Goal: Task Accomplishment & Management: Complete application form

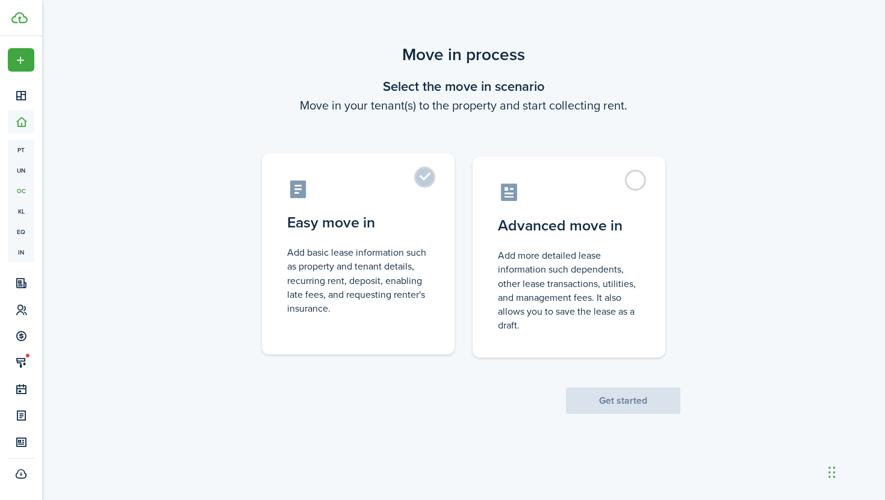
click at [400, 225] on control-radio-card-title "Easy move in" at bounding box center [358, 223] width 142 height 22
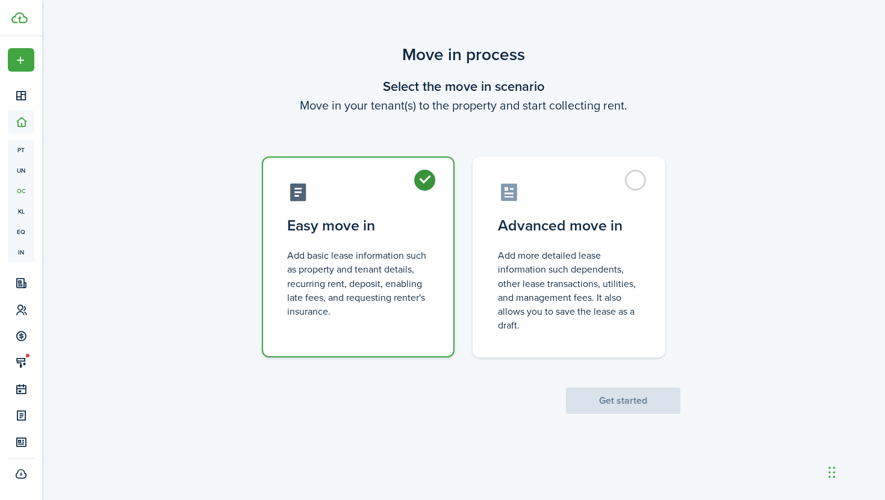
radio input "true"
click at [592, 401] on button "Get started" at bounding box center [623, 401] width 114 height 26
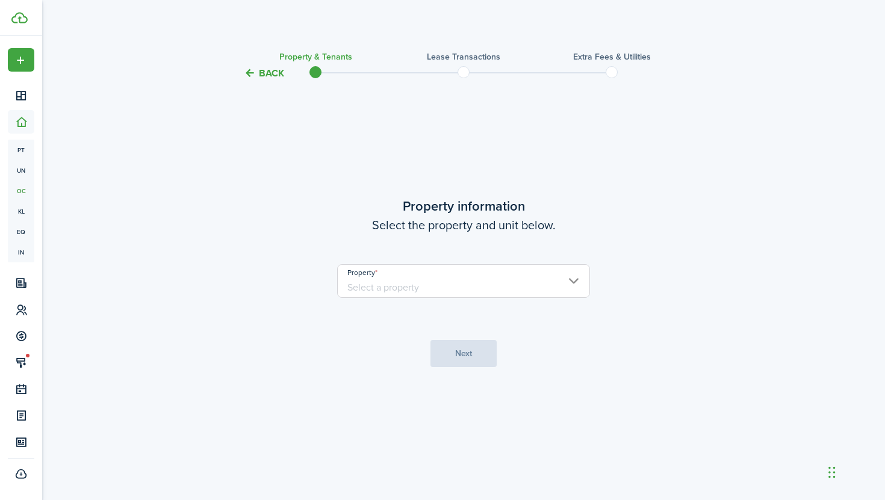
click at [525, 277] on input "Property" at bounding box center [463, 281] width 253 height 34
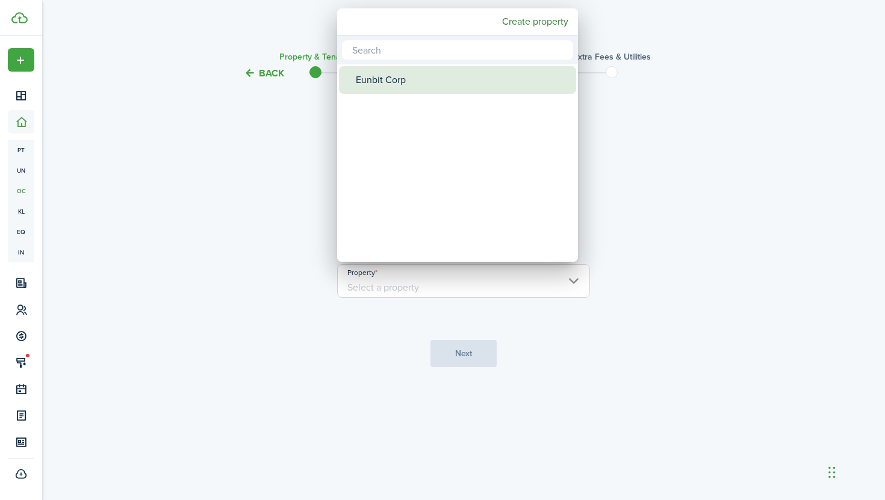
click at [468, 78] on div "Eunbit Corp" at bounding box center [462, 80] width 213 height 28
type input "Eunbit Corp"
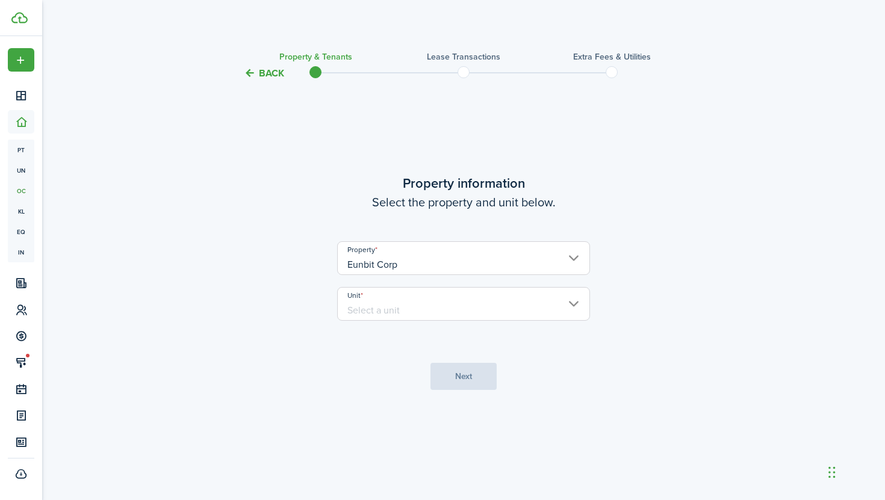
click at [419, 308] on input "Unit" at bounding box center [463, 304] width 253 height 34
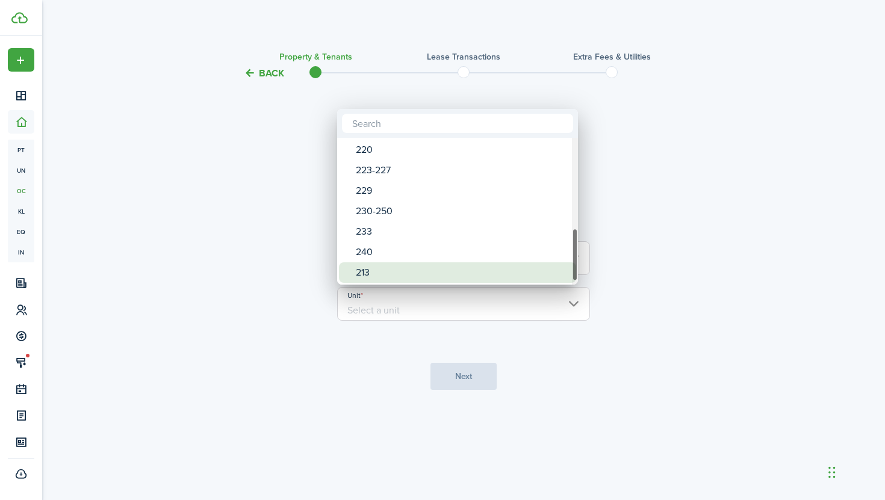
click at [414, 276] on div "213" at bounding box center [462, 273] width 213 height 20
type input "213"
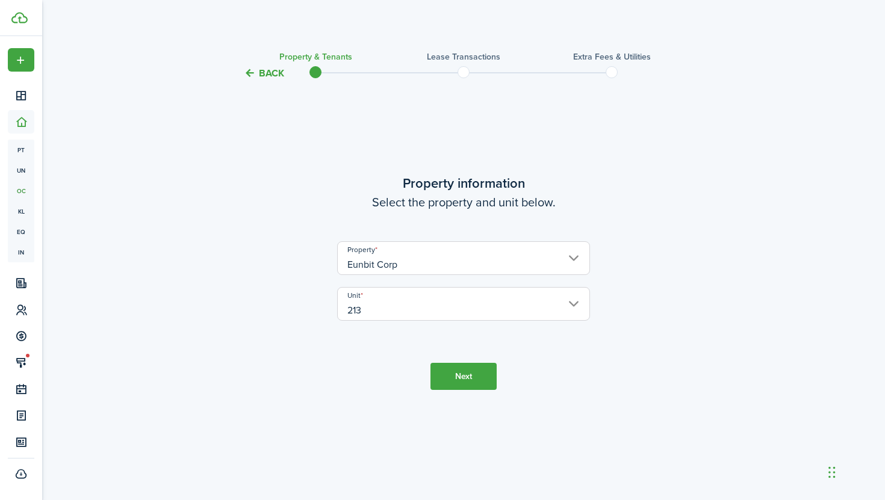
click at [456, 376] on button "Next" at bounding box center [464, 376] width 66 height 27
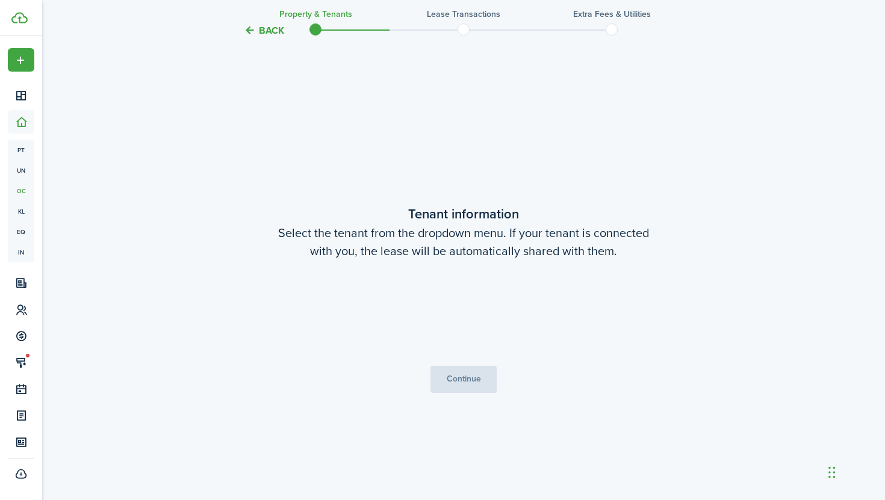
scroll to position [420, 0]
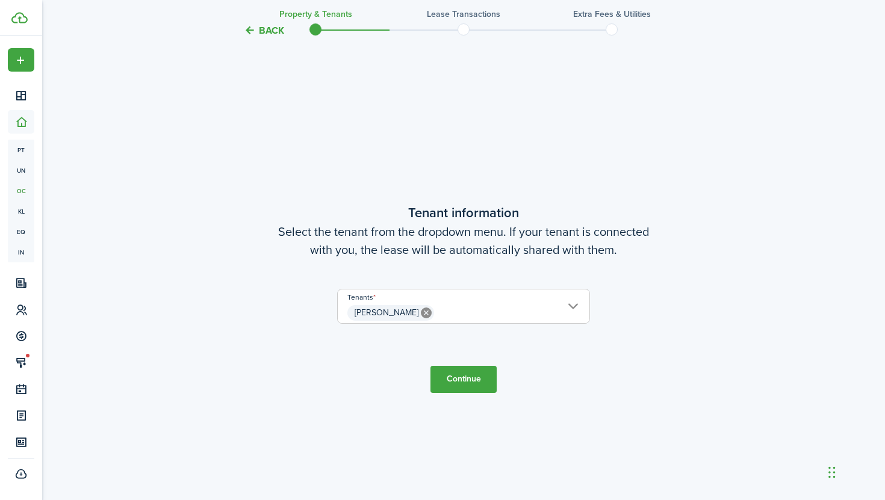
click at [453, 380] on button "Continue" at bounding box center [464, 379] width 66 height 27
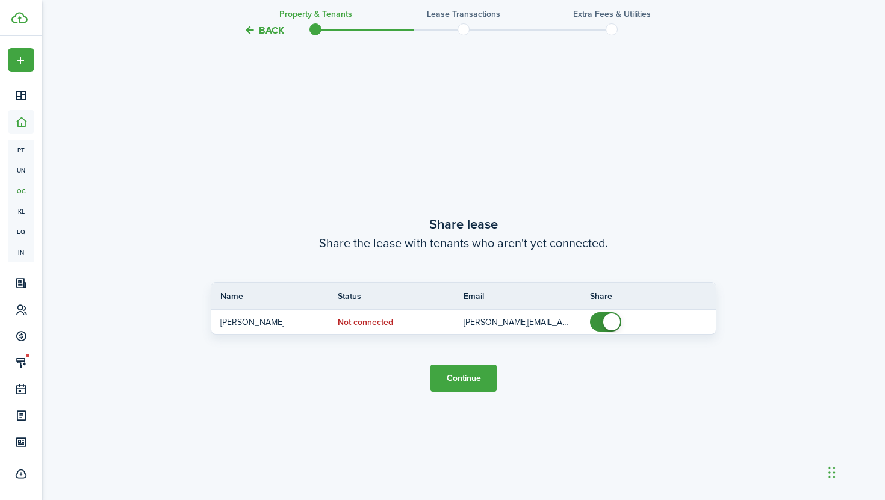
scroll to position [920, 0]
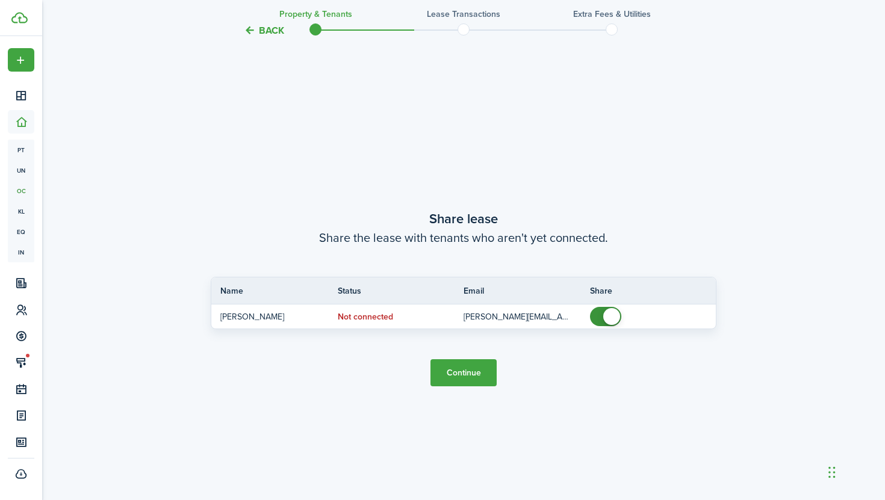
click at [456, 376] on button "Continue" at bounding box center [464, 372] width 66 height 27
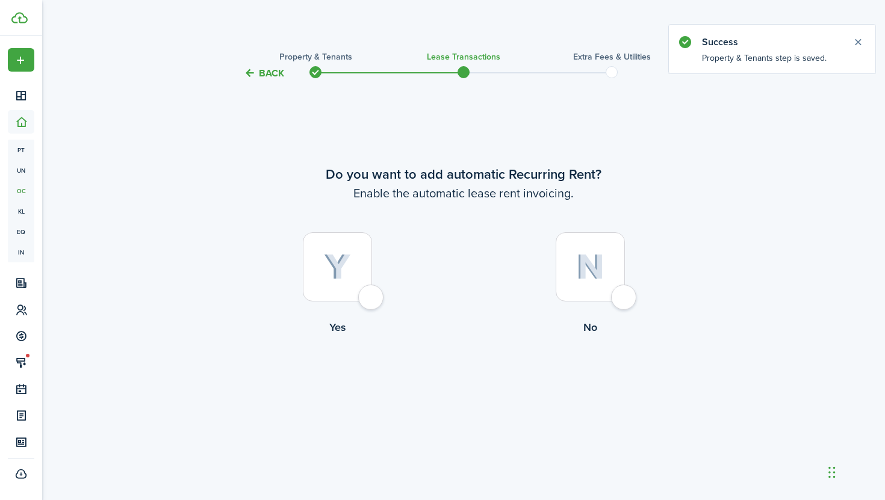
click at [364, 302] on div at bounding box center [337, 266] width 69 height 69
radio input "true"
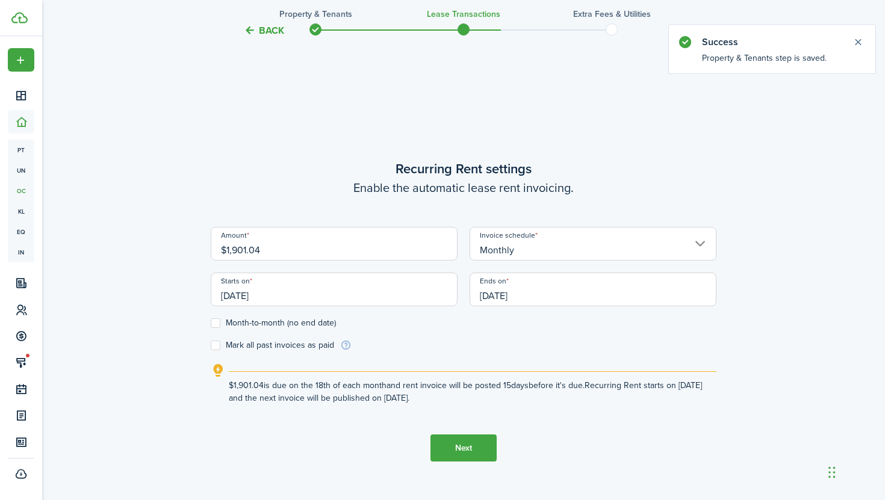
scroll to position [420, 0]
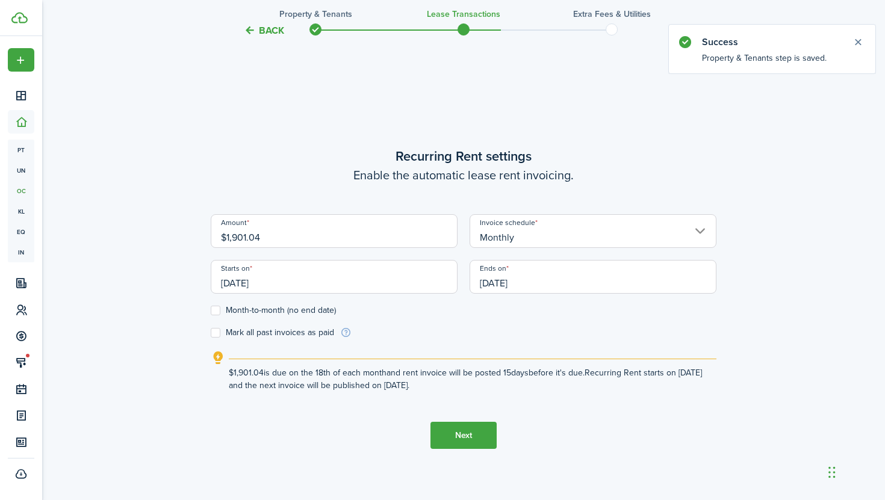
click at [351, 241] on input "$1,901.04" at bounding box center [334, 231] width 247 height 34
type input "$"
click at [329, 281] on input "[DATE]" at bounding box center [334, 277] width 247 height 34
type input "$2,109.79"
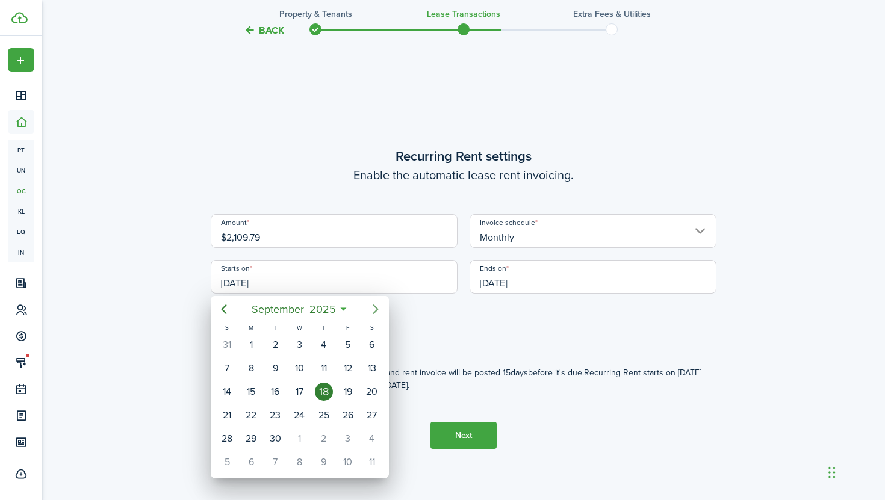
click at [377, 313] on icon "Next page" at bounding box center [376, 309] width 14 height 14
click at [229, 309] on icon "Previous page" at bounding box center [224, 309] width 14 height 14
click at [373, 309] on icon "Next page" at bounding box center [376, 309] width 14 height 14
click at [302, 340] on div "1" at bounding box center [299, 345] width 18 height 18
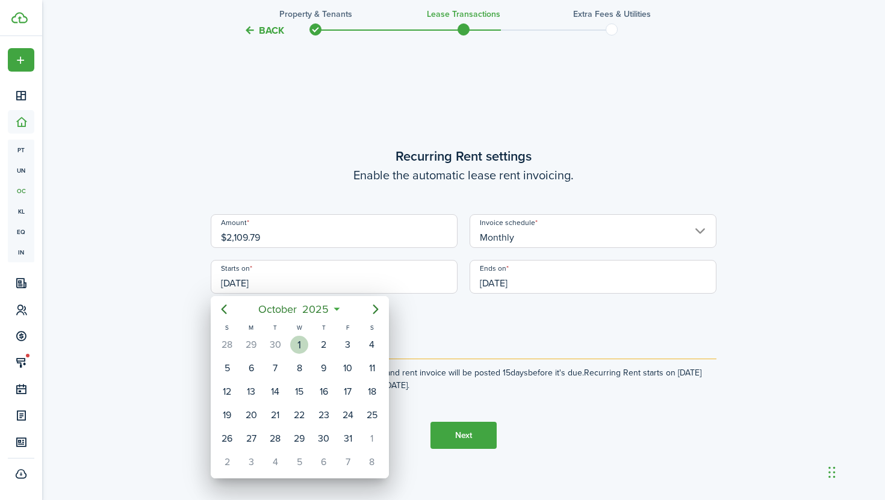
type input "[DATE]"
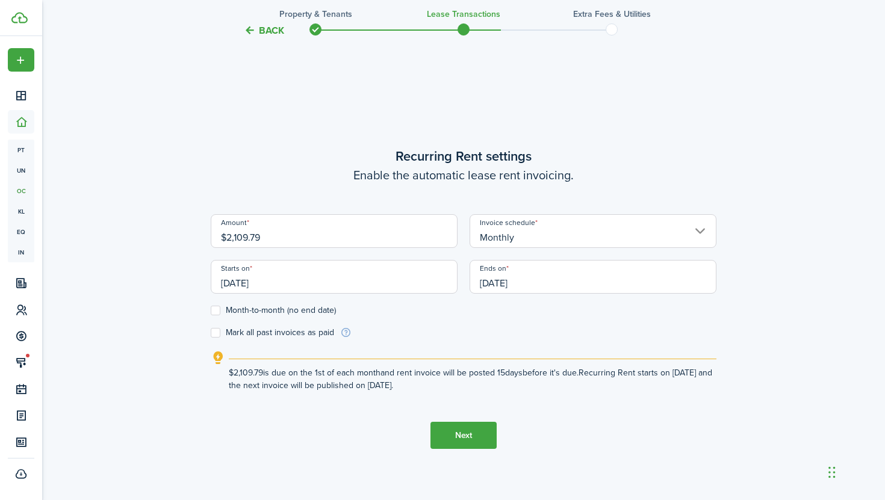
click at [523, 284] on input "[DATE]" at bounding box center [593, 277] width 247 height 34
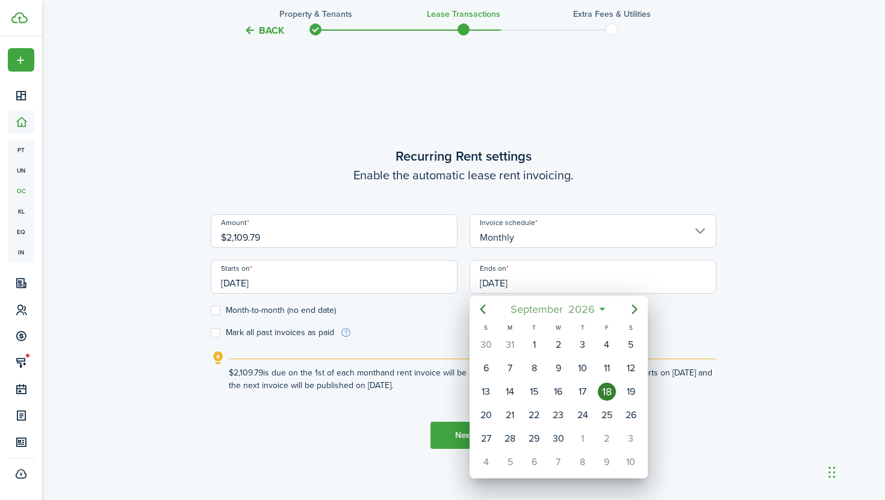
click at [596, 313] on span "2026" at bounding box center [581, 310] width 32 height 22
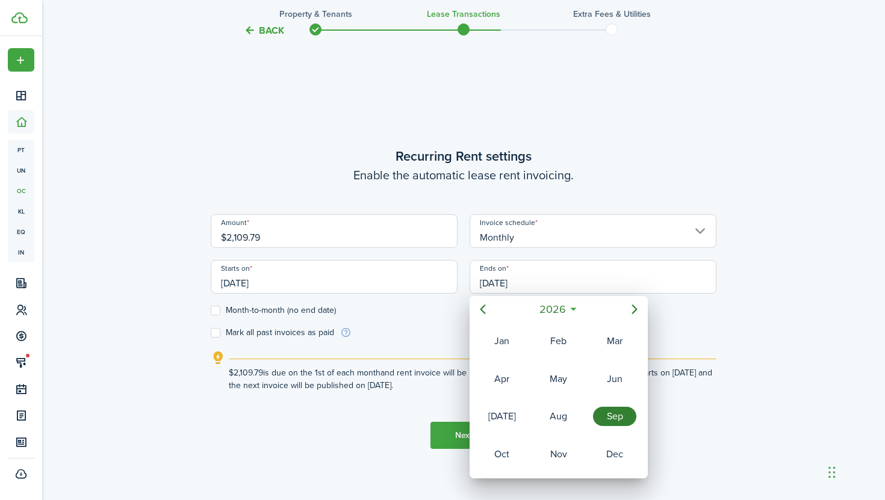
click at [610, 425] on div "Sep" at bounding box center [614, 416] width 43 height 19
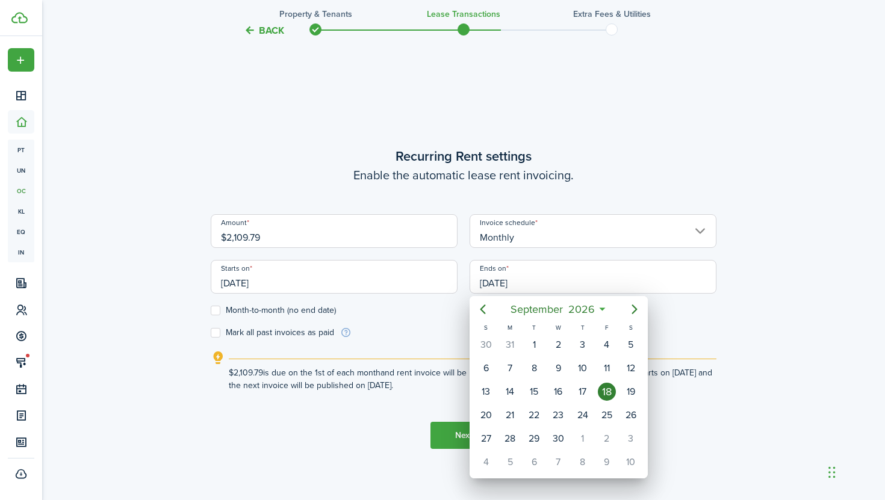
click at [602, 308] on icon at bounding box center [602, 309] width 13 height 12
click at [589, 307] on span "2026" at bounding box center [581, 310] width 32 height 22
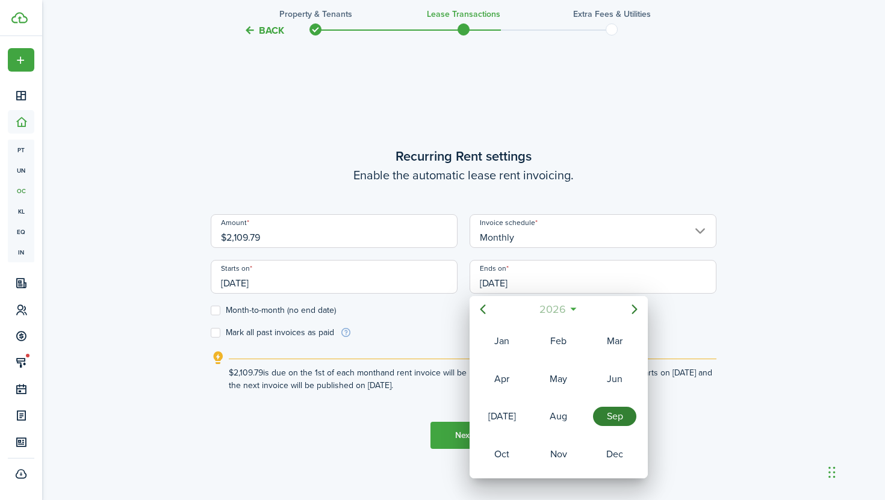
click at [562, 312] on span "2026" at bounding box center [553, 310] width 32 height 22
click at [634, 311] on icon "Next page" at bounding box center [634, 309] width 14 height 14
click at [511, 347] on div "2030" at bounding box center [502, 341] width 43 height 19
click at [605, 425] on div "Sep" at bounding box center [614, 416] width 43 height 19
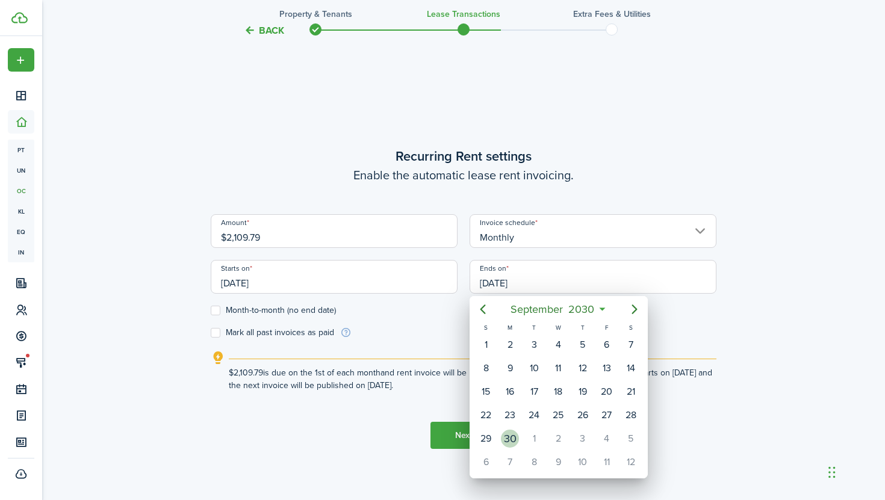
click at [512, 438] on div "30" at bounding box center [510, 439] width 18 height 18
type input "[DATE]"
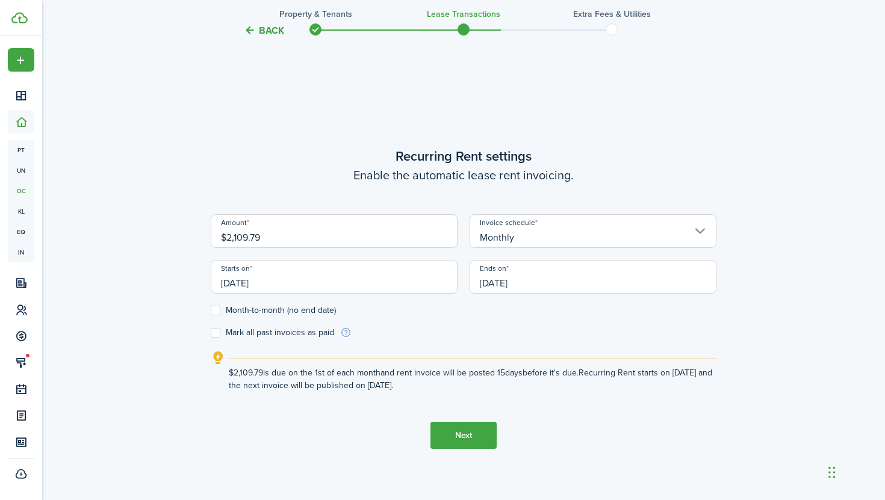
click at [319, 230] on input "$2,109.79" at bounding box center [334, 231] width 247 height 34
click at [285, 281] on input "[DATE]" at bounding box center [334, 277] width 247 height 34
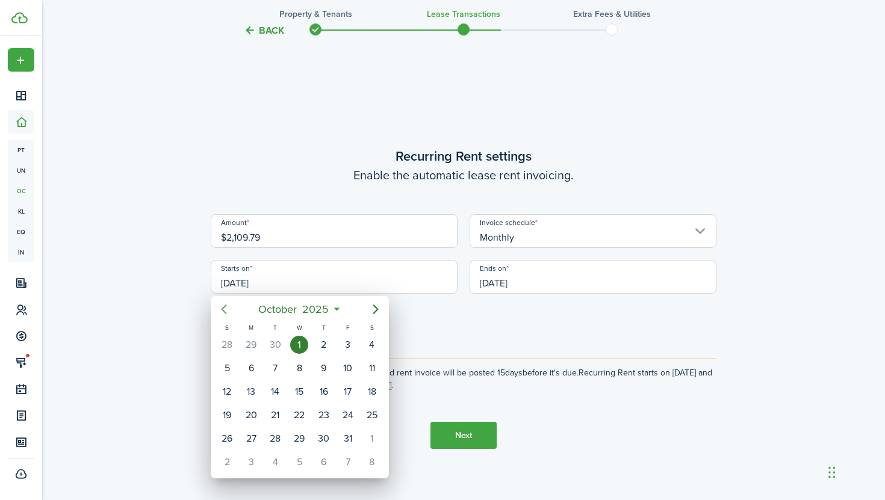
click at [220, 317] on mbsc-button "Previous page" at bounding box center [224, 309] width 24 height 24
click at [317, 417] on div "25" at bounding box center [324, 415] width 18 height 18
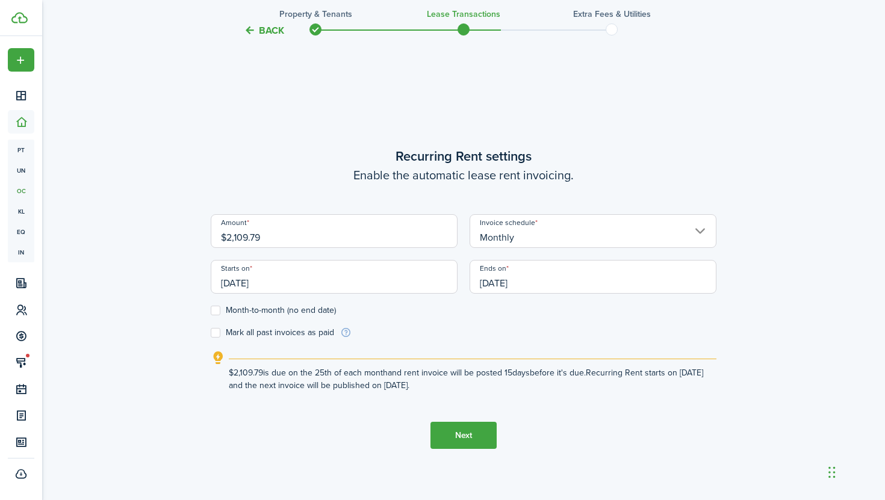
click at [333, 278] on input "[DATE]" at bounding box center [334, 277] width 247 height 34
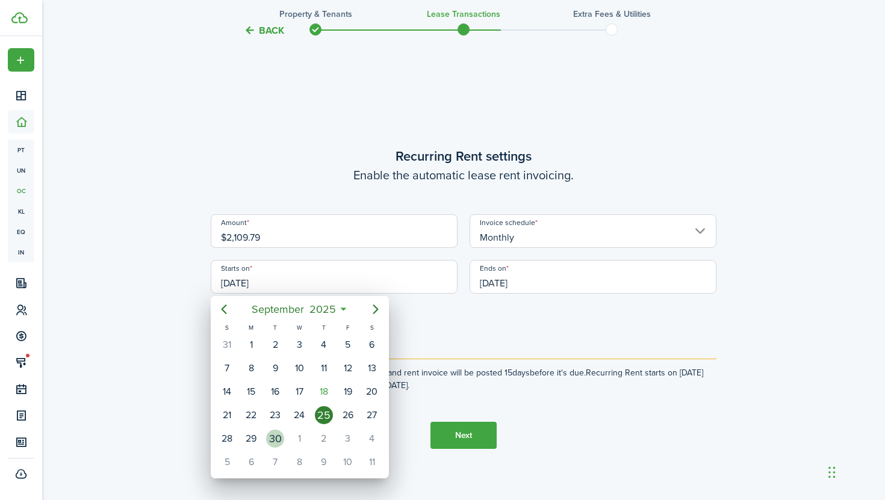
click at [278, 438] on div "30" at bounding box center [275, 439] width 18 height 18
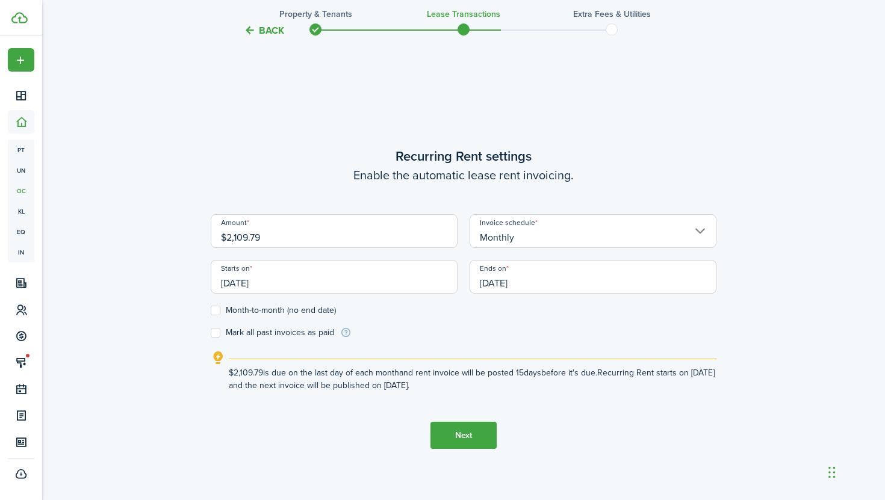
click at [363, 267] on input "[DATE]" at bounding box center [334, 277] width 247 height 34
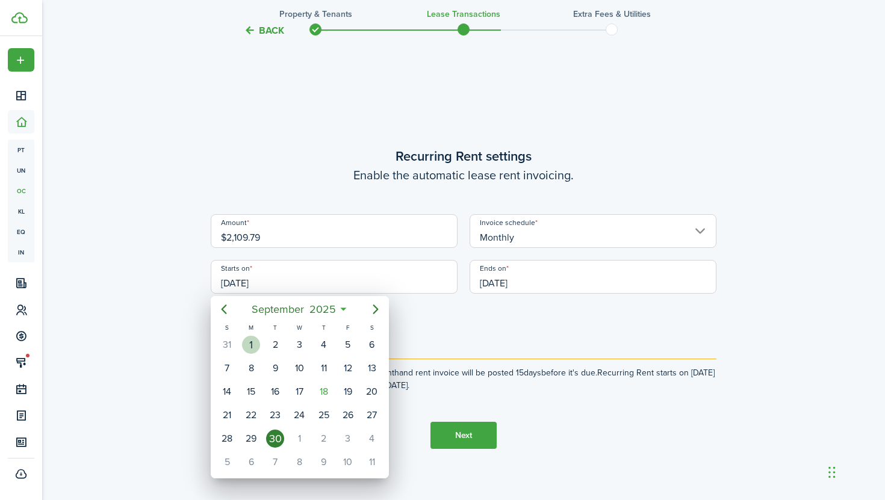
click at [258, 339] on div "1" at bounding box center [251, 345] width 18 height 18
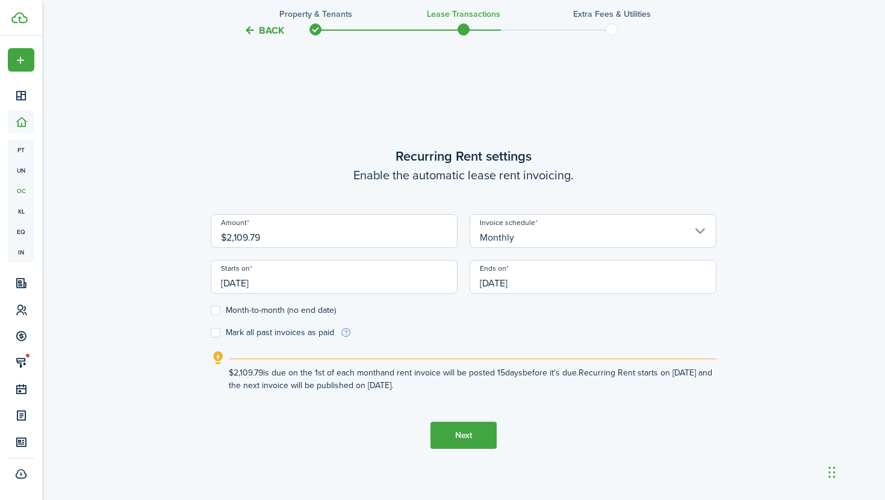
click at [293, 284] on input "[DATE]" at bounding box center [334, 277] width 247 height 34
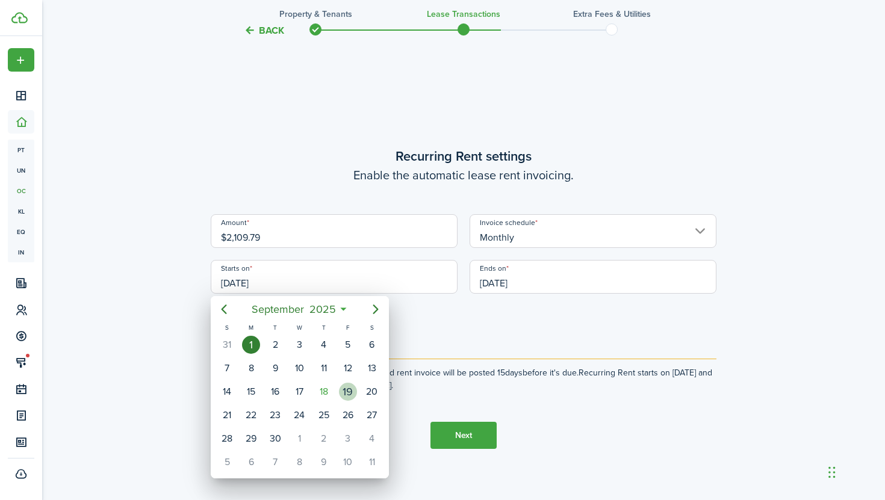
click at [347, 393] on div "19" at bounding box center [348, 392] width 18 height 18
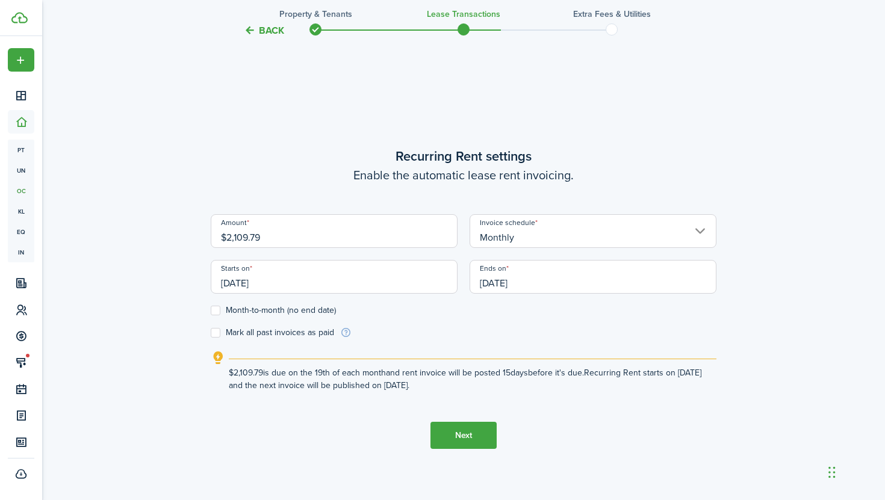
click at [352, 288] on input "[DATE]" at bounding box center [334, 277] width 247 height 34
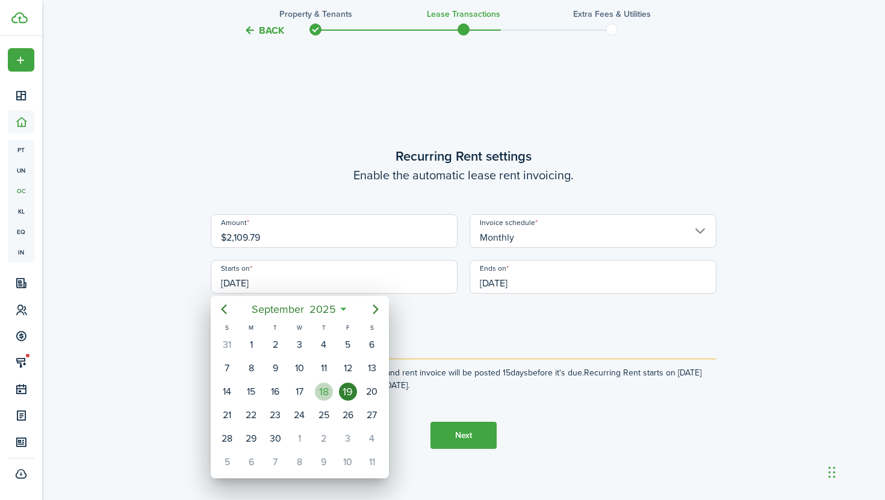
click at [317, 391] on div "18" at bounding box center [324, 392] width 18 height 18
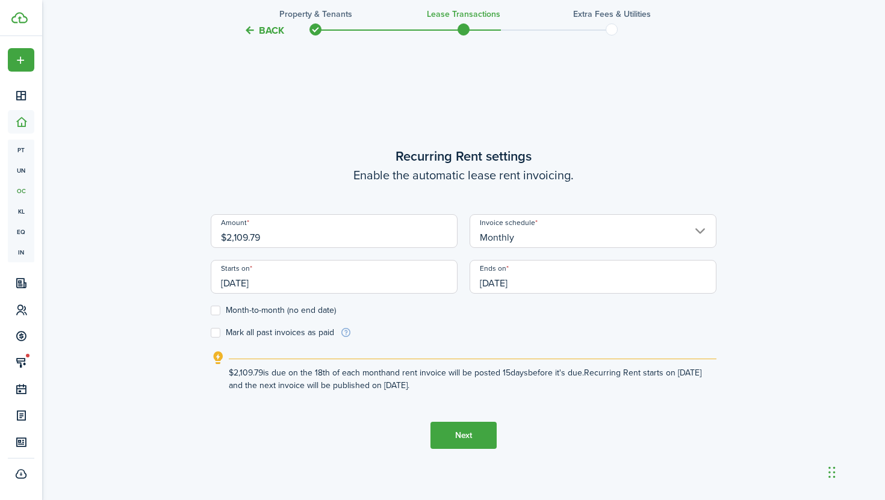
click at [410, 378] on explanation-description "$2,109.79 is due on the 18th of each month and rent invoice will be posted 15 d…" at bounding box center [473, 379] width 488 height 25
click at [384, 270] on input "[DATE]" at bounding box center [334, 277] width 247 height 34
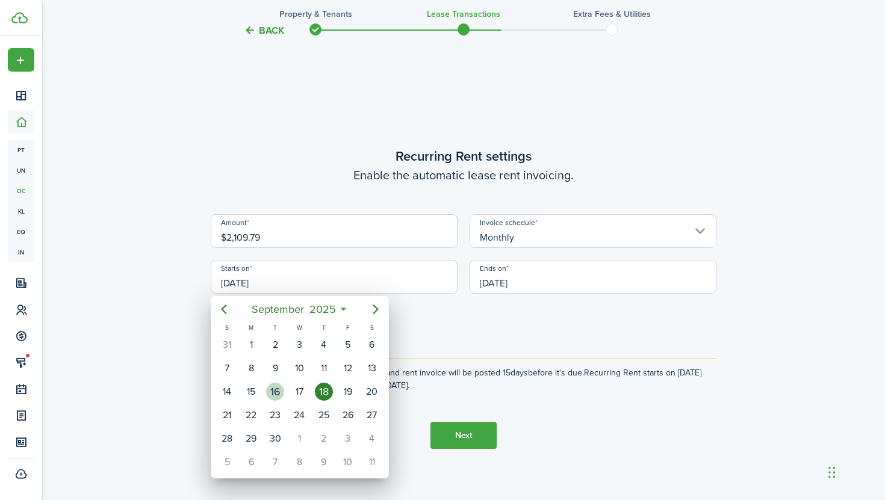
click at [283, 391] on div "16" at bounding box center [275, 392] width 18 height 18
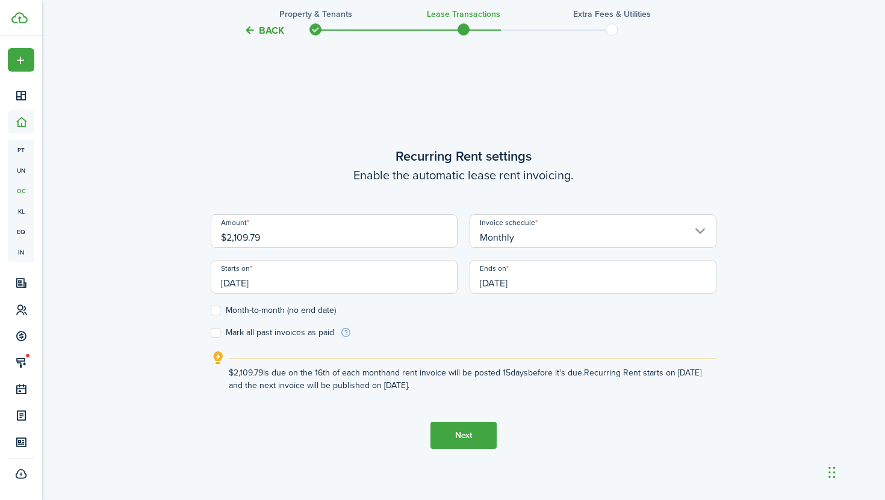
click at [301, 275] on input "[DATE]" at bounding box center [334, 277] width 247 height 34
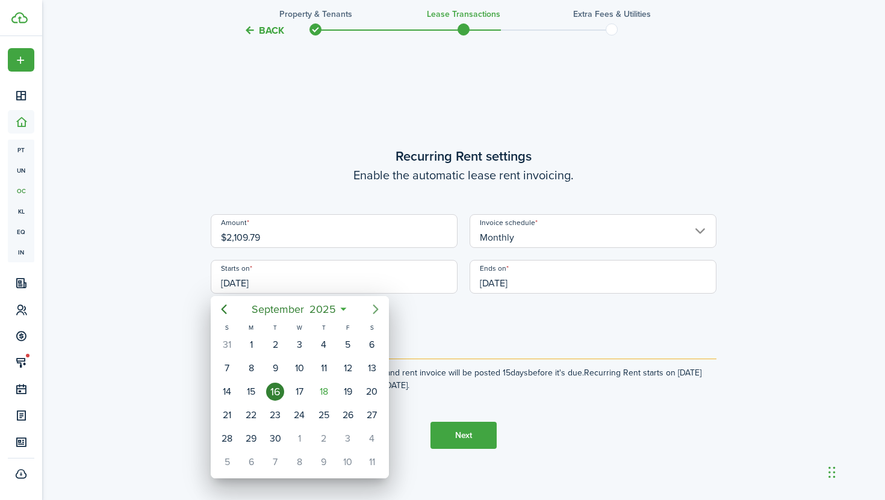
click at [372, 315] on icon "Next page" at bounding box center [376, 309] width 14 height 14
click at [305, 343] on div "1" at bounding box center [299, 345] width 18 height 18
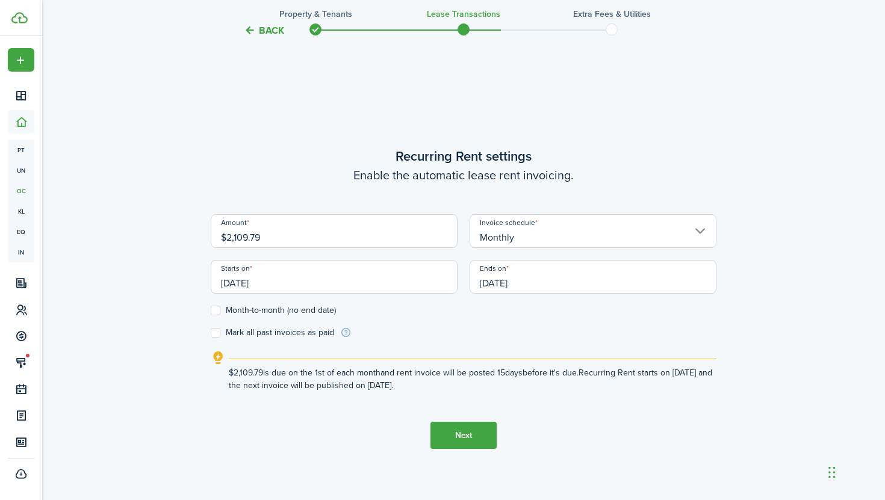
click at [350, 272] on input "[DATE]" at bounding box center [334, 277] width 247 height 34
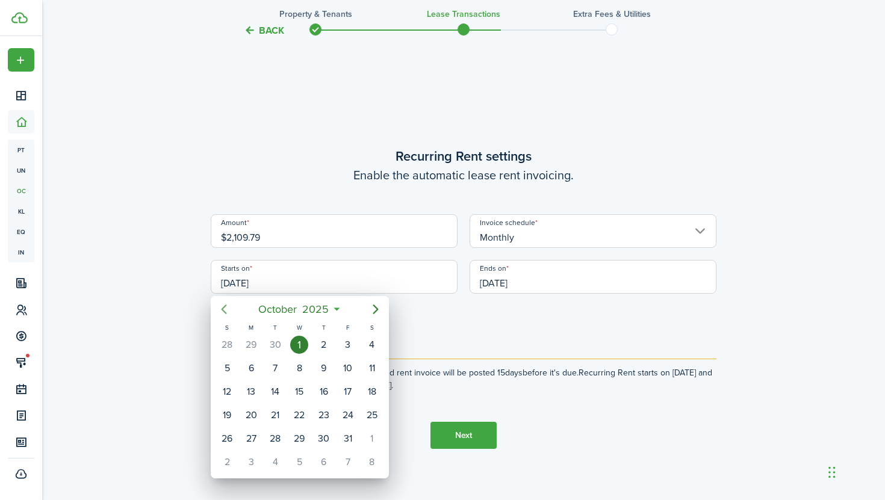
click at [223, 307] on icon "Previous page" at bounding box center [224, 309] width 14 height 14
click at [344, 396] on div "19" at bounding box center [348, 392] width 18 height 18
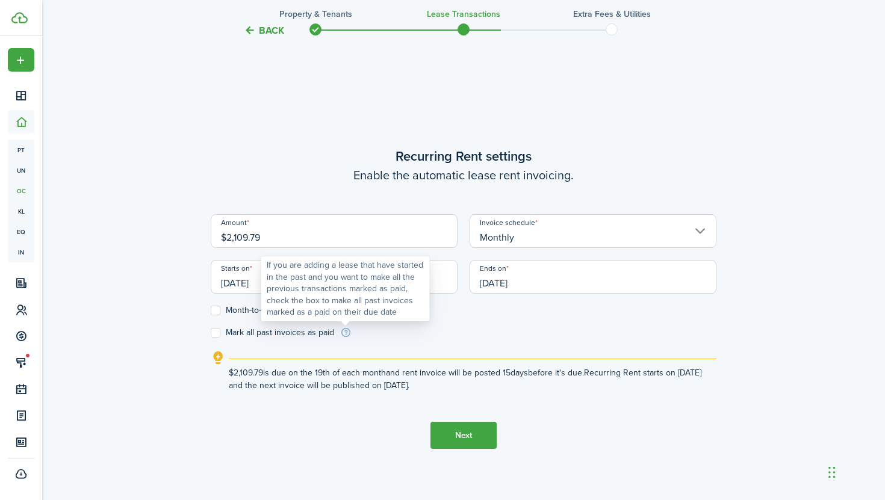
click at [328, 290] on div "If you are adding a lease that have started in the past and you want to make al…" at bounding box center [346, 289] width 158 height 59
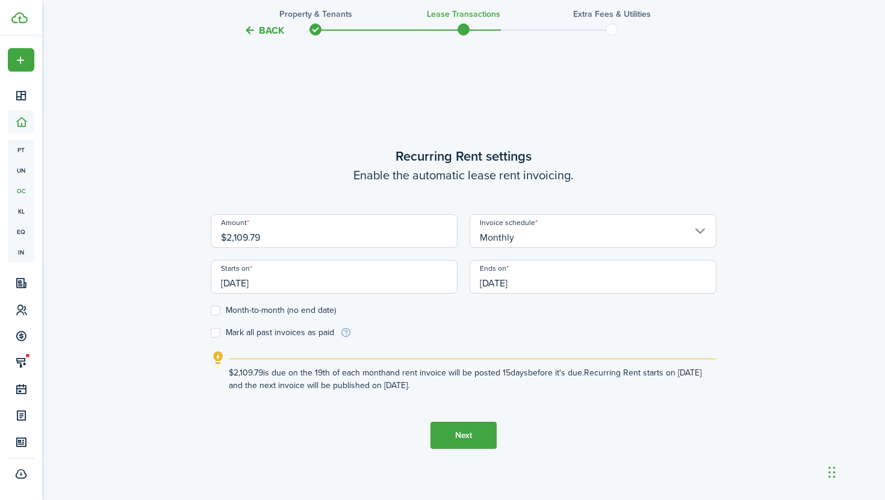
click at [257, 281] on input "[DATE]" at bounding box center [334, 277] width 247 height 34
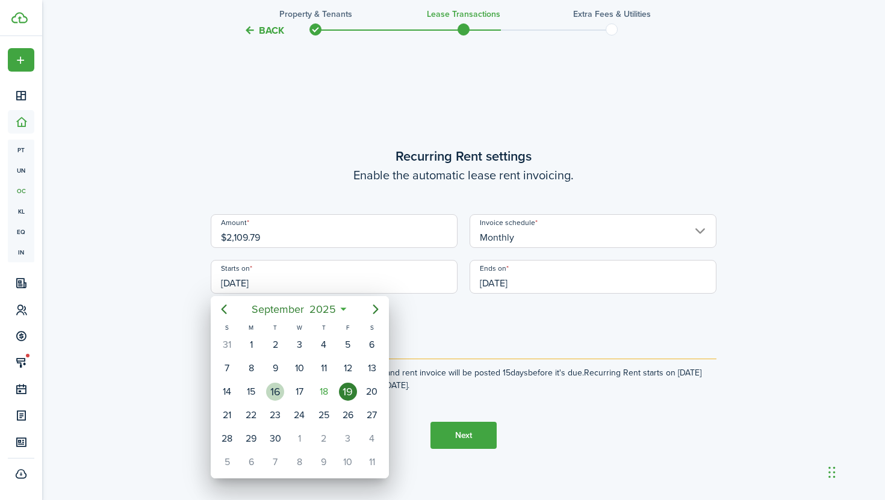
click at [278, 392] on div "16" at bounding box center [275, 392] width 18 height 18
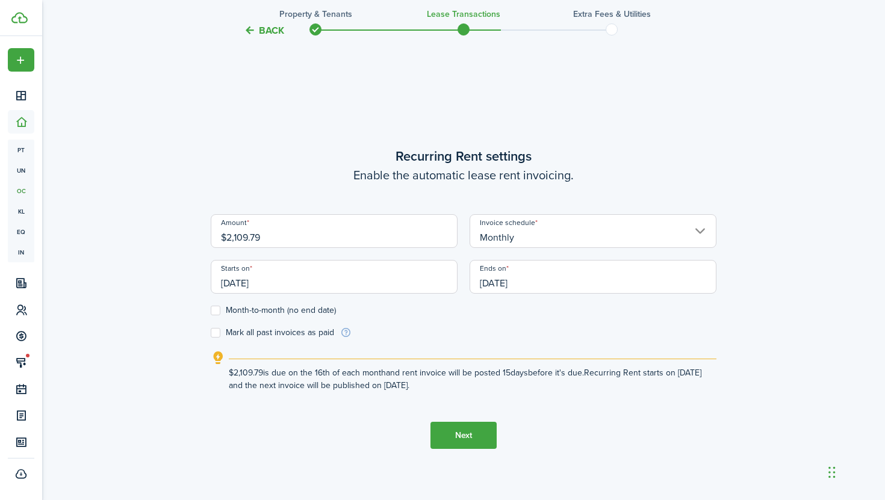
click at [296, 278] on input "[DATE]" at bounding box center [334, 277] width 247 height 34
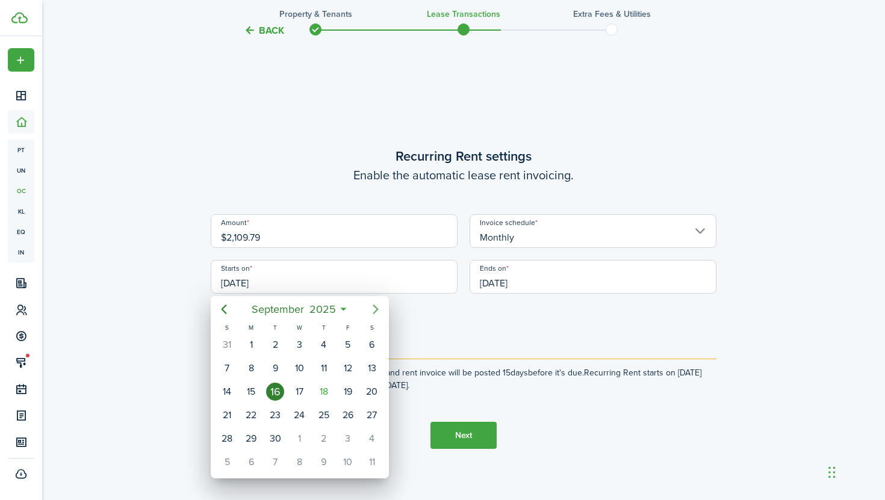
click at [370, 303] on icon "Next page" at bounding box center [376, 309] width 14 height 14
click at [290, 345] on div "1" at bounding box center [299, 345] width 18 height 18
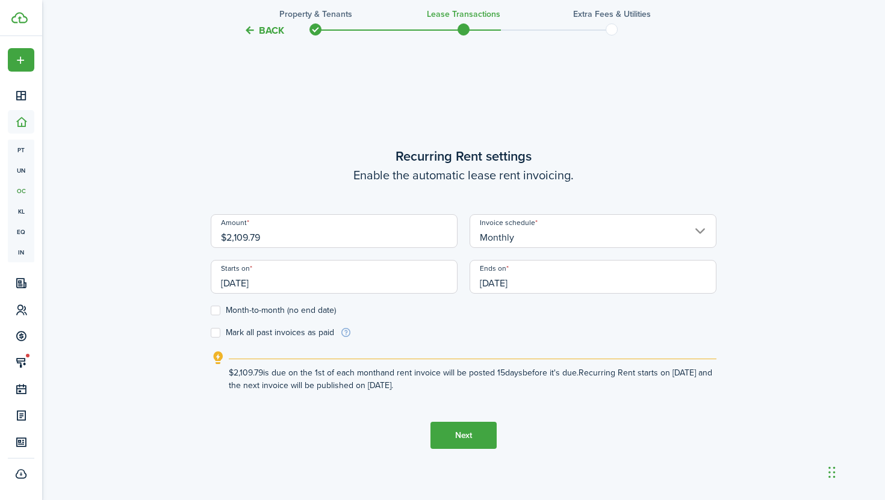
click at [367, 283] on input "[DATE]" at bounding box center [334, 277] width 247 height 34
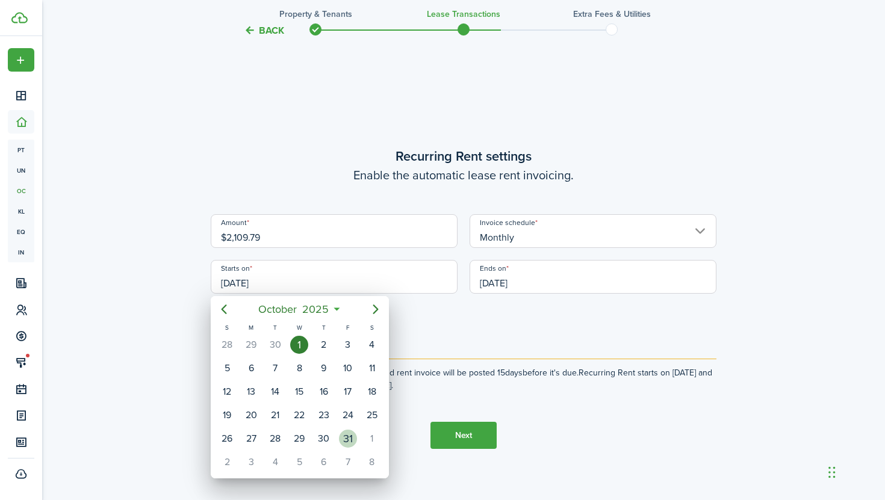
click at [347, 434] on div "31" at bounding box center [348, 439] width 18 height 18
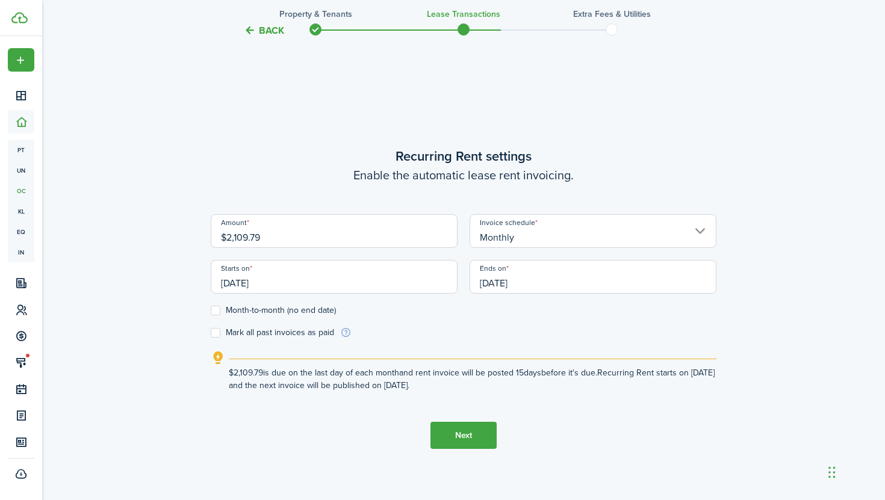
click at [305, 278] on input "[DATE]" at bounding box center [334, 277] width 247 height 34
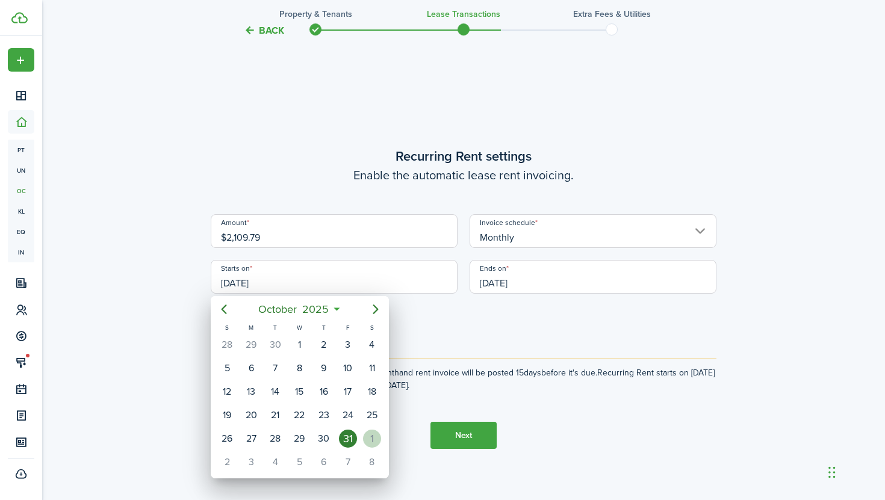
click at [368, 444] on div "1" at bounding box center [372, 439] width 18 height 18
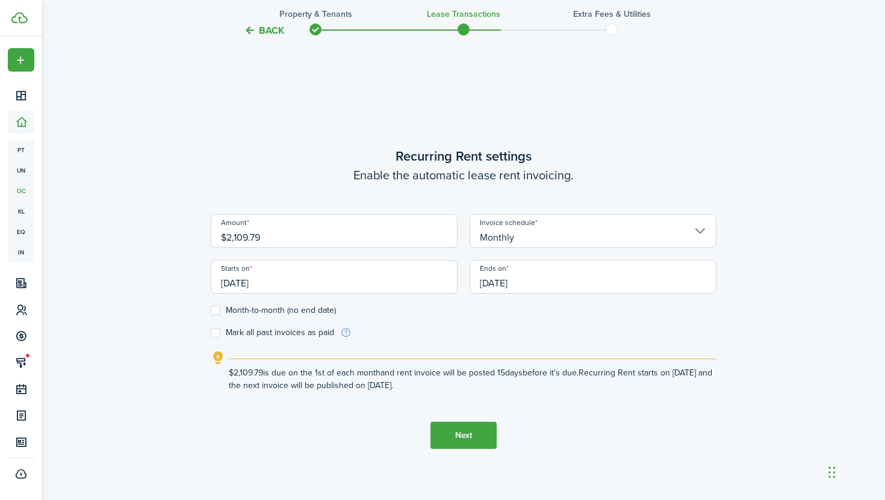
click at [343, 286] on input "[DATE]" at bounding box center [334, 277] width 247 height 34
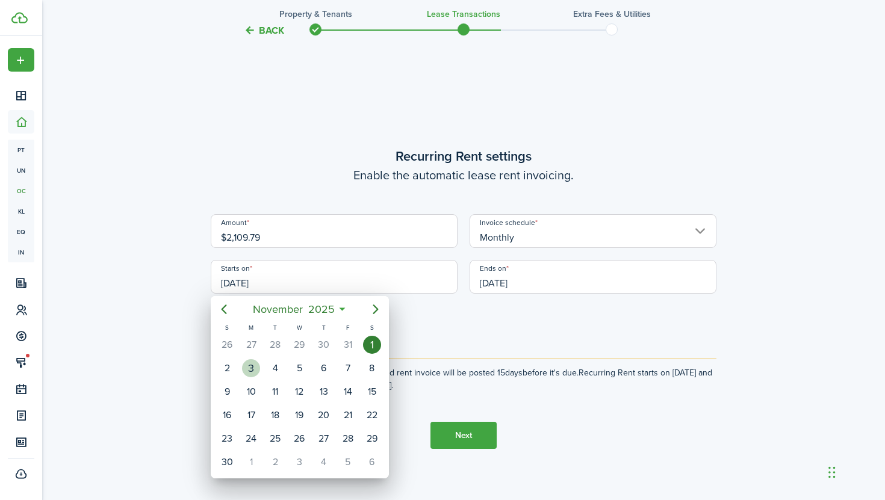
click at [232, 371] on div "2" at bounding box center [227, 368] width 18 height 18
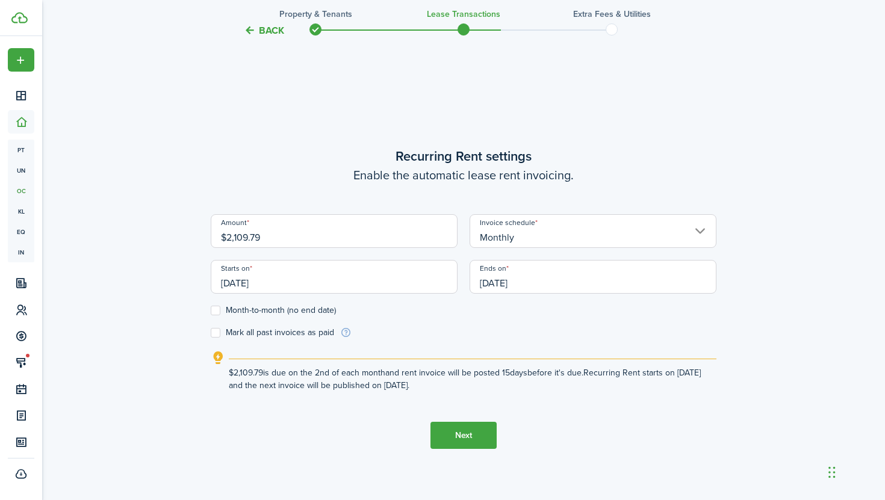
click at [302, 287] on input "[DATE]" at bounding box center [334, 277] width 247 height 34
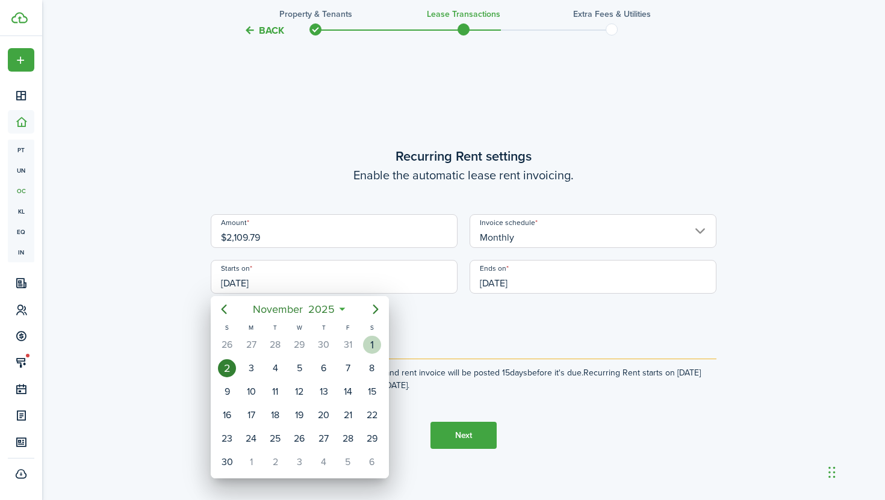
click at [367, 339] on div "1" at bounding box center [372, 345] width 18 height 18
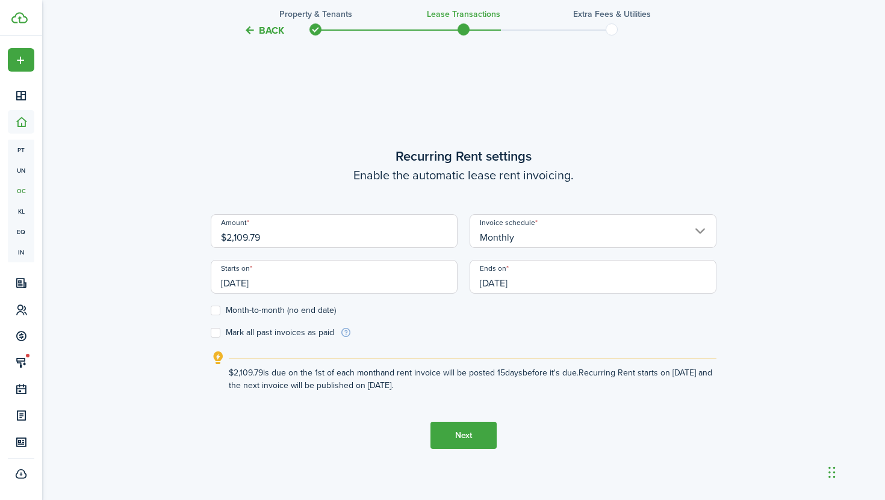
click at [305, 287] on input "[DATE]" at bounding box center [334, 277] width 247 height 34
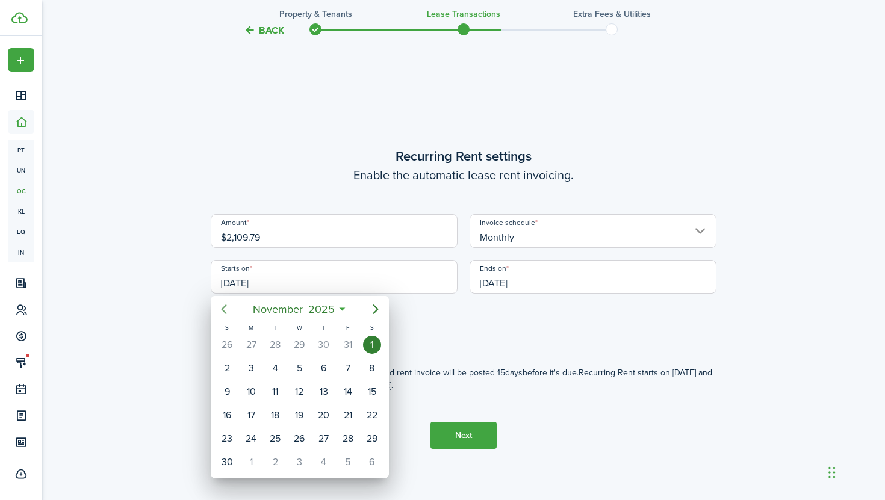
click at [220, 310] on icon "Previous page" at bounding box center [224, 309] width 14 height 14
click at [303, 339] on div "1" at bounding box center [299, 345] width 18 height 18
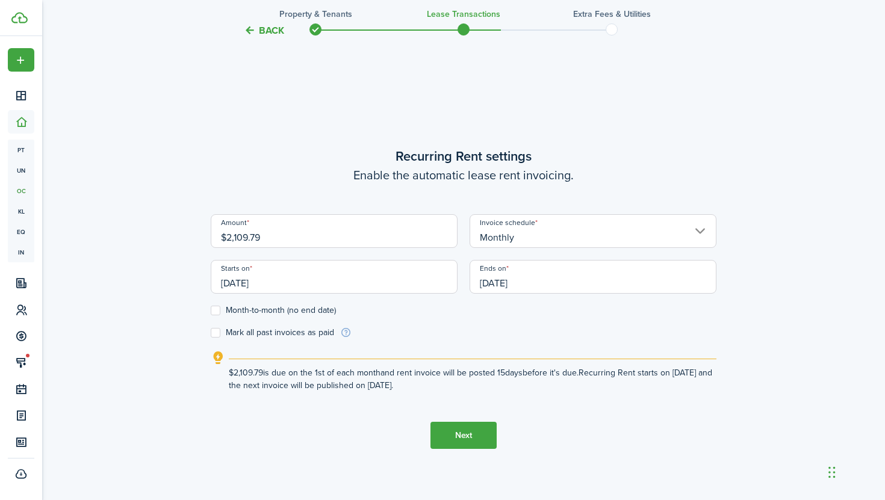
click at [414, 384] on explanation-description "$2,109.79 is due on the 1st of each month and rent invoice will be posted 15 da…" at bounding box center [473, 379] width 488 height 25
click at [217, 358] on icon "outline" at bounding box center [218, 358] width 15 height 14
click at [220, 358] on icon "outline" at bounding box center [218, 358] width 15 height 14
click at [402, 282] on input "[DATE]" at bounding box center [334, 277] width 247 height 34
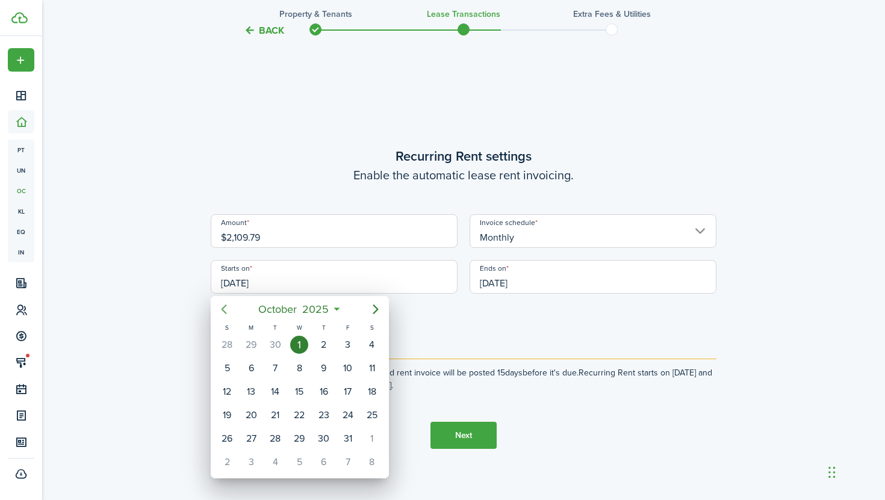
click at [224, 309] on icon "Previous page" at bounding box center [224, 309] width 14 height 14
click at [247, 344] on div "1" at bounding box center [251, 345] width 18 height 18
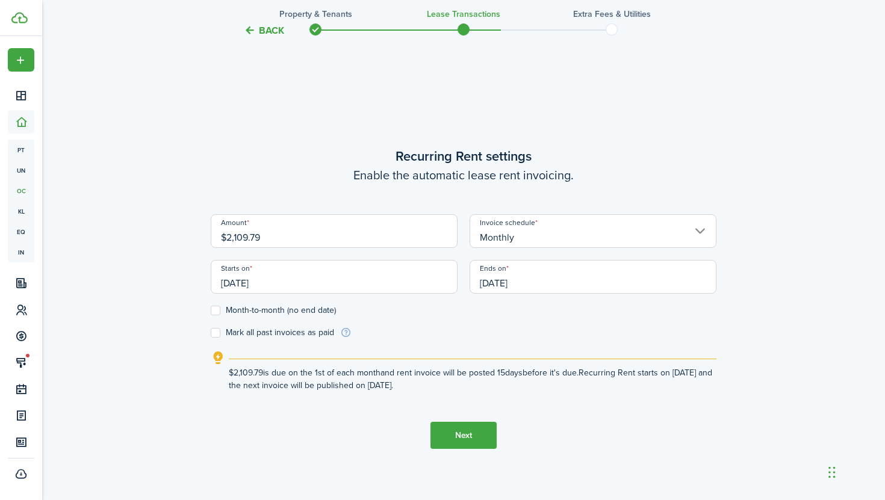
click at [264, 288] on input "[DATE]" at bounding box center [334, 277] width 247 height 34
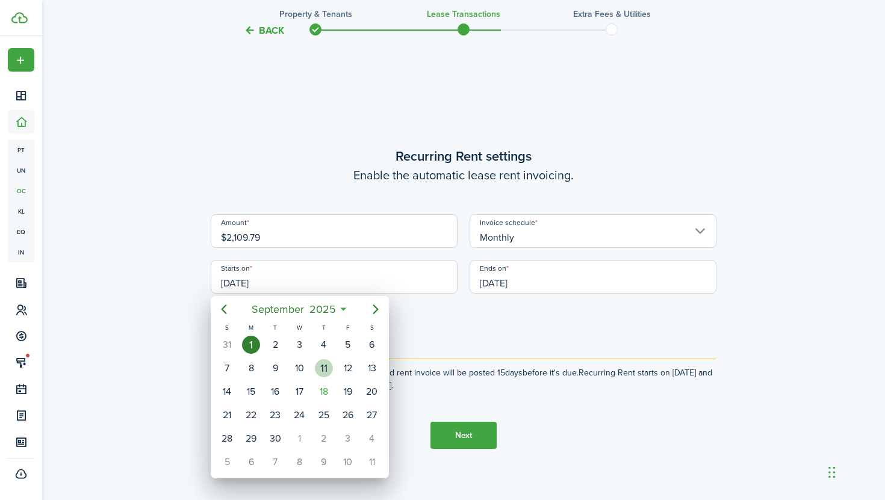
click at [319, 375] on div "11" at bounding box center [324, 368] width 18 height 18
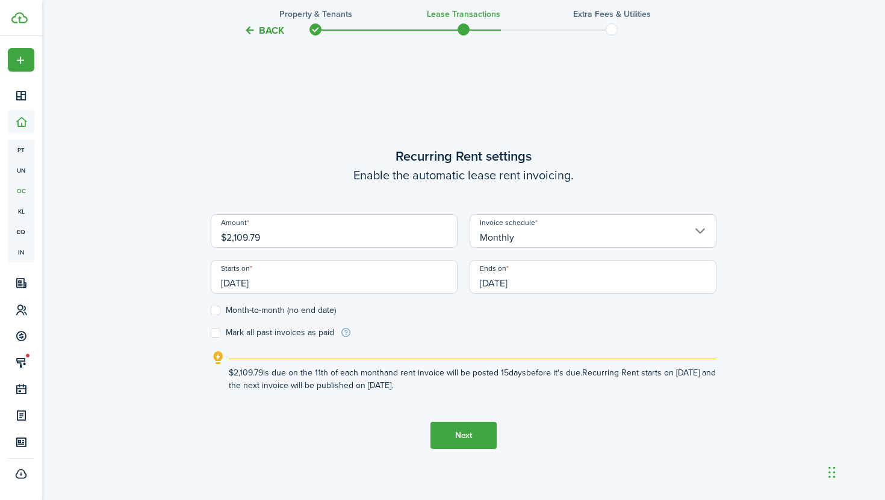
click at [338, 281] on input "[DATE]" at bounding box center [334, 277] width 247 height 34
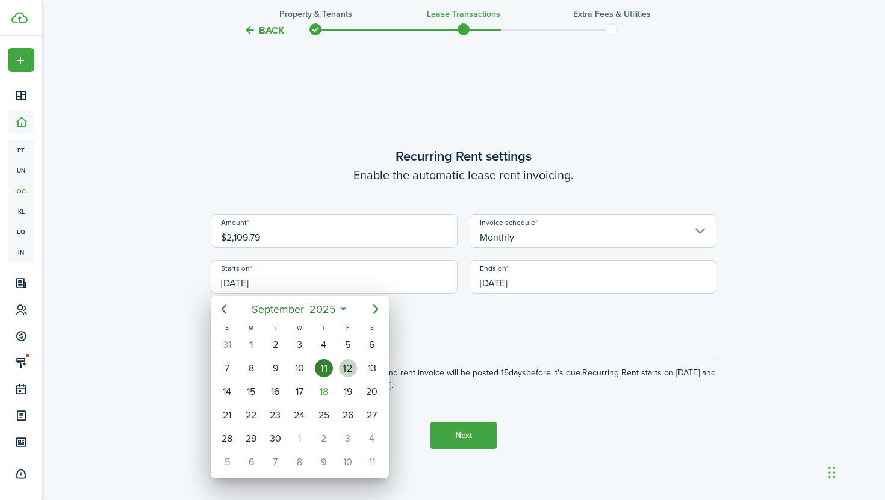
click at [342, 369] on div "12" at bounding box center [348, 368] width 18 height 18
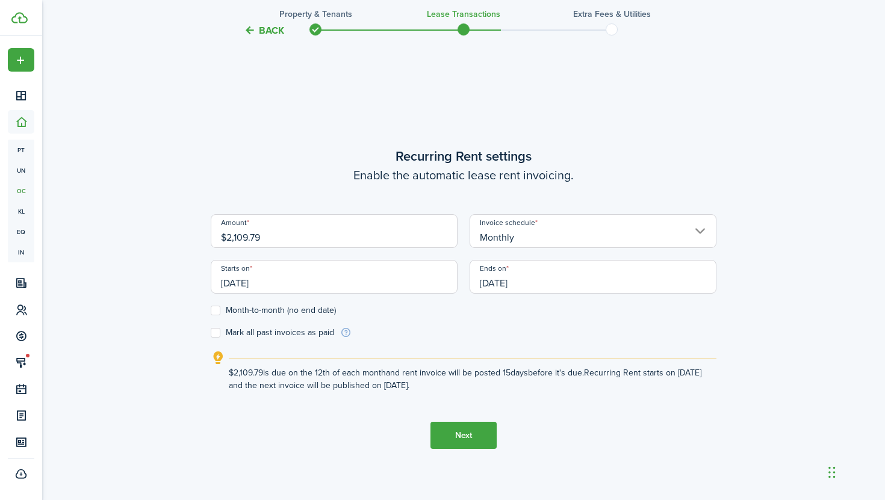
click at [370, 278] on input "[DATE]" at bounding box center [334, 277] width 247 height 34
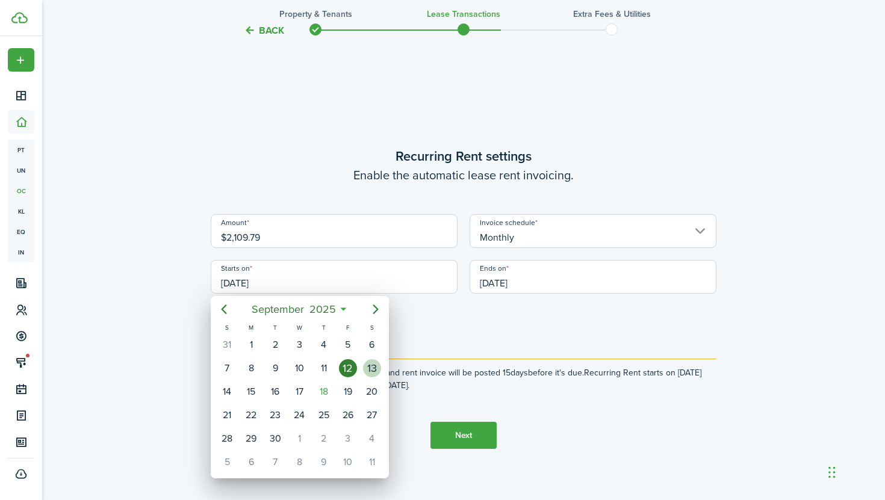
click at [368, 364] on div "13" at bounding box center [372, 368] width 18 height 18
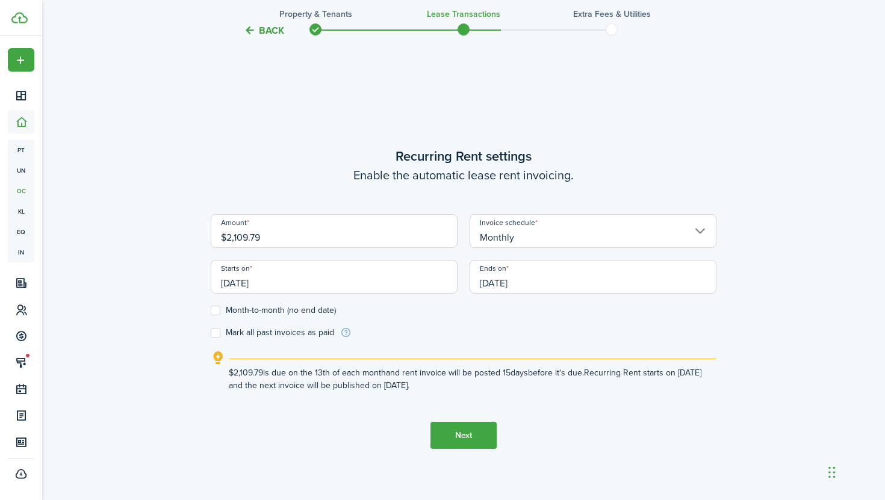
click at [370, 286] on input "[DATE]" at bounding box center [334, 277] width 247 height 34
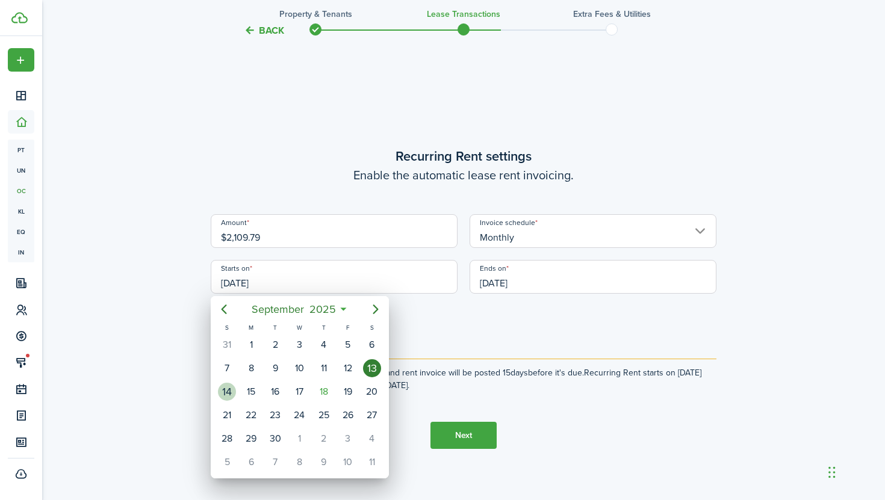
click at [231, 394] on div "14" at bounding box center [227, 392] width 18 height 18
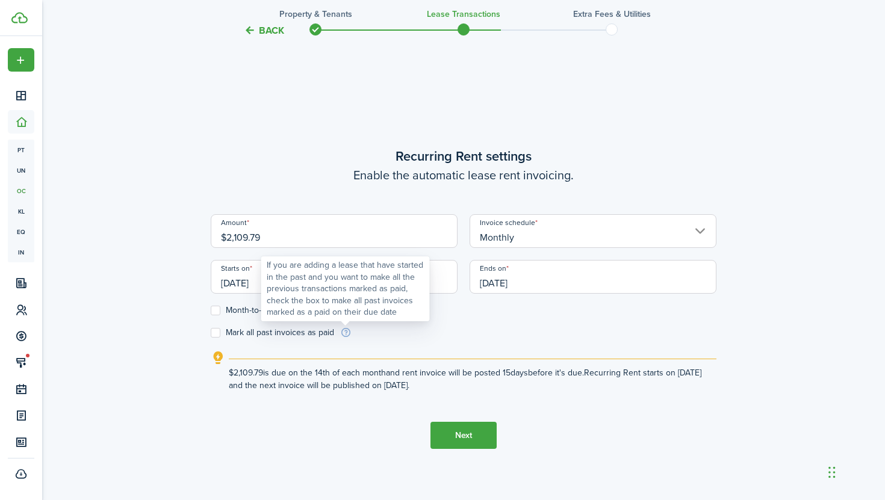
click at [371, 284] on div "If you are adding a lease that have started in the past and you want to make al…" at bounding box center [346, 289] width 158 height 59
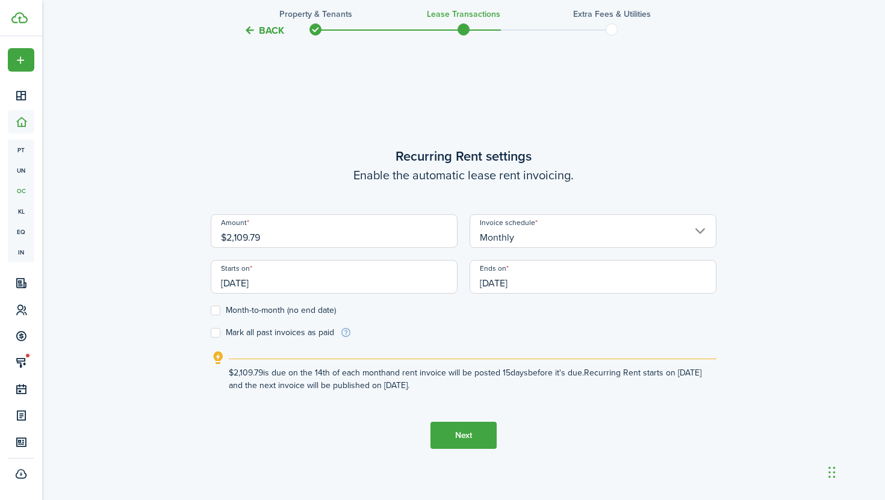
click at [415, 289] on input "[DATE]" at bounding box center [334, 277] width 247 height 34
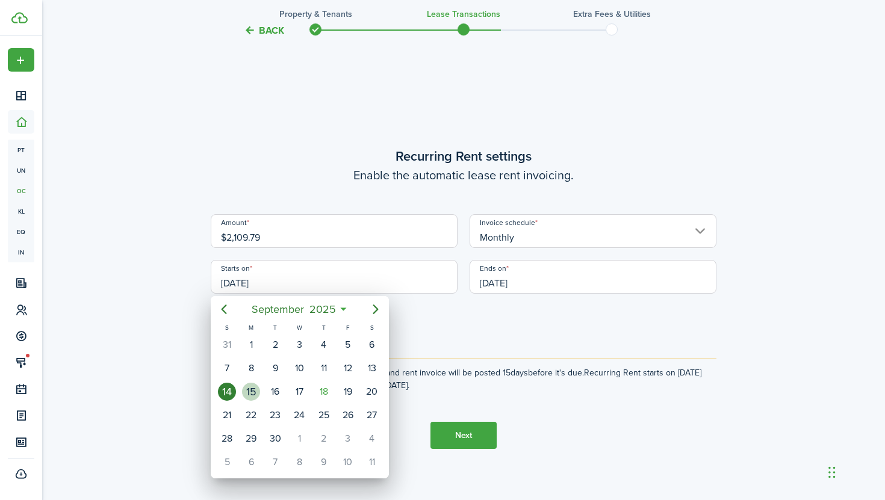
click at [255, 391] on div "15" at bounding box center [251, 392] width 18 height 18
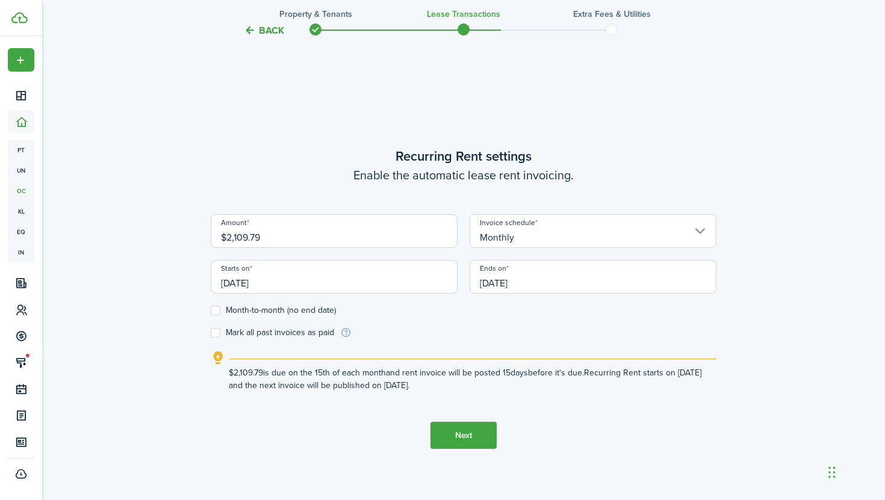
click at [285, 285] on input "[DATE]" at bounding box center [334, 277] width 247 height 34
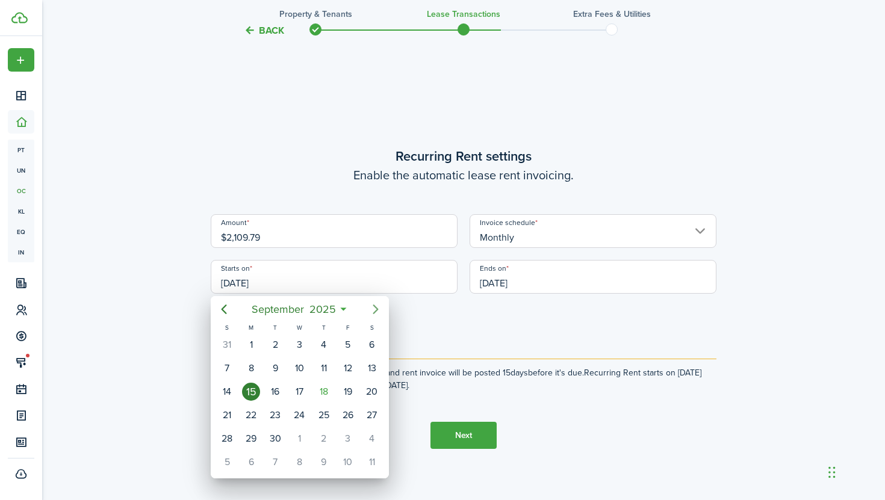
click at [378, 307] on icon "Next page" at bounding box center [376, 309] width 14 height 14
click at [303, 347] on div "1" at bounding box center [299, 345] width 18 height 18
type input "[DATE]"
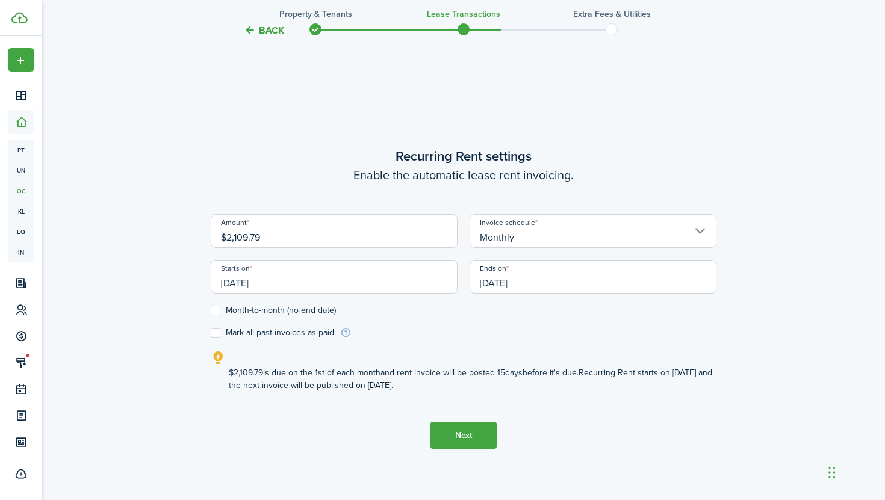
click at [475, 438] on button "Next" at bounding box center [464, 435] width 66 height 27
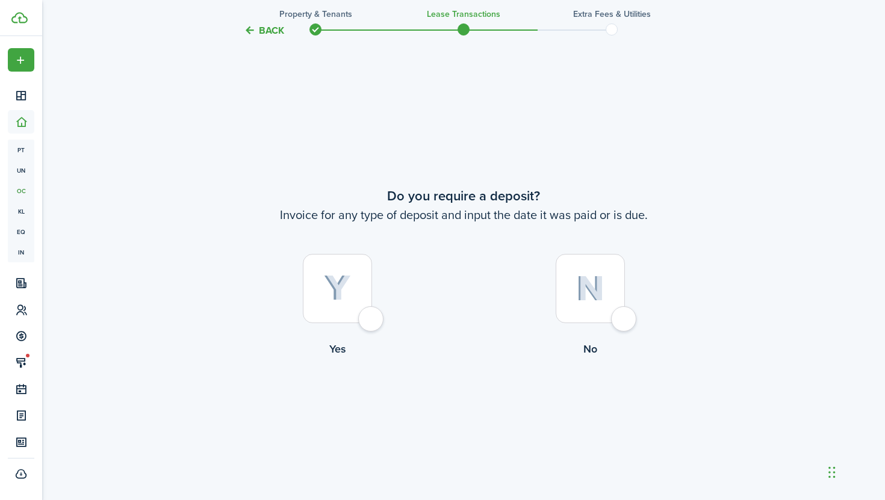
scroll to position [920, 0]
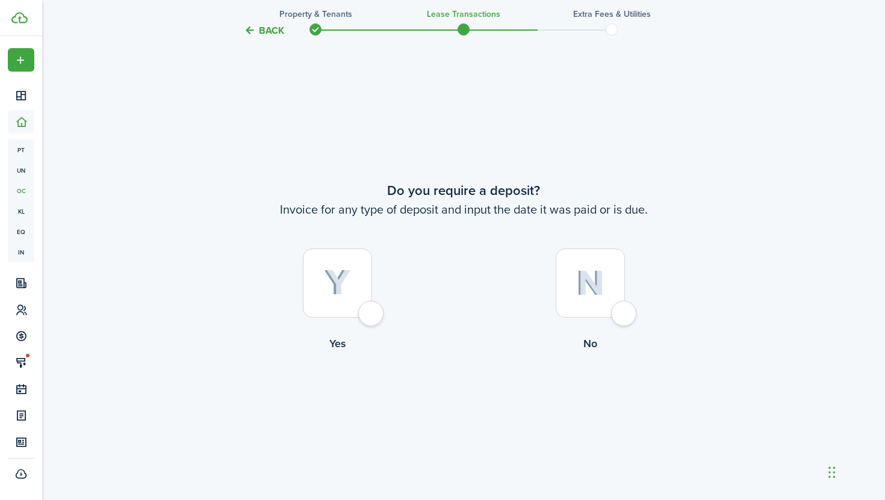
click at [355, 309] on div at bounding box center [337, 283] width 69 height 69
radio input "true"
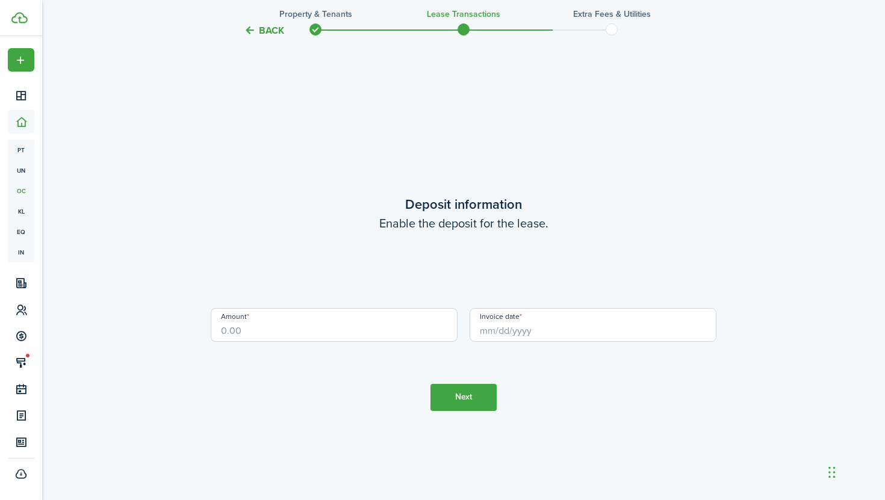
scroll to position [1421, 0]
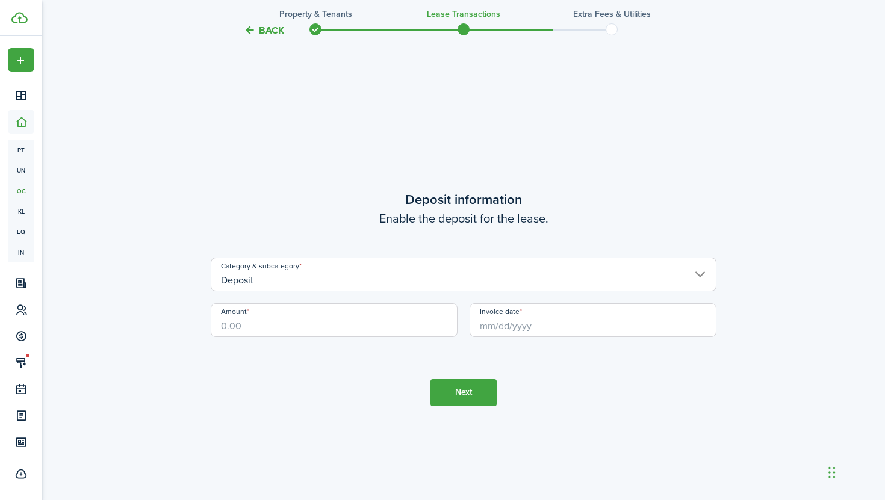
click at [365, 281] on input "Deposit" at bounding box center [464, 275] width 506 height 34
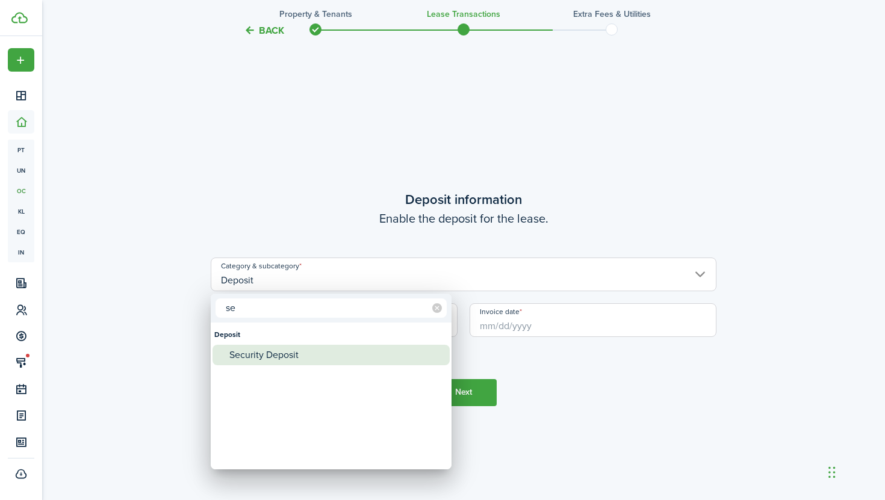
type input "se"
click at [316, 355] on div "Security Deposit" at bounding box center [335, 355] width 213 height 20
type input "Deposit / Security Deposit"
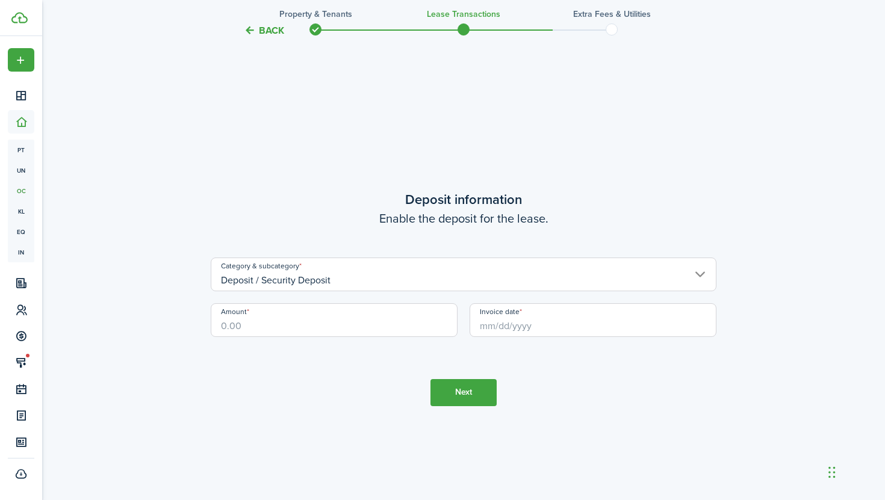
click at [307, 329] on input "Amount" at bounding box center [334, 320] width 247 height 34
click at [487, 323] on input "Invoice date" at bounding box center [593, 320] width 247 height 34
type input "$2,425.00"
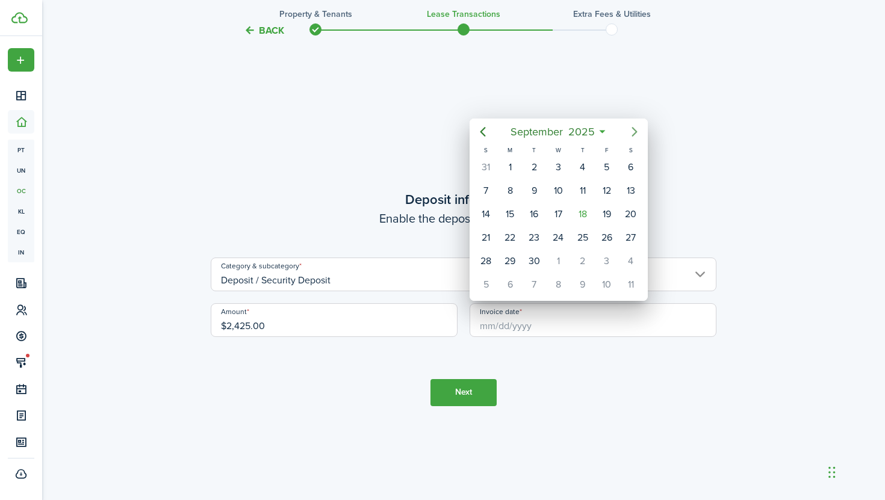
click at [641, 128] on icon "Next page" at bounding box center [634, 132] width 14 height 14
click at [552, 174] on div "[DATE]" at bounding box center [558, 167] width 24 height 23
type input "[DATE]"
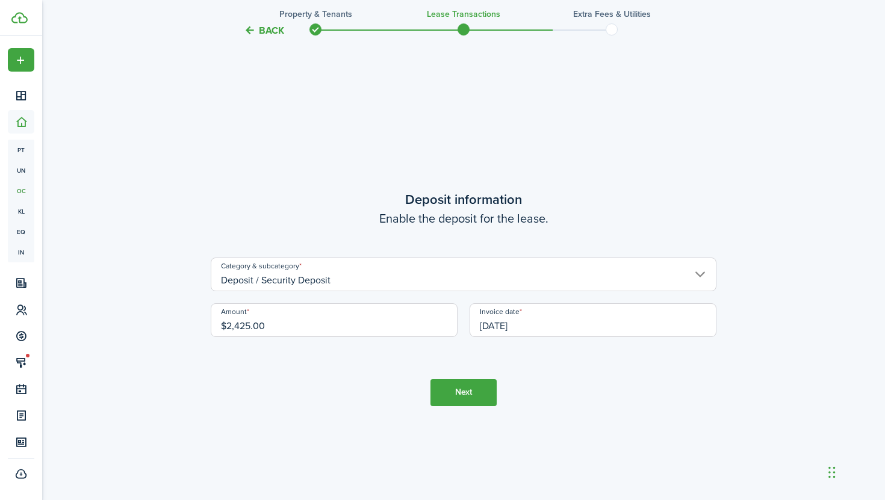
click at [467, 401] on button "Next" at bounding box center [464, 392] width 66 height 27
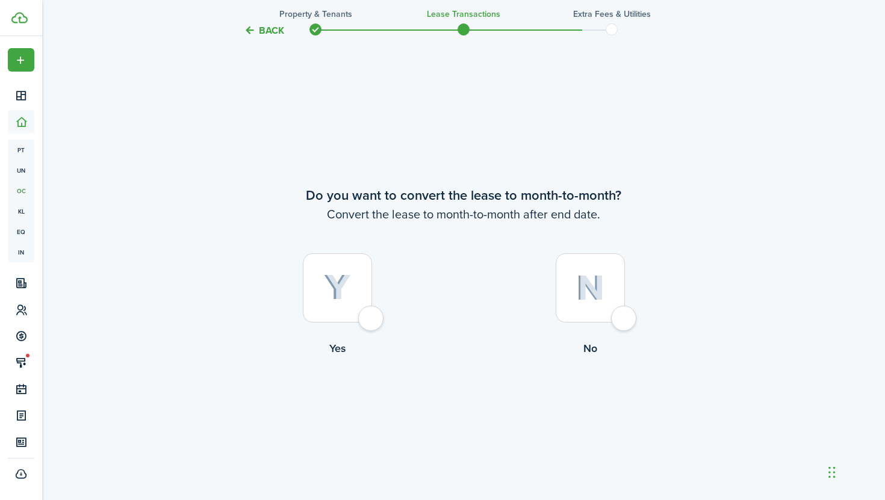
scroll to position [1921, 0]
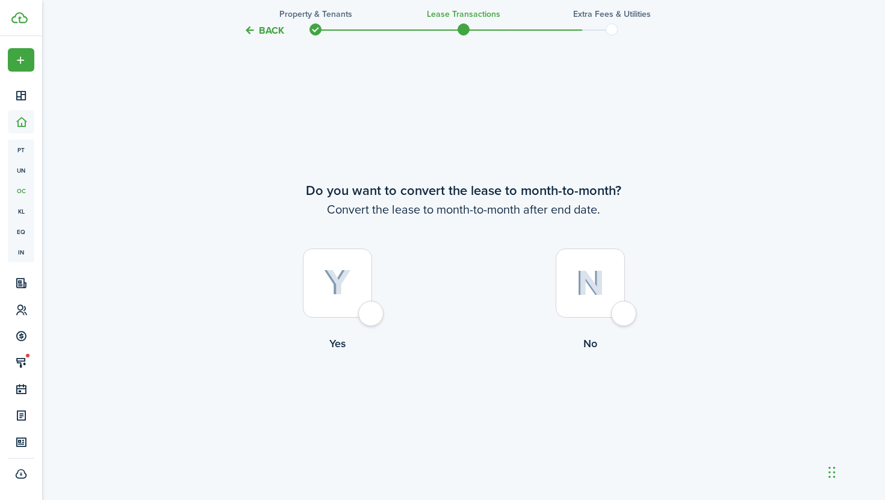
click at [619, 306] on div at bounding box center [590, 283] width 69 height 69
radio input "true"
click at [478, 397] on button "Continue" at bounding box center [464, 401] width 66 height 27
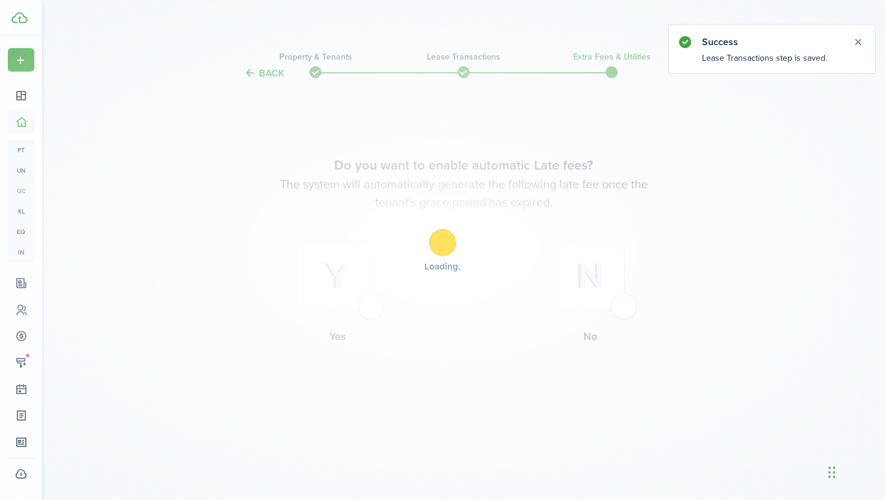
scroll to position [0, 0]
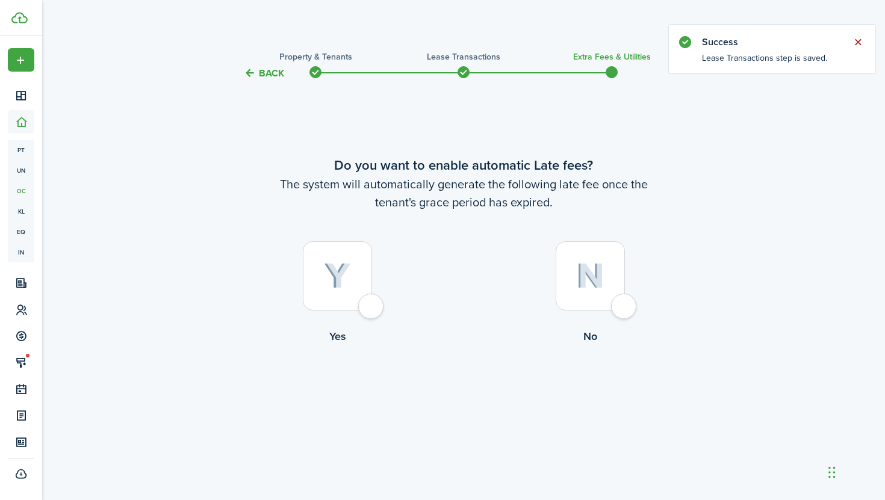
click at [857, 40] on button "Close notify" at bounding box center [858, 42] width 17 height 17
click at [609, 290] on div at bounding box center [590, 275] width 69 height 69
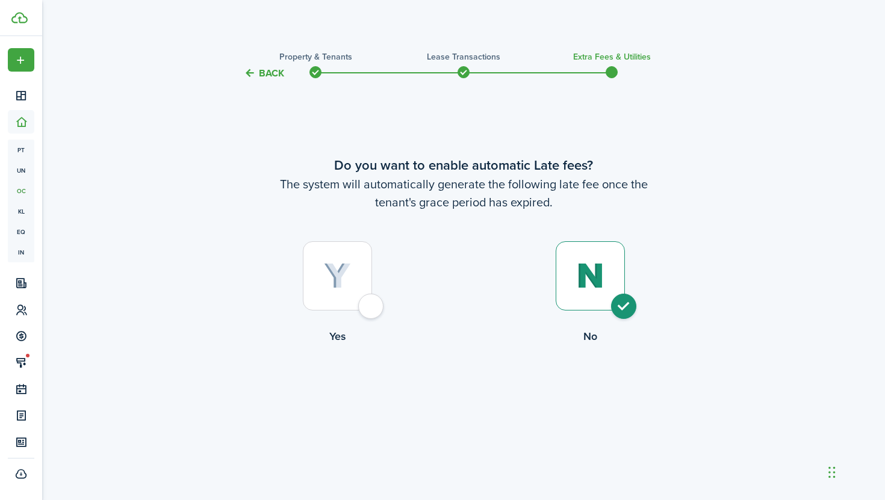
radio input "true"
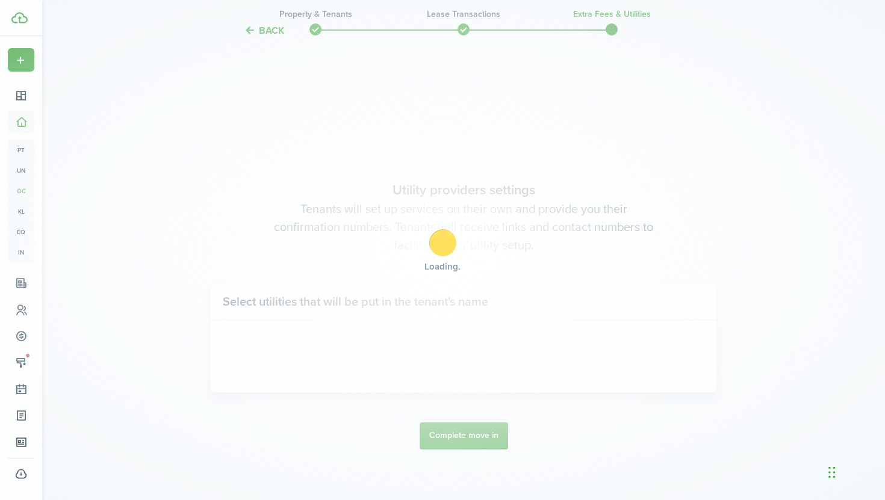
scroll to position [420, 0]
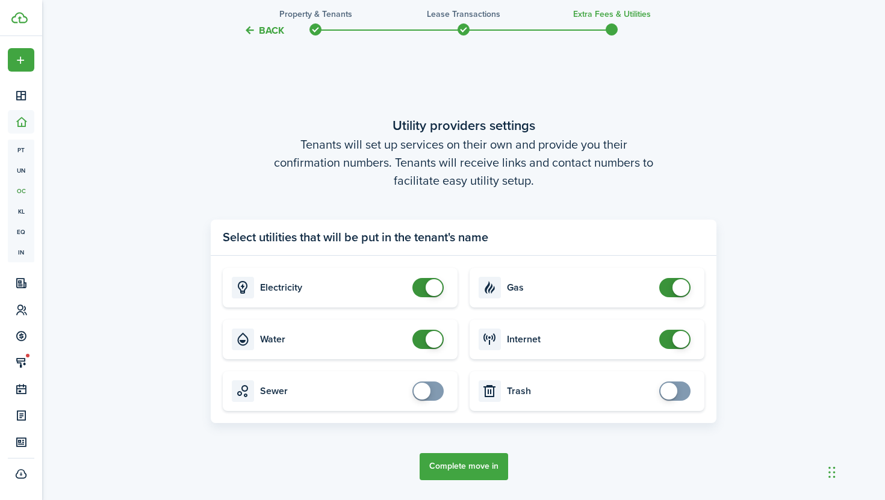
checkbox input "false"
click at [429, 341] on span at bounding box center [434, 339] width 17 height 17
checkbox input "false"
click at [431, 287] on span at bounding box center [434, 287] width 17 height 17
checkbox input "false"
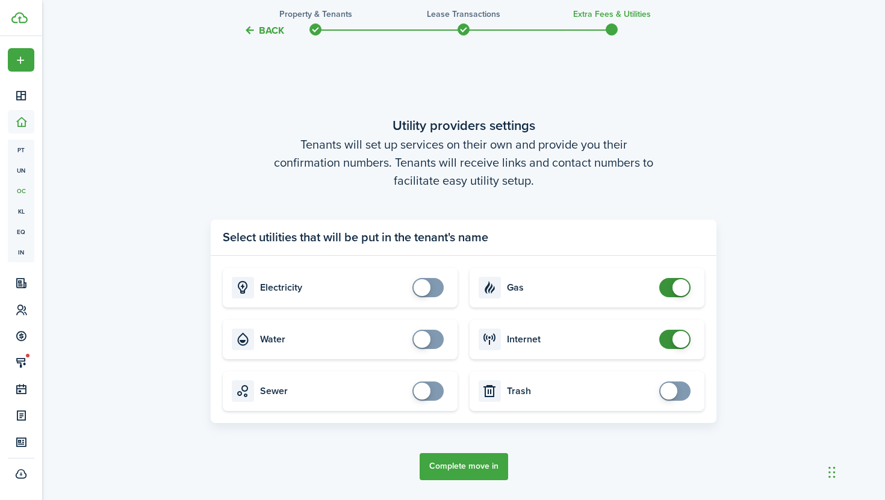
click at [682, 286] on span at bounding box center [681, 287] width 17 height 17
checkbox input "false"
click at [678, 342] on span at bounding box center [681, 339] width 17 height 17
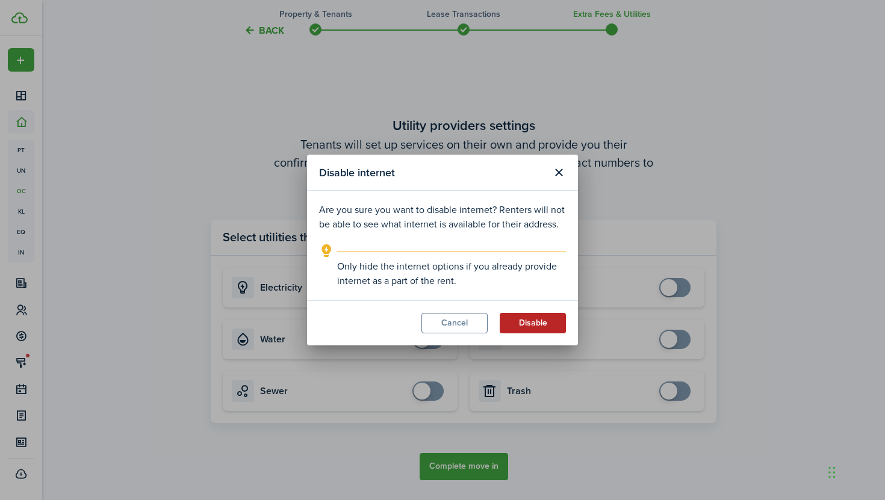
click at [525, 315] on button "Disable" at bounding box center [533, 323] width 66 height 20
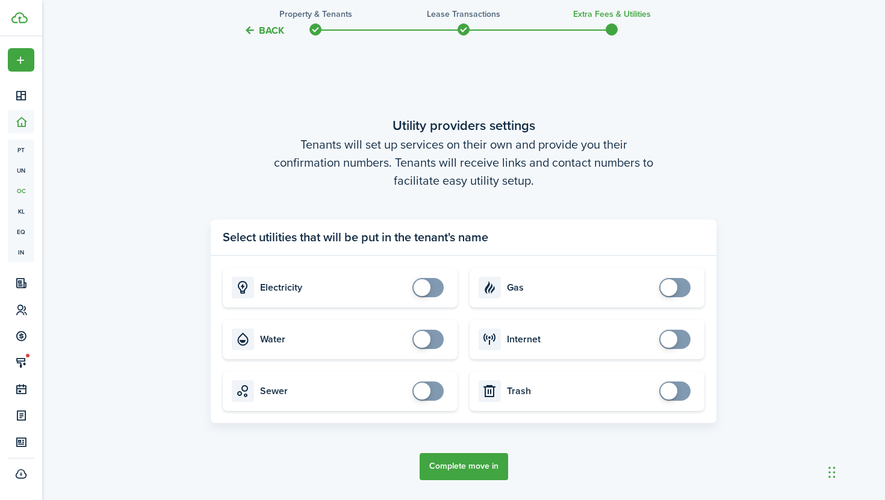
click at [475, 461] on button "Complete move in" at bounding box center [464, 466] width 89 height 27
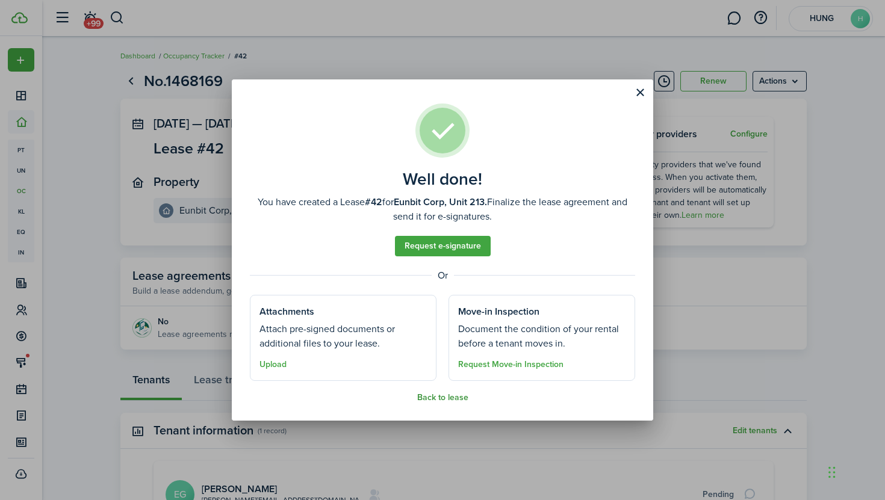
click at [453, 397] on button "Back to lease" at bounding box center [442, 398] width 51 height 10
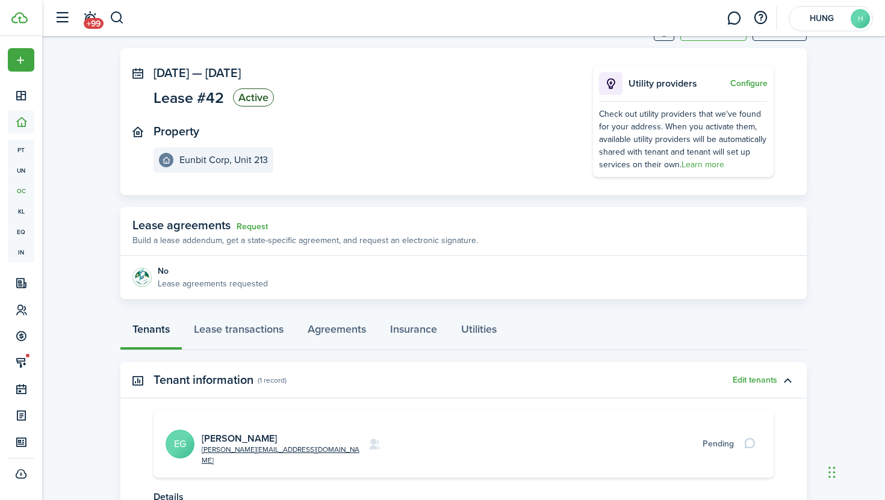
scroll to position [154, 0]
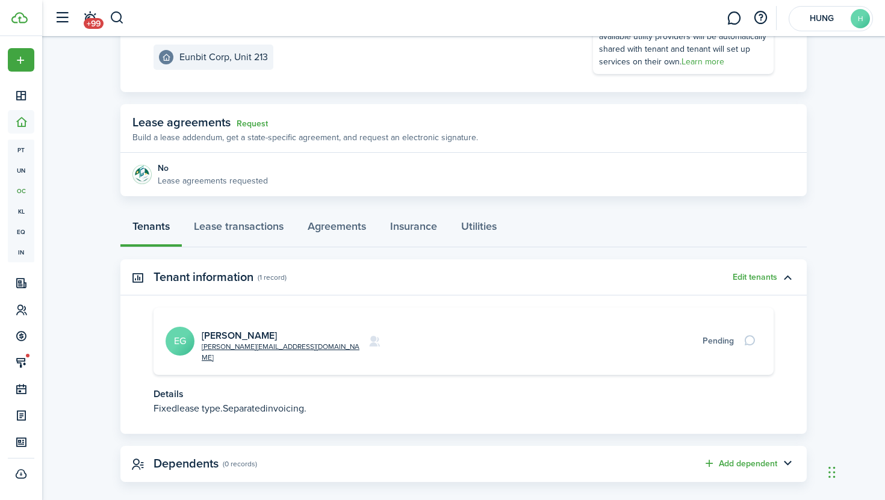
click at [416, 346] on card "[PERSON_NAME][EMAIL_ADDRESS][DOMAIN_NAME] [PERSON_NAME] EG Pending" at bounding box center [464, 341] width 620 height 67
click at [238, 329] on link "[PERSON_NAME]" at bounding box center [239, 336] width 75 height 14
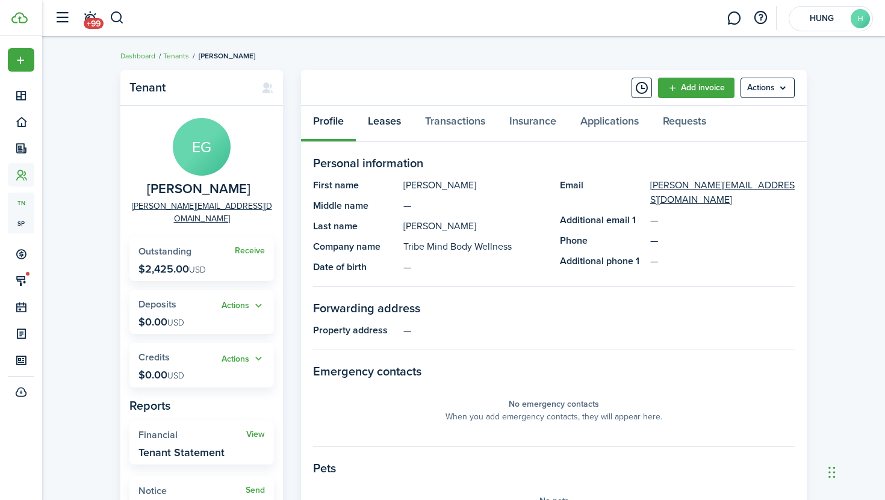
click at [394, 129] on link "Leases" at bounding box center [384, 124] width 57 height 36
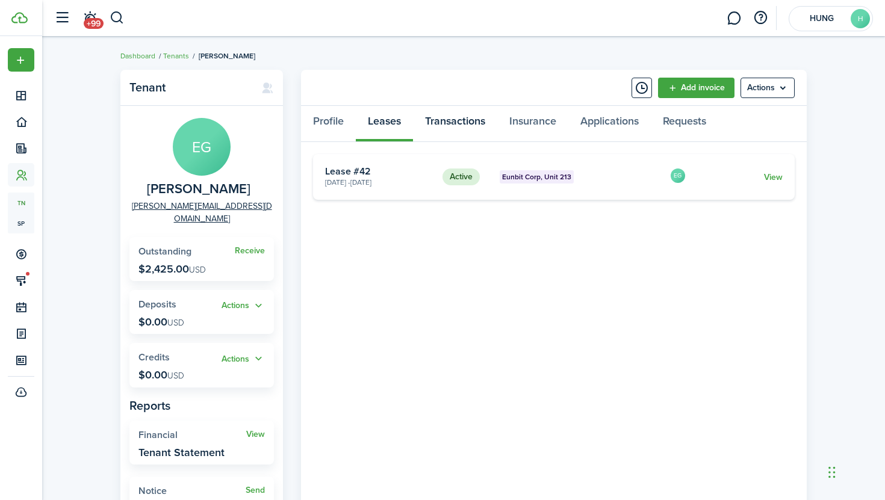
click at [450, 129] on link "Transactions" at bounding box center [455, 124] width 84 height 36
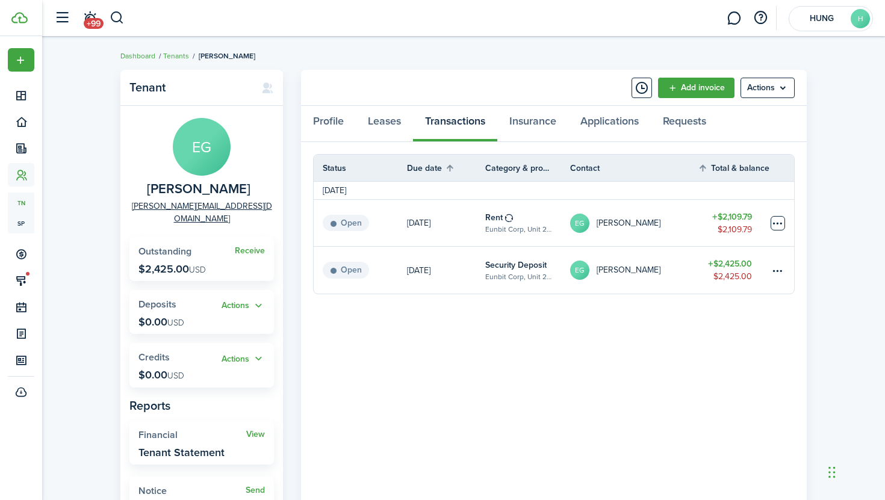
click at [780, 229] on table-menu-btn-icon at bounding box center [778, 223] width 14 height 14
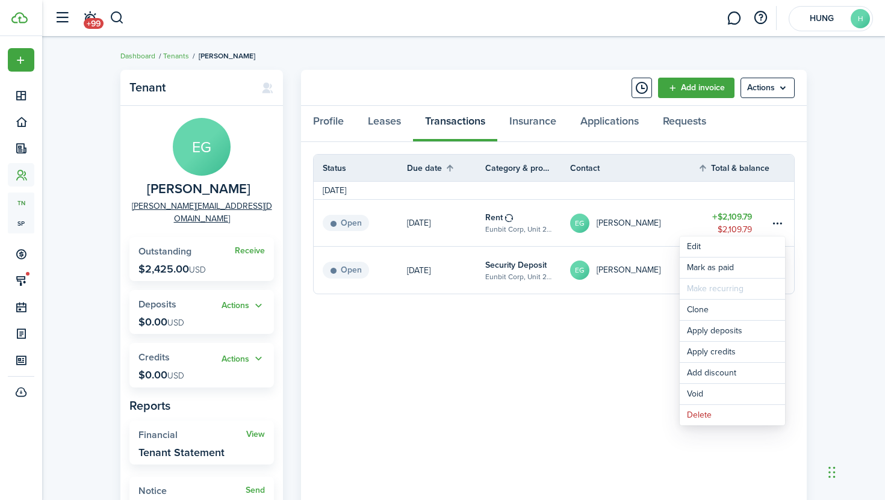
click at [578, 364] on panel-main-body "Status Due date Category & property Contact Total & balance Actions [DATE] Open…" at bounding box center [554, 337] width 506 height 391
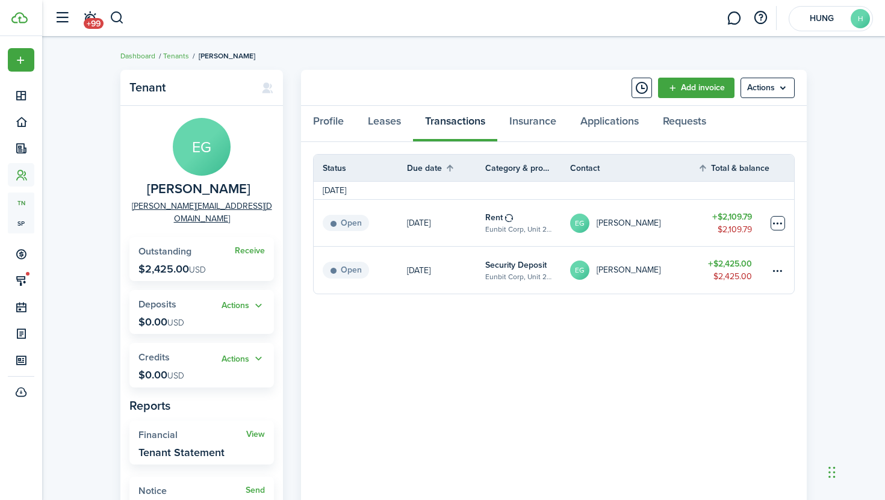
click at [774, 227] on table-menu-btn-icon "Open menu" at bounding box center [778, 223] width 14 height 14
click at [614, 353] on panel-main-body "Status Due date Category & property Contact Total & balance Actions [DATE] Open…" at bounding box center [554, 337] width 506 height 391
click at [373, 122] on link "Leases" at bounding box center [384, 124] width 57 height 36
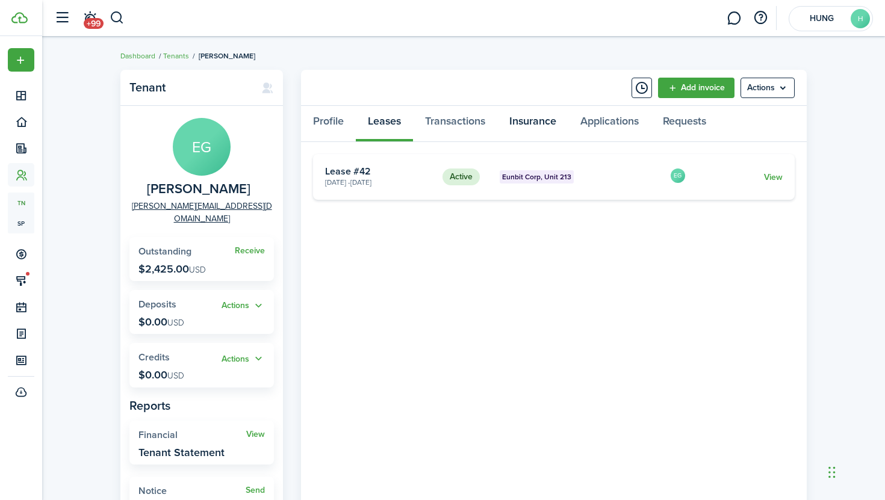
click at [531, 127] on link "Insurance" at bounding box center [532, 124] width 71 height 36
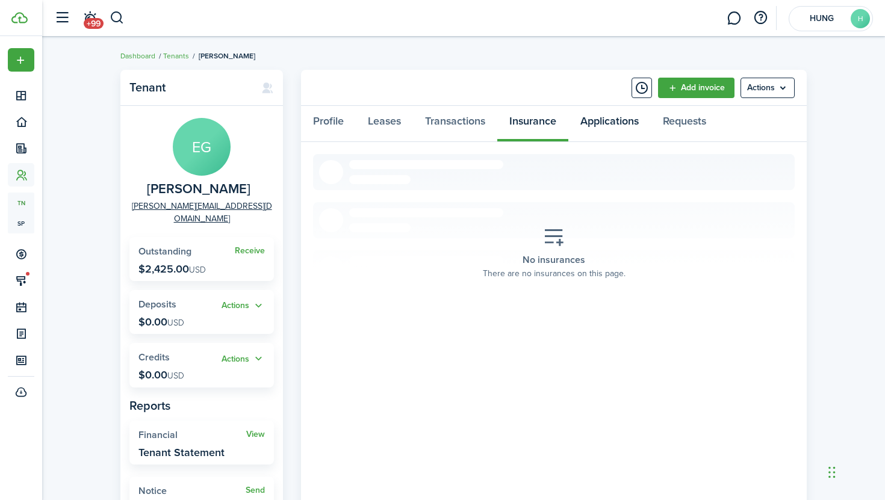
click at [623, 119] on link "Applications" at bounding box center [609, 124] width 82 height 36
click at [677, 139] on link "Requests" at bounding box center [684, 124] width 67 height 36
click at [471, 126] on link "Transactions" at bounding box center [455, 124] width 84 height 36
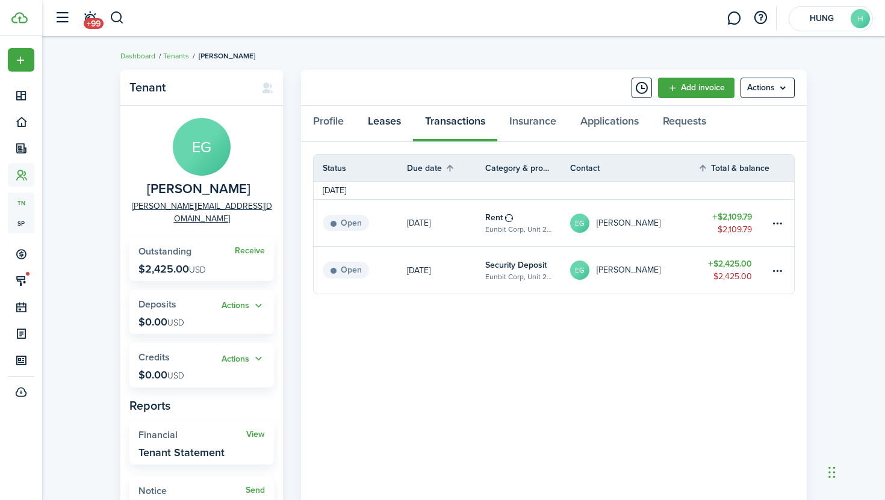
click at [394, 114] on link "Leases" at bounding box center [384, 124] width 57 height 36
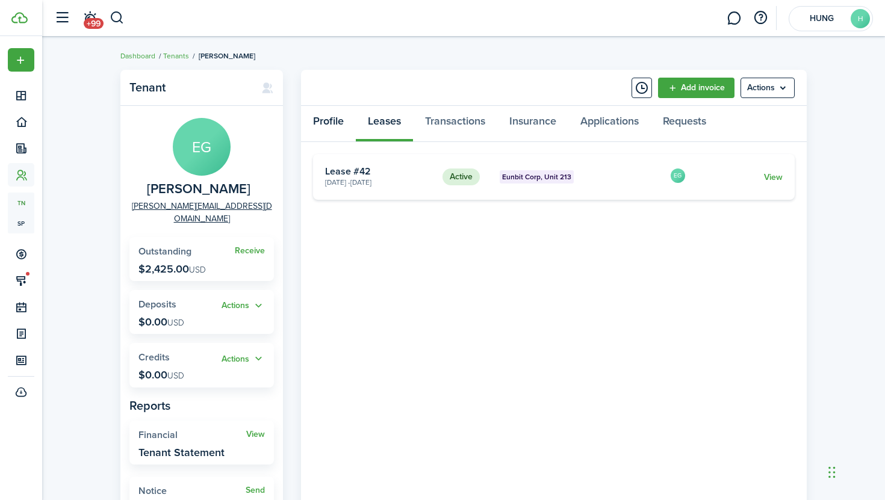
click at [341, 126] on link "Profile" at bounding box center [328, 124] width 55 height 36
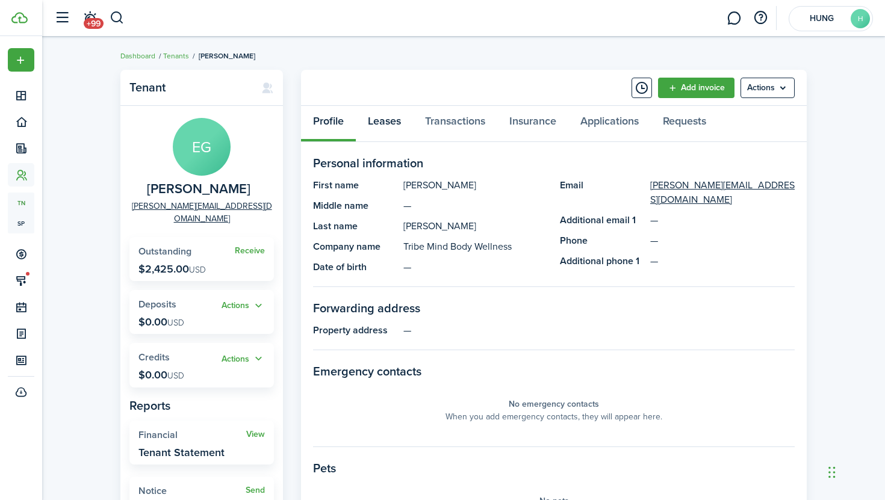
click at [377, 131] on link "Leases" at bounding box center [384, 124] width 57 height 36
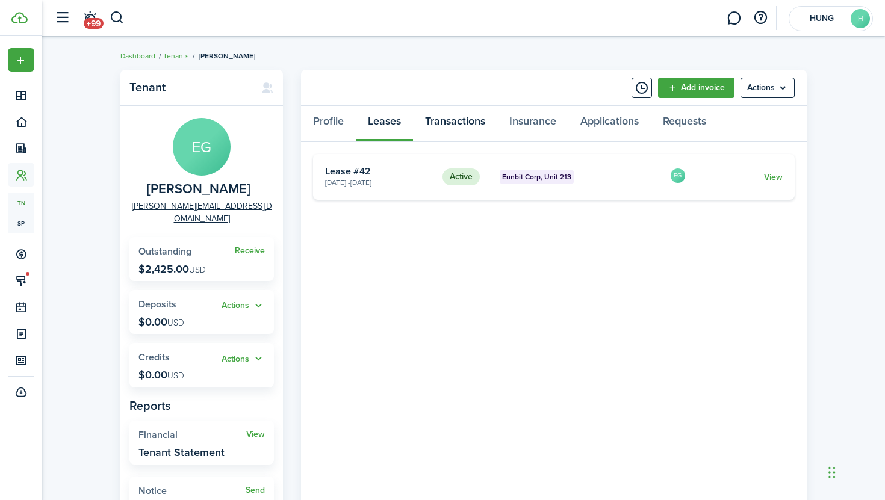
click at [446, 128] on link "Transactions" at bounding box center [455, 124] width 84 height 36
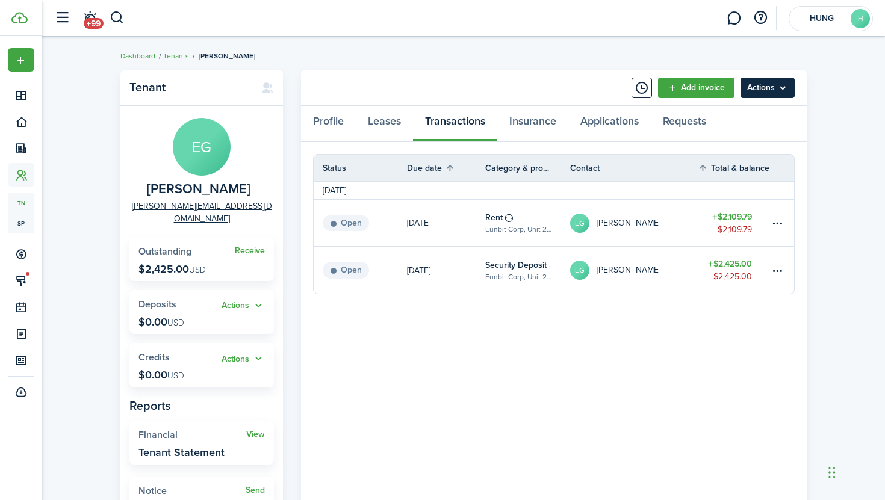
click at [770, 92] on menu-btn "Actions" at bounding box center [768, 88] width 54 height 20
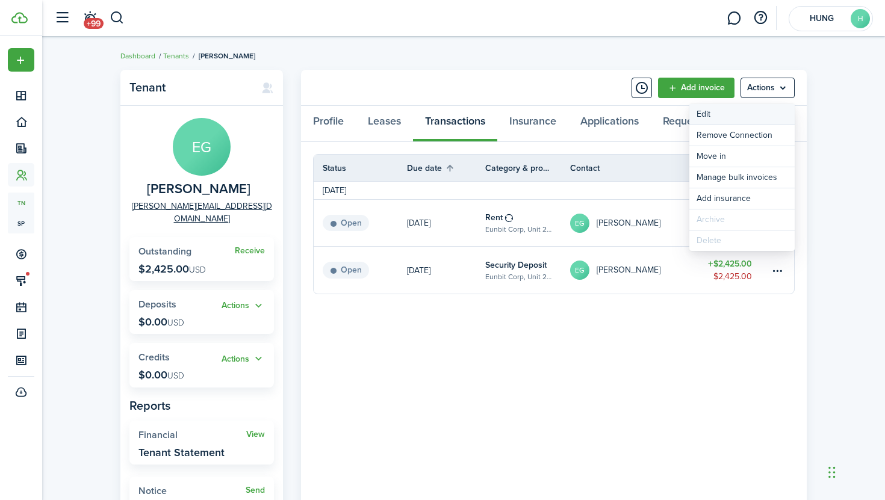
click at [743, 116] on link "Edit" at bounding box center [741, 114] width 105 height 20
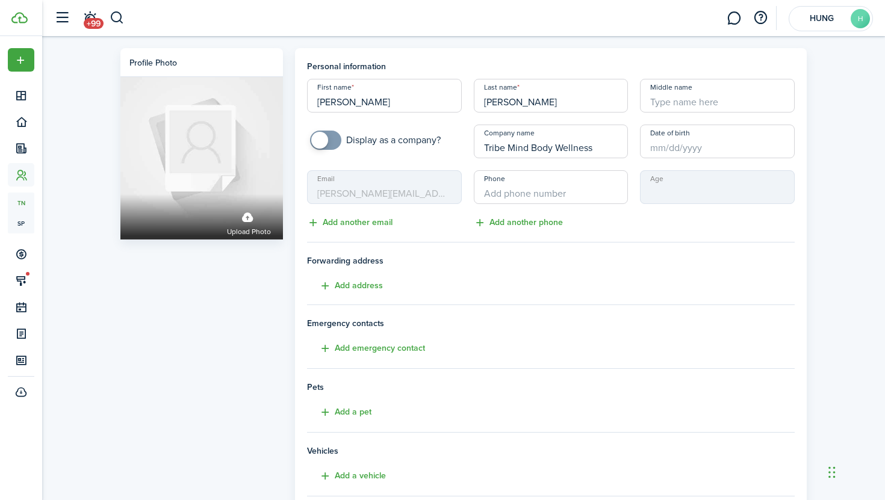
scroll to position [159, 0]
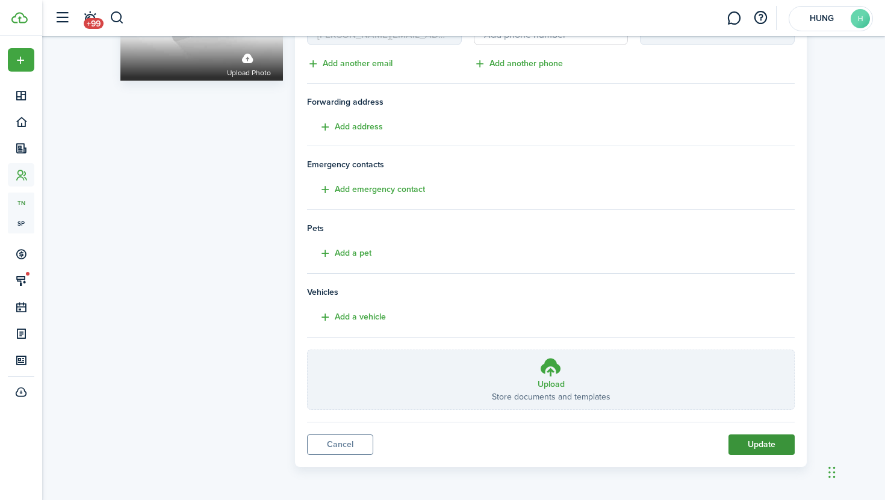
click at [744, 446] on button "Update" at bounding box center [762, 445] width 66 height 20
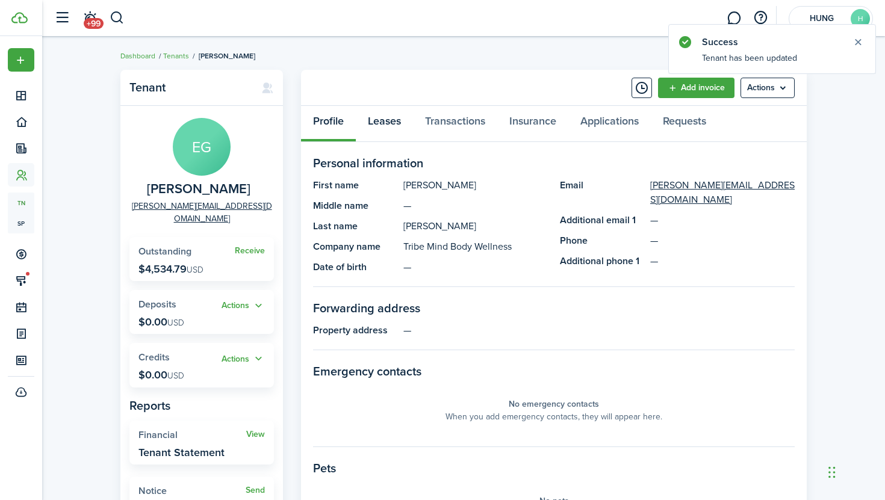
click at [388, 111] on link "Leases" at bounding box center [384, 124] width 57 height 36
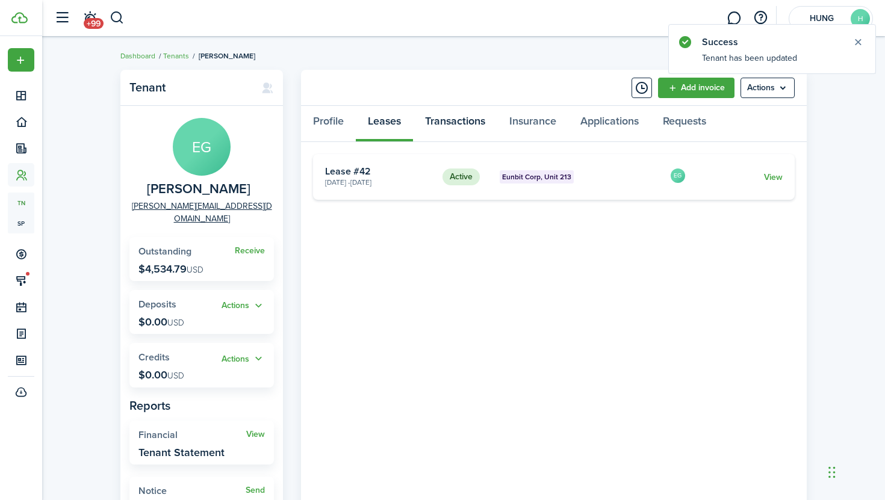
click at [455, 128] on link "Transactions" at bounding box center [455, 124] width 84 height 36
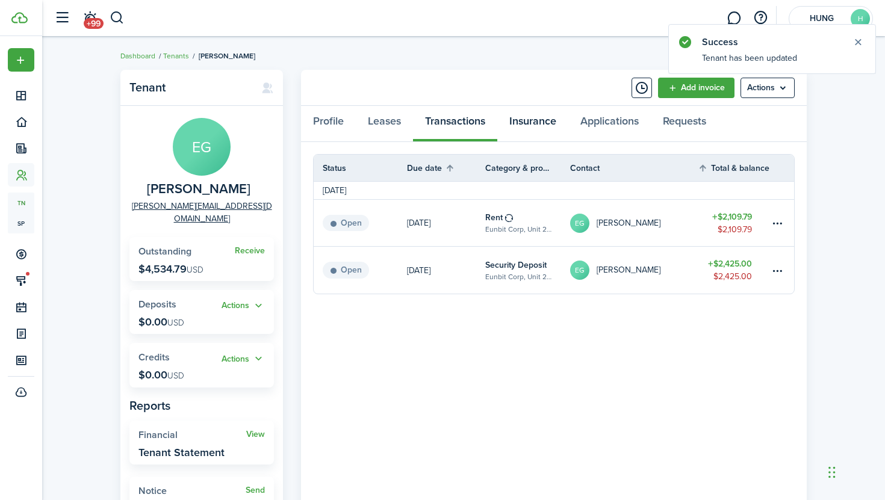
click at [532, 123] on link "Insurance" at bounding box center [532, 124] width 71 height 36
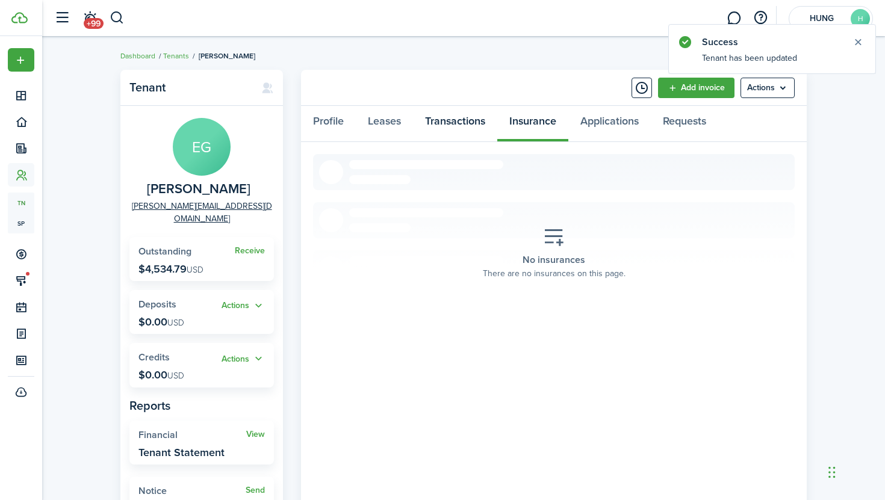
click at [448, 127] on link "Transactions" at bounding box center [455, 124] width 84 height 36
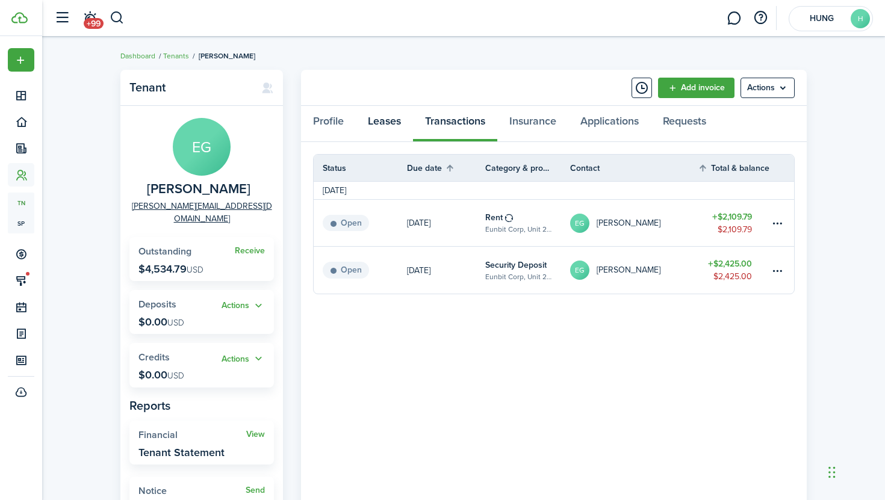
click at [396, 114] on link "Leases" at bounding box center [384, 124] width 57 height 36
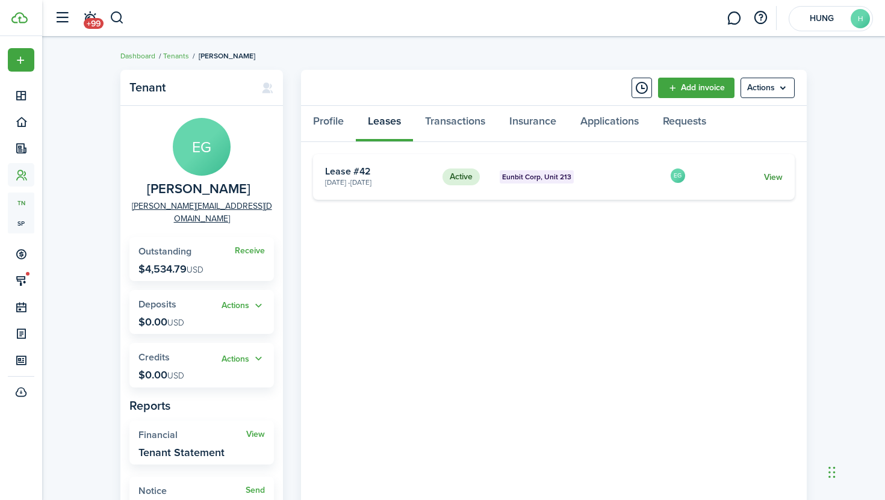
click at [771, 178] on link "View" at bounding box center [773, 177] width 19 height 13
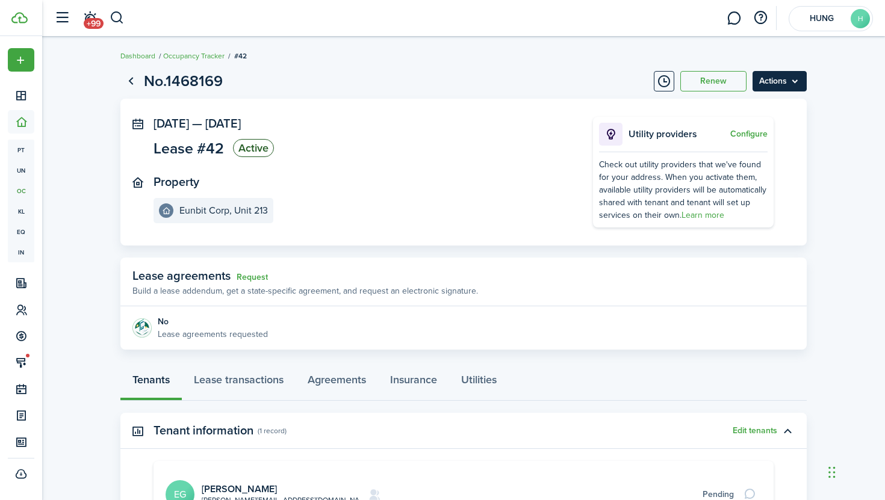
click at [769, 91] on menu-btn "Actions" at bounding box center [780, 81] width 54 height 20
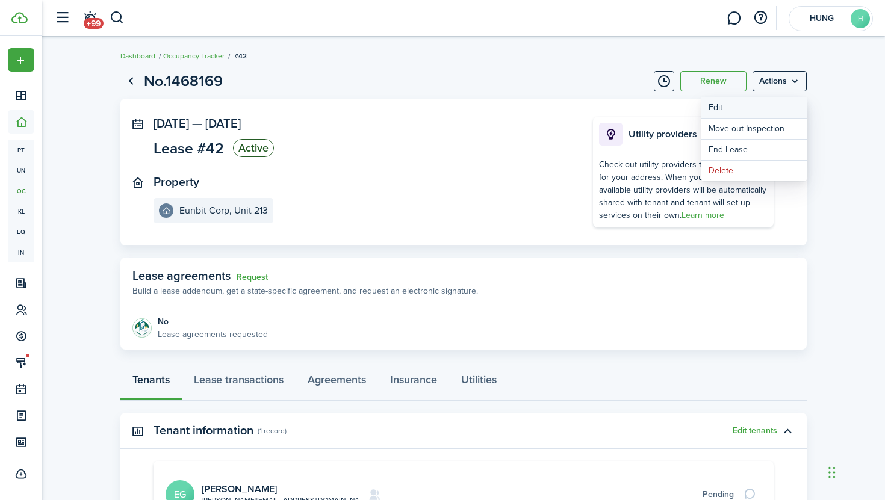
click at [741, 114] on button "Edit" at bounding box center [754, 108] width 105 height 20
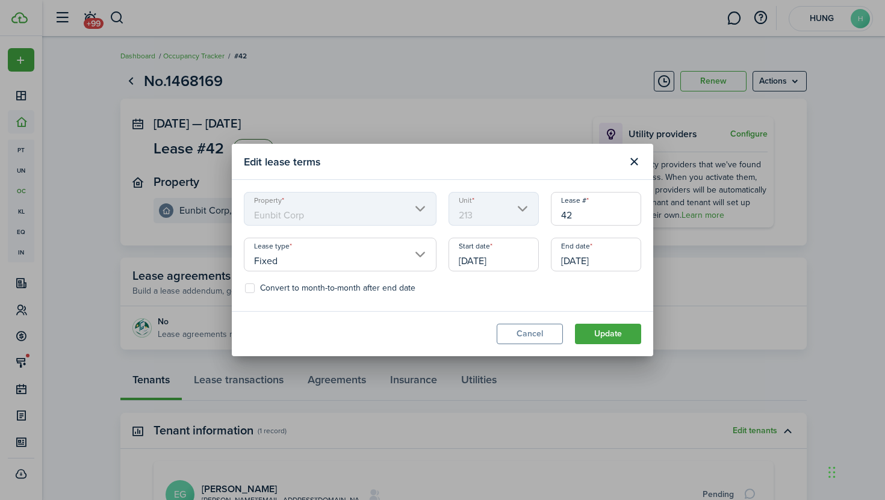
click at [479, 261] on input "[DATE]" at bounding box center [494, 255] width 90 height 34
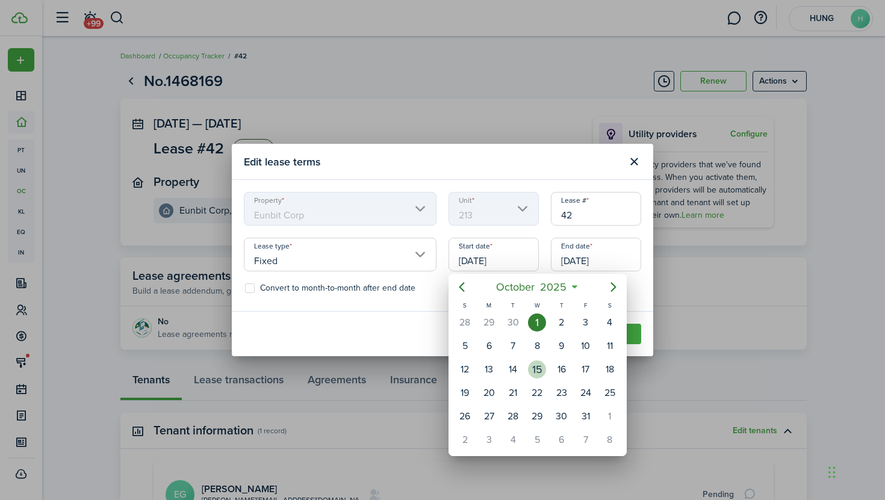
click at [535, 372] on div "15" at bounding box center [537, 370] width 18 height 18
type input "[DATE]"
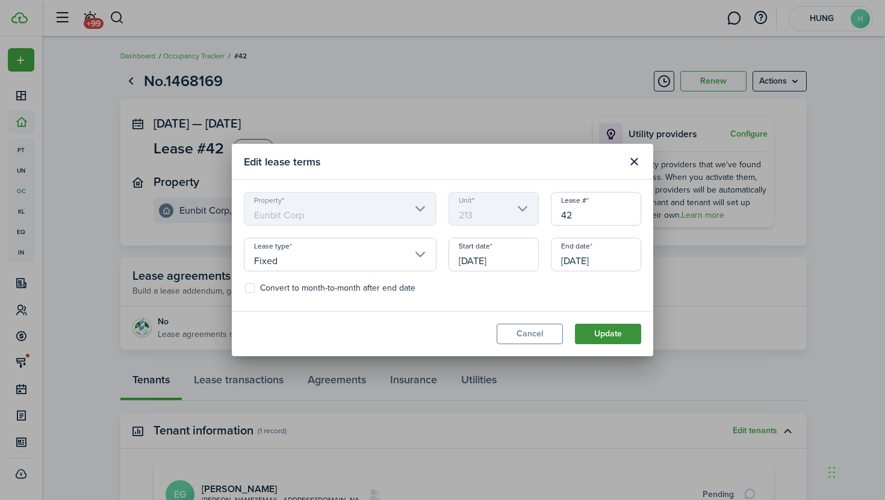
click at [618, 329] on button "Update" at bounding box center [608, 334] width 66 height 20
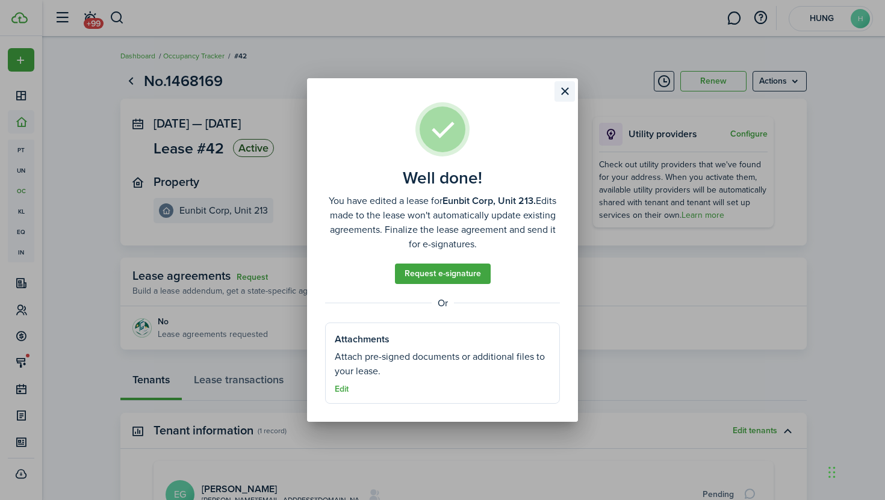
click at [566, 87] on button "Close modal" at bounding box center [565, 91] width 20 height 20
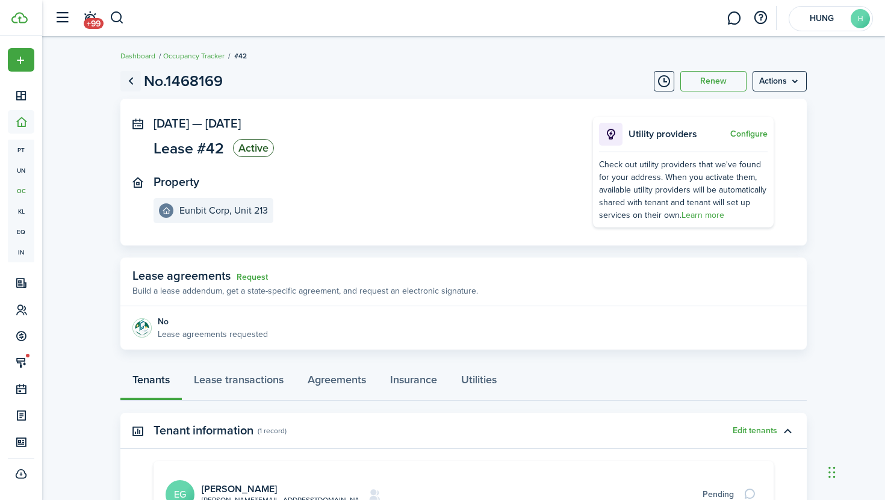
click at [136, 82] on link "Go back" at bounding box center [130, 81] width 20 height 20
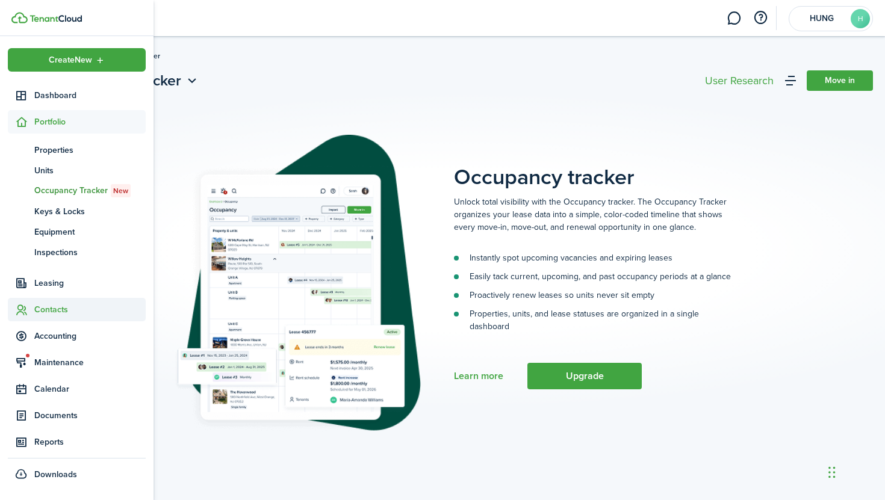
click at [66, 311] on span "Contacts" at bounding box center [89, 309] width 111 height 13
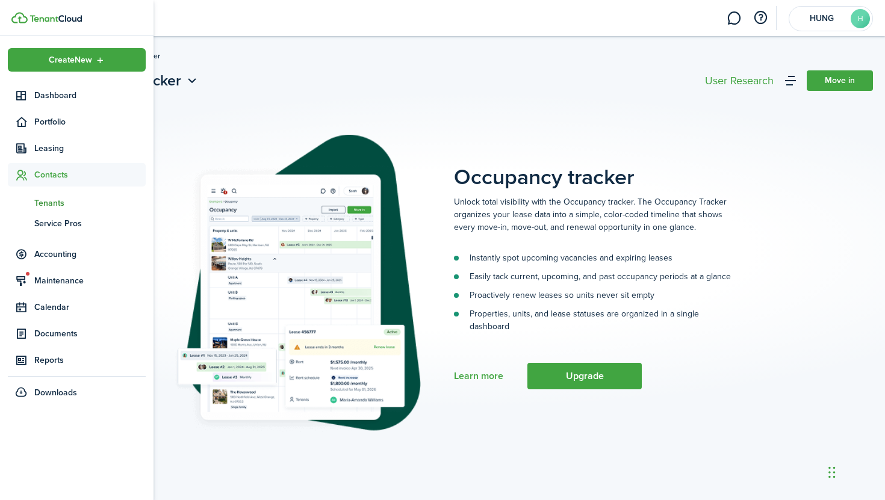
click at [73, 201] on span "Tenants" at bounding box center [89, 203] width 111 height 13
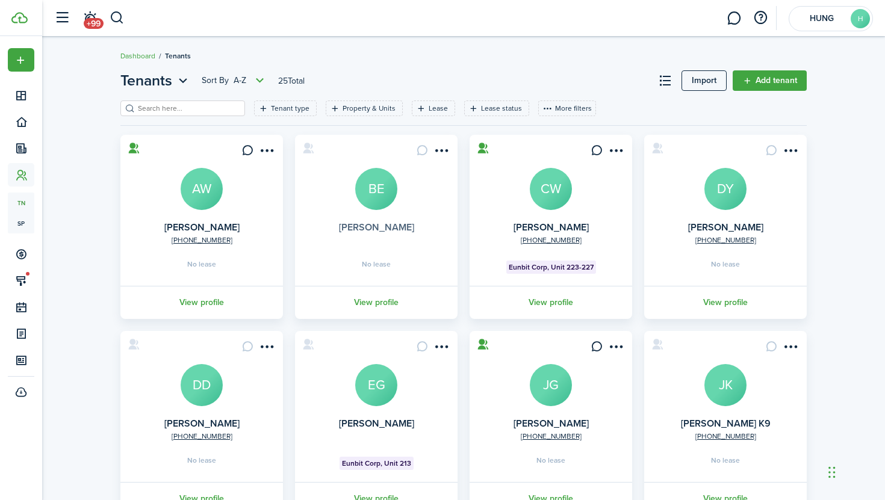
scroll to position [287, 0]
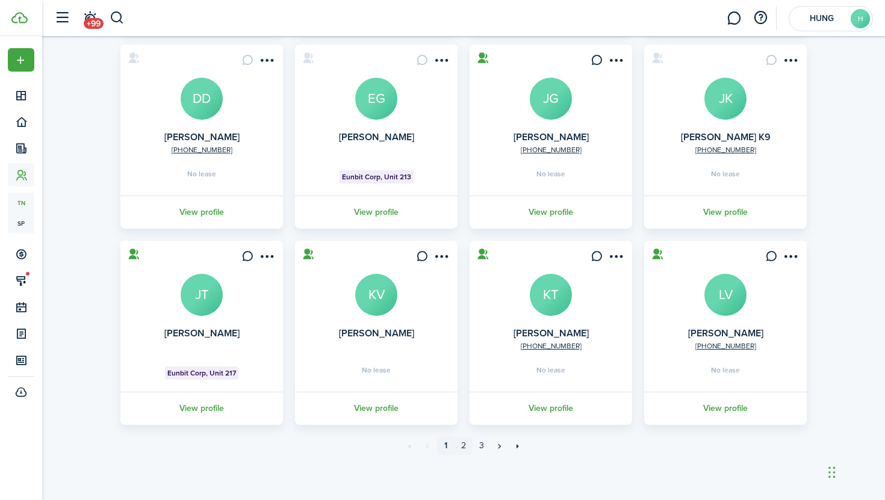
click at [464, 450] on link "2" at bounding box center [464, 446] width 18 height 18
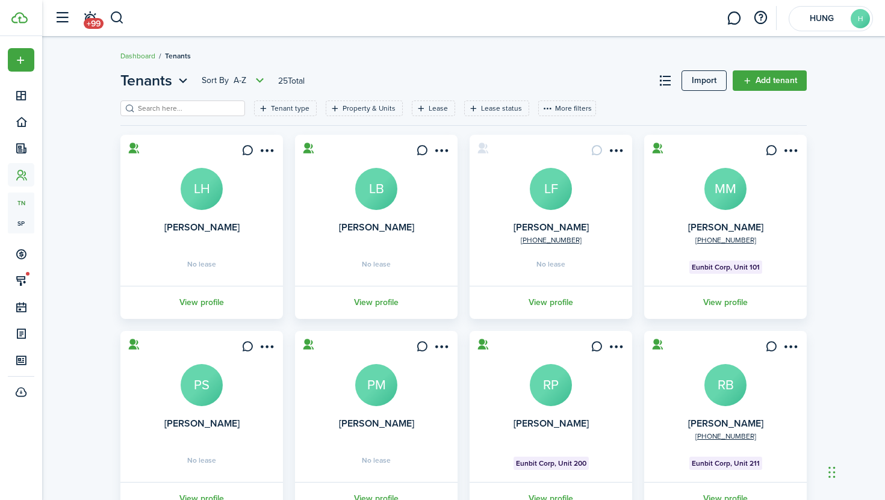
scroll to position [287, 0]
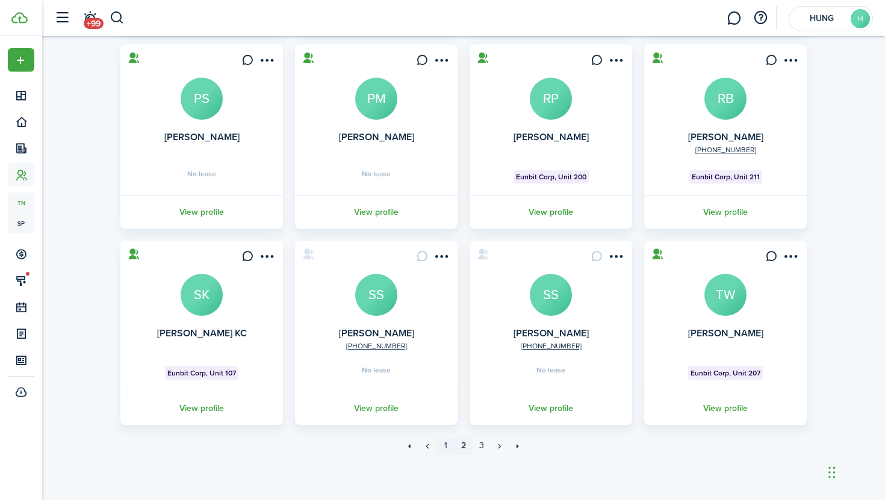
click at [445, 447] on link "1" at bounding box center [446, 446] width 18 height 18
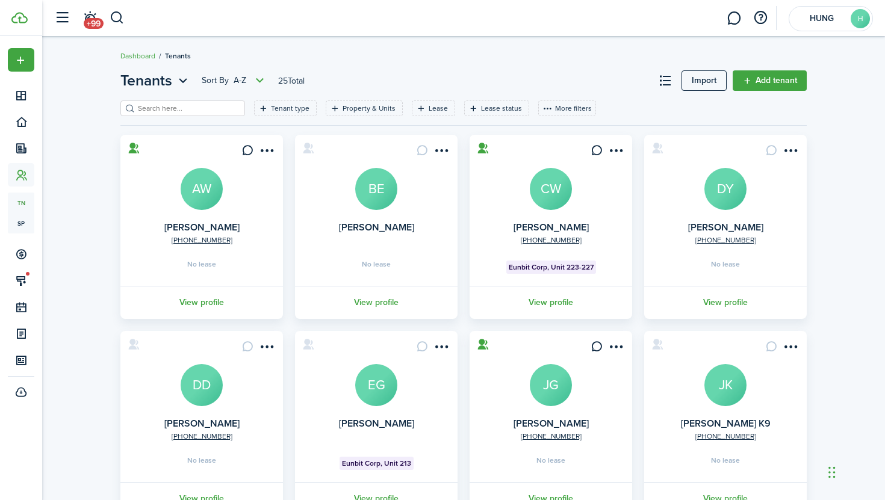
scroll to position [150, 0]
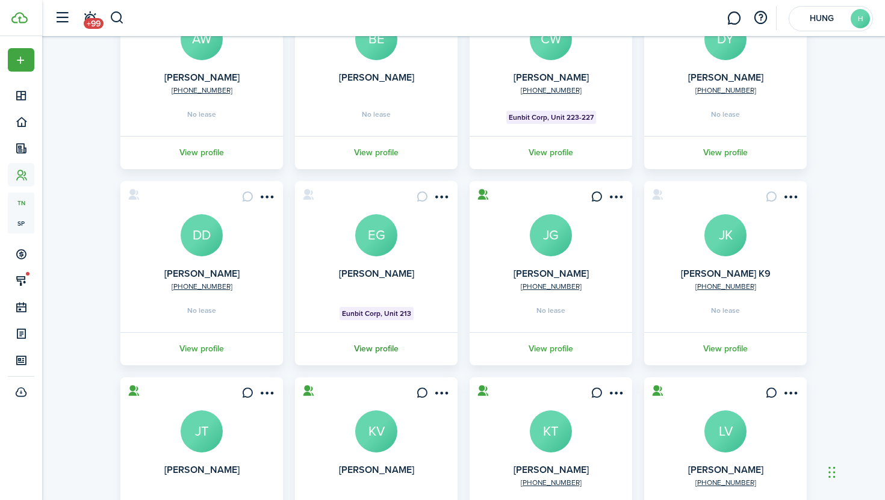
click at [397, 360] on link "View profile" at bounding box center [376, 348] width 166 height 33
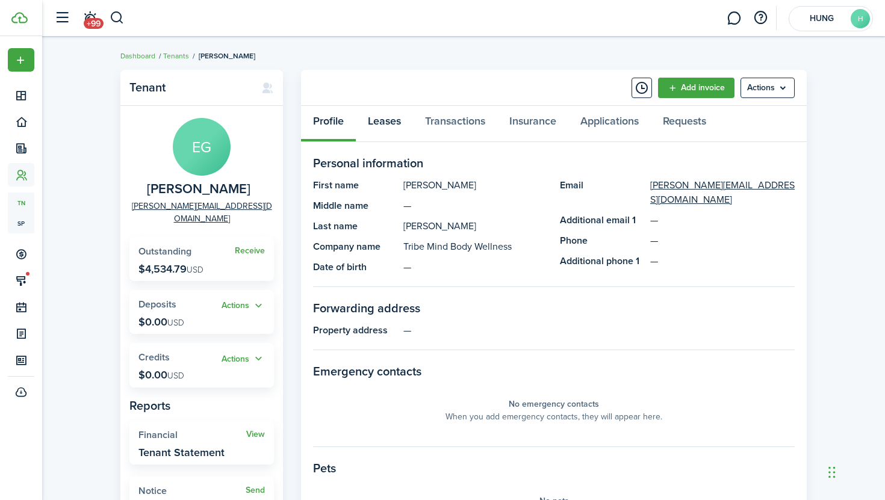
click at [395, 137] on link "Leases" at bounding box center [384, 124] width 57 height 36
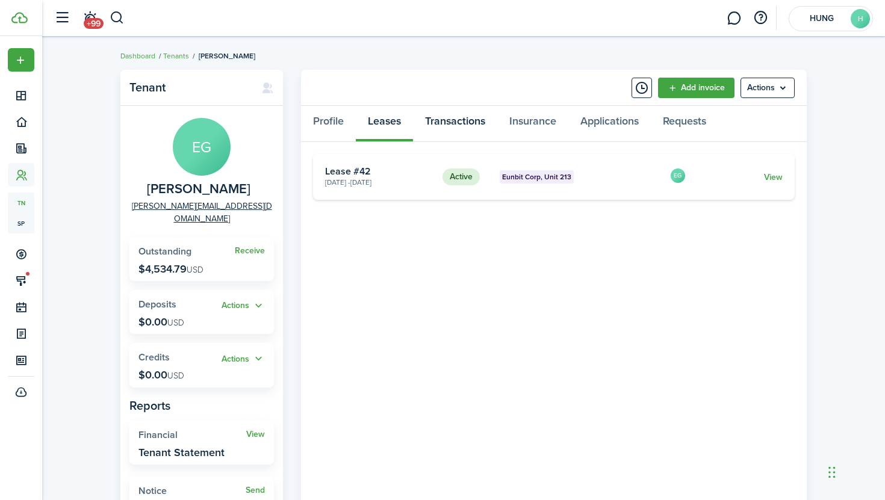
click at [497, 120] on link "Transactions" at bounding box center [455, 124] width 84 height 36
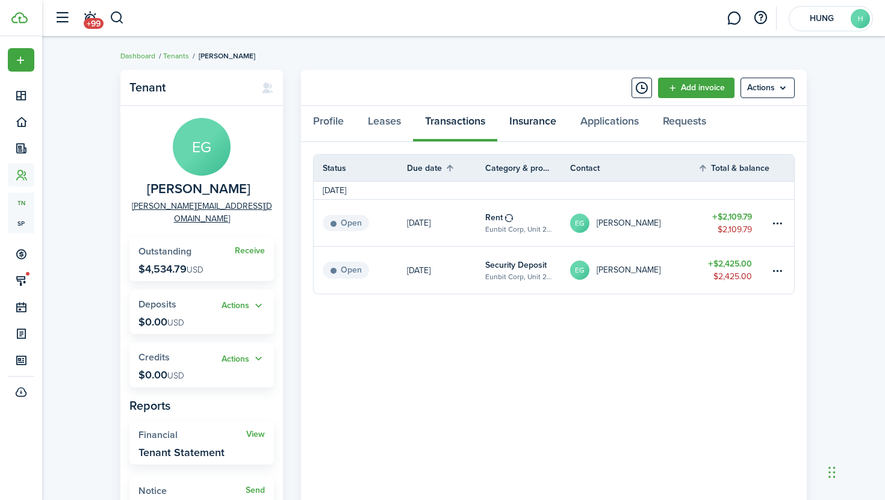
click at [544, 123] on link "Insurance" at bounding box center [532, 124] width 71 height 36
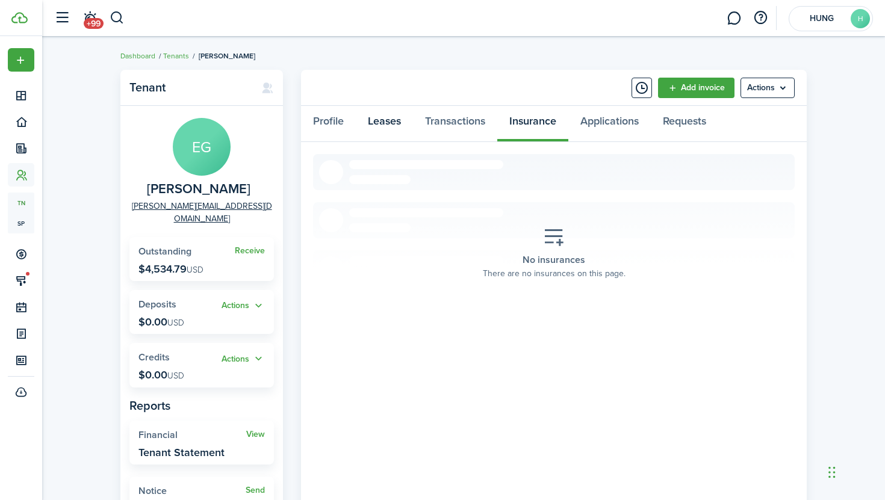
click at [375, 119] on link "Leases" at bounding box center [384, 124] width 57 height 36
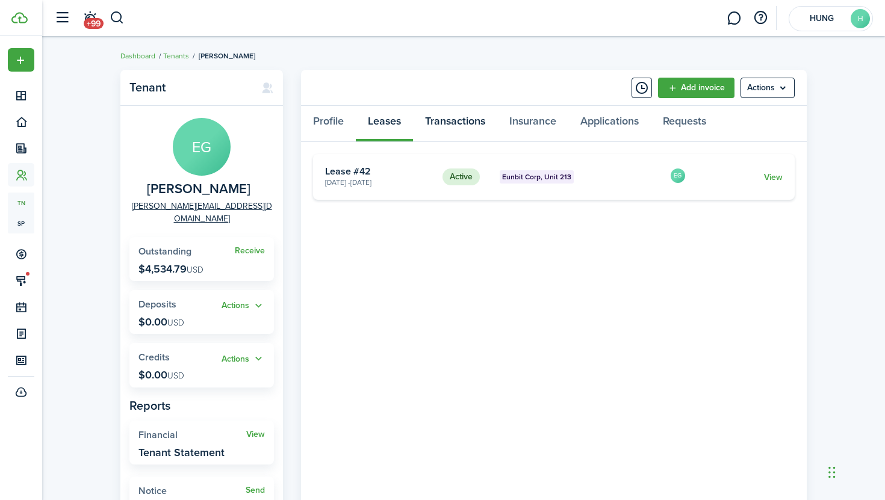
click at [426, 115] on link "Transactions" at bounding box center [455, 124] width 84 height 36
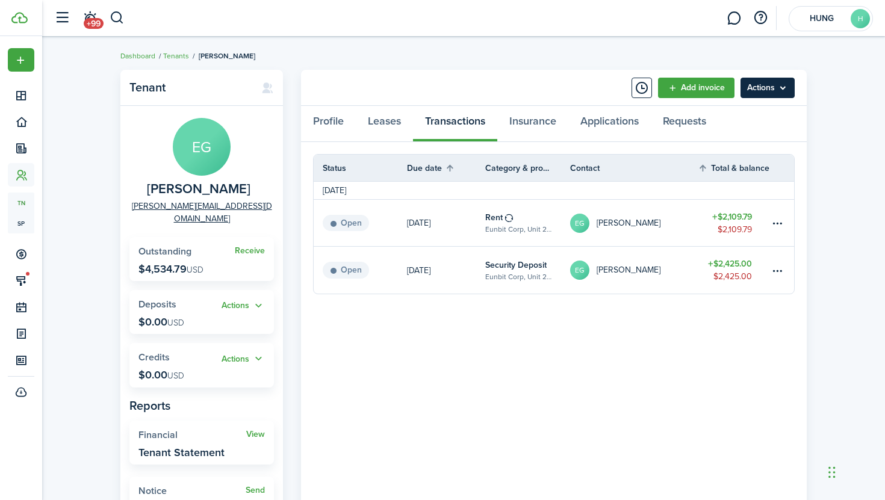
click at [763, 89] on menu-btn "Actions" at bounding box center [768, 88] width 54 height 20
click at [394, 123] on link "Leases" at bounding box center [384, 124] width 57 height 36
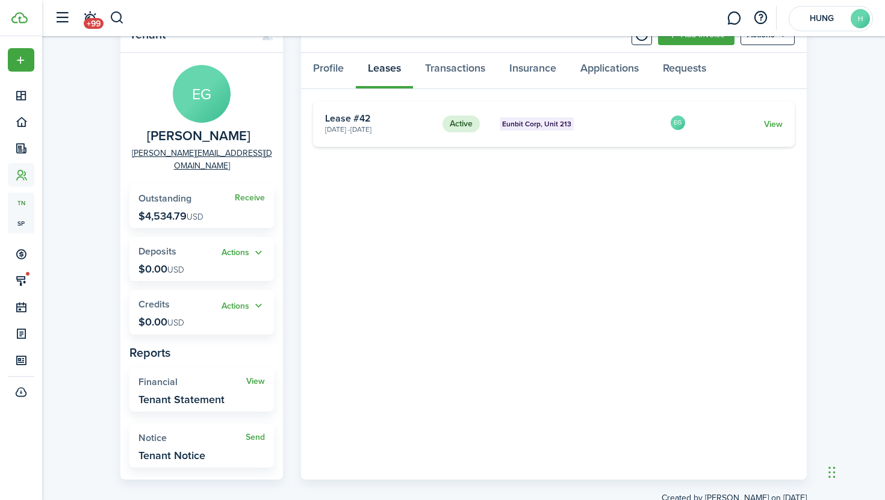
scroll to position [54, 0]
click at [767, 126] on link "View" at bounding box center [773, 123] width 19 height 13
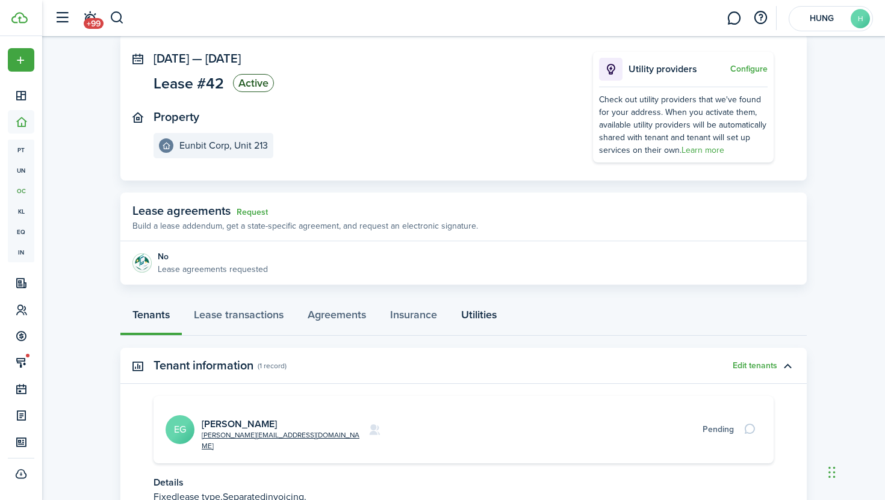
scroll to position [75, 0]
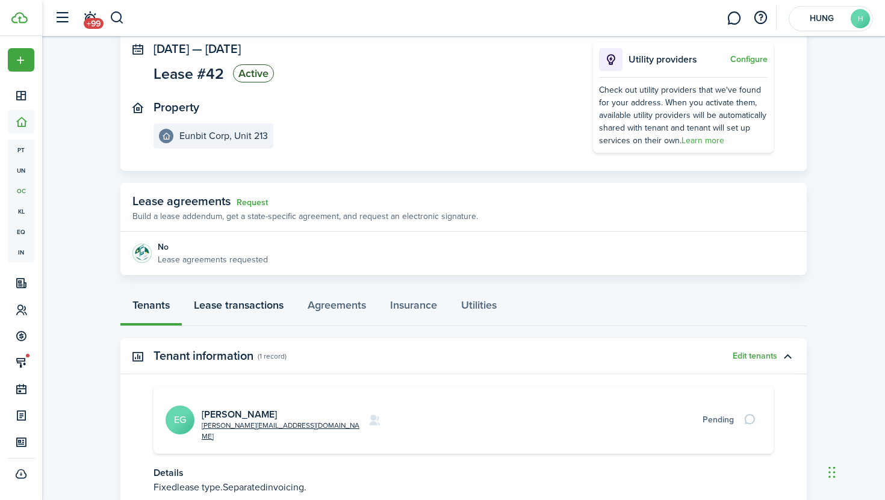
click at [284, 307] on link "Lease transactions" at bounding box center [239, 308] width 114 height 36
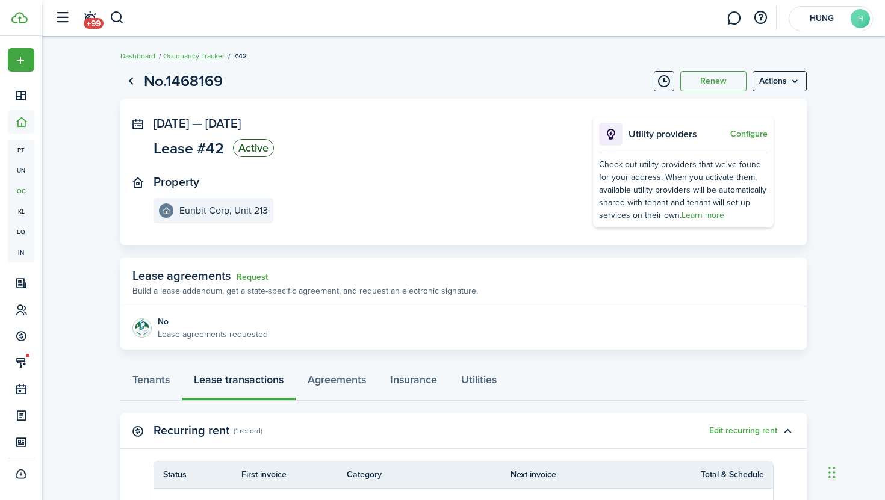
scroll to position [183, 0]
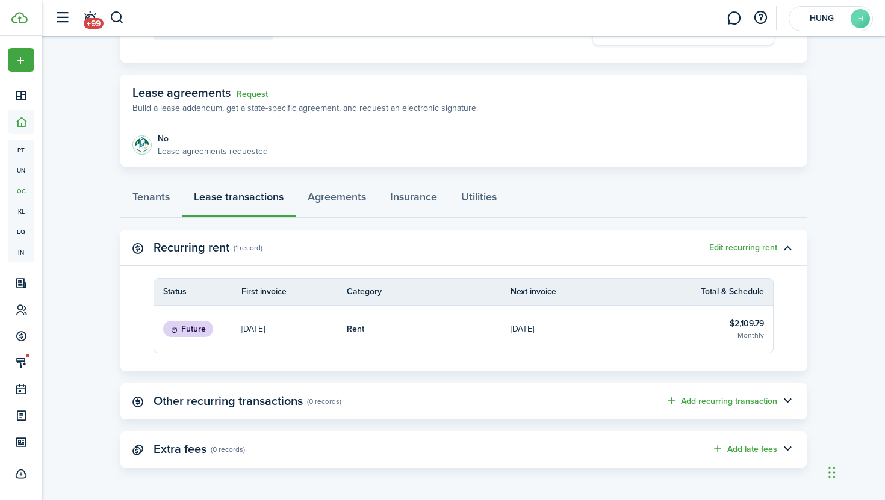
click at [533, 334] on p "[DATE]" at bounding box center [522, 329] width 23 height 13
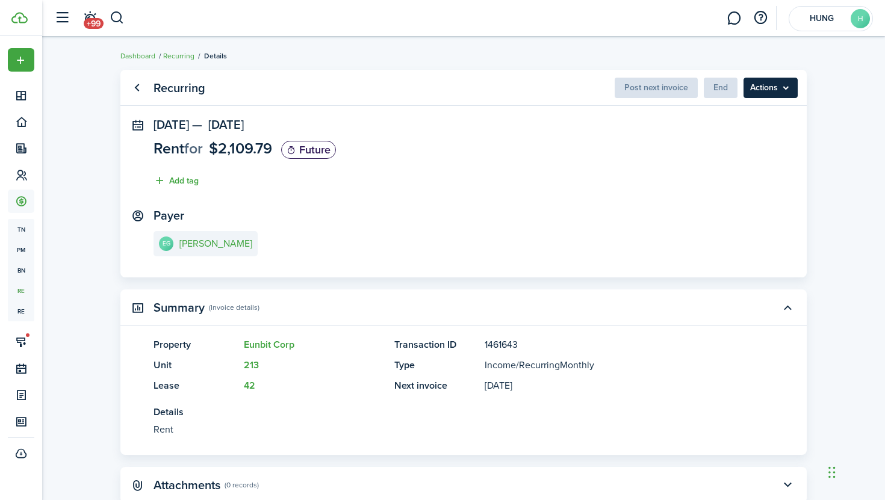
click at [779, 88] on menu-btn "Actions" at bounding box center [771, 88] width 54 height 20
click at [561, 184] on panel-main-section "[DATE] — [DATE] Rent for $2,109.79 Future Add tag" at bounding box center [464, 156] width 620 height 76
click at [137, 91] on link "Go back" at bounding box center [136, 88] width 20 height 20
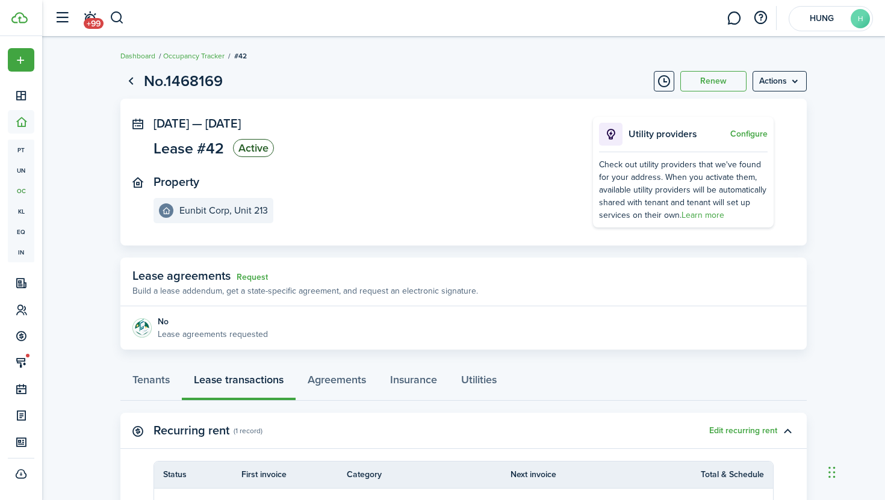
click at [786, 92] on page-view-header "No.1468169 Renew Actions" at bounding box center [463, 81] width 686 height 23
click at [789, 89] on menu-btn "Actions" at bounding box center [780, 81] width 54 height 20
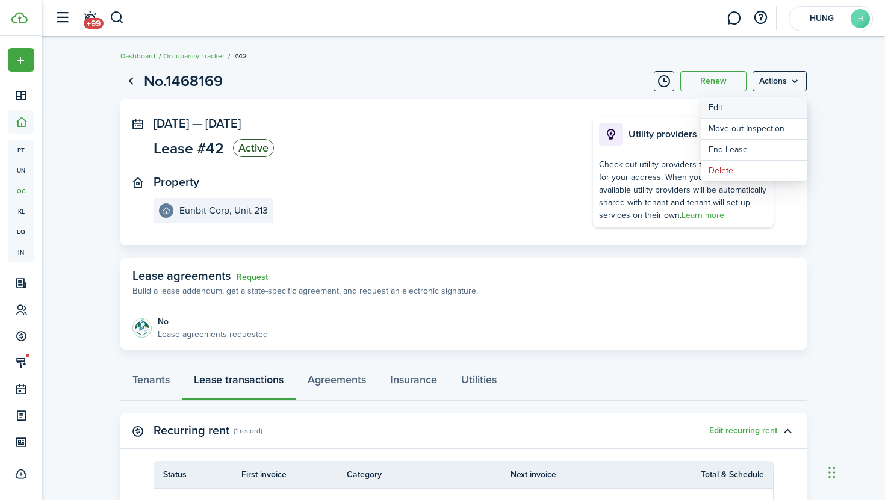
click at [783, 105] on button "Edit" at bounding box center [754, 108] width 105 height 20
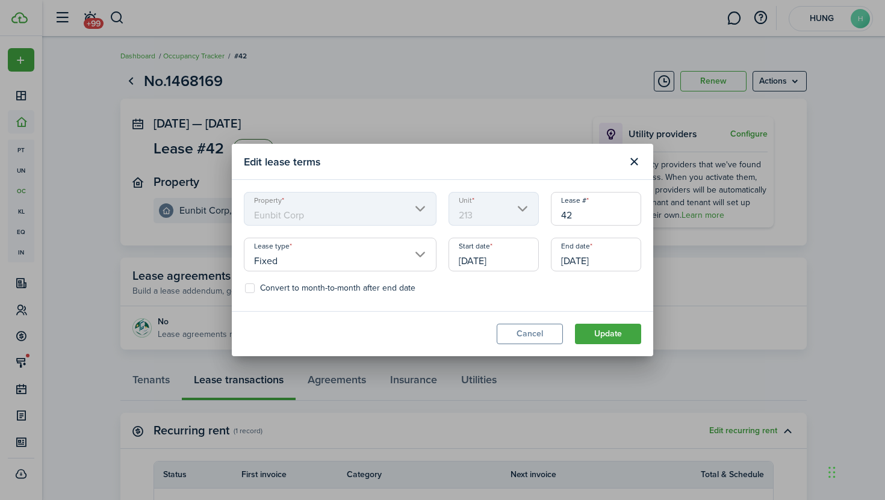
click at [481, 261] on input "[DATE]" at bounding box center [494, 255] width 90 height 34
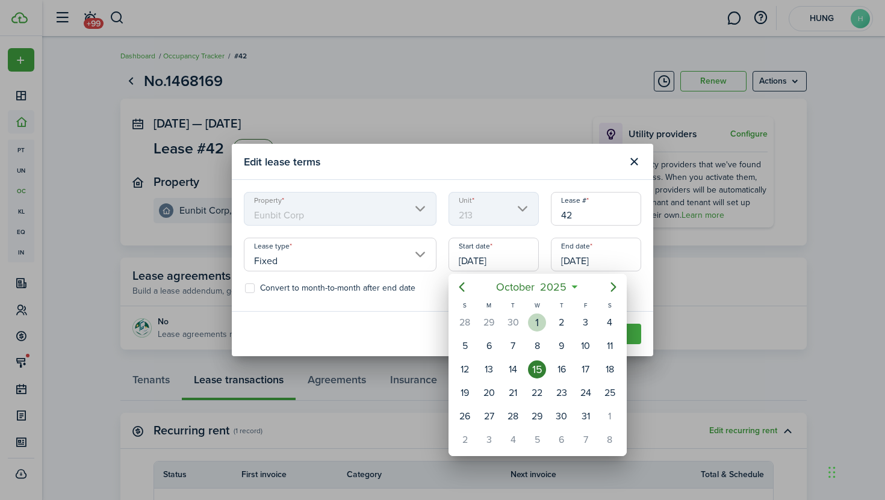
click at [531, 322] on div "1" at bounding box center [537, 323] width 18 height 18
type input "[DATE]"
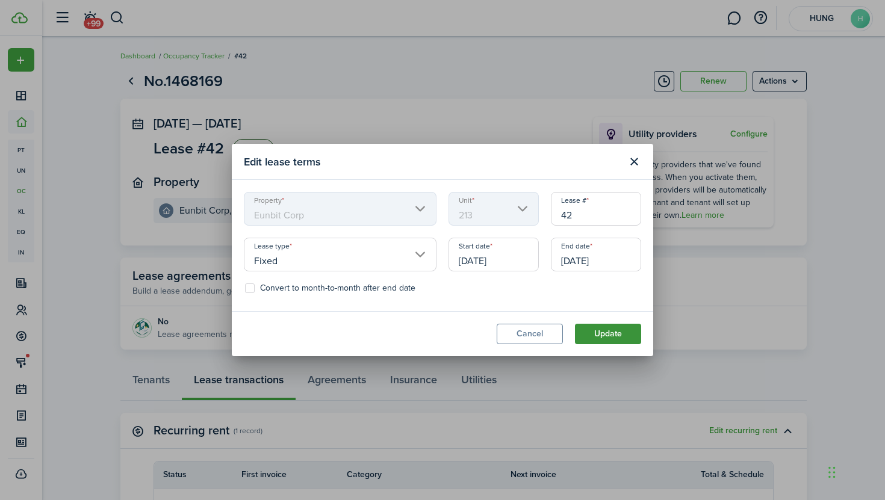
click at [611, 330] on button "Update" at bounding box center [608, 334] width 66 height 20
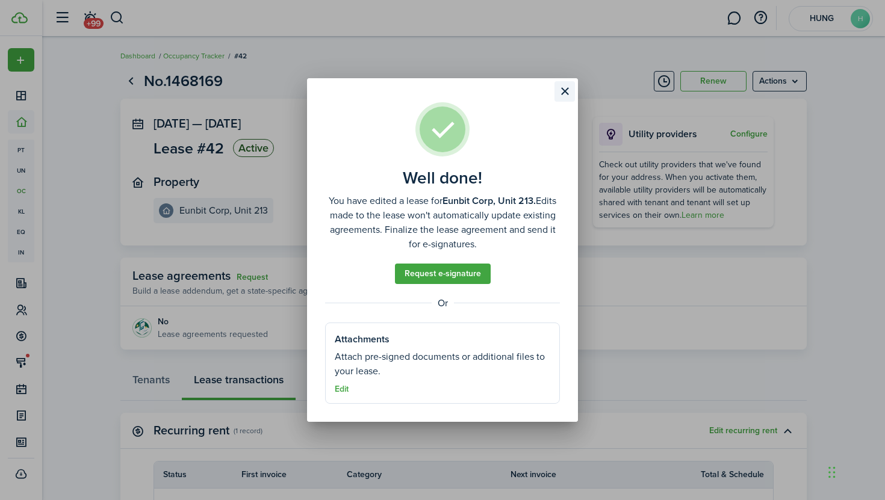
click at [567, 90] on button "Close modal" at bounding box center [565, 91] width 20 height 20
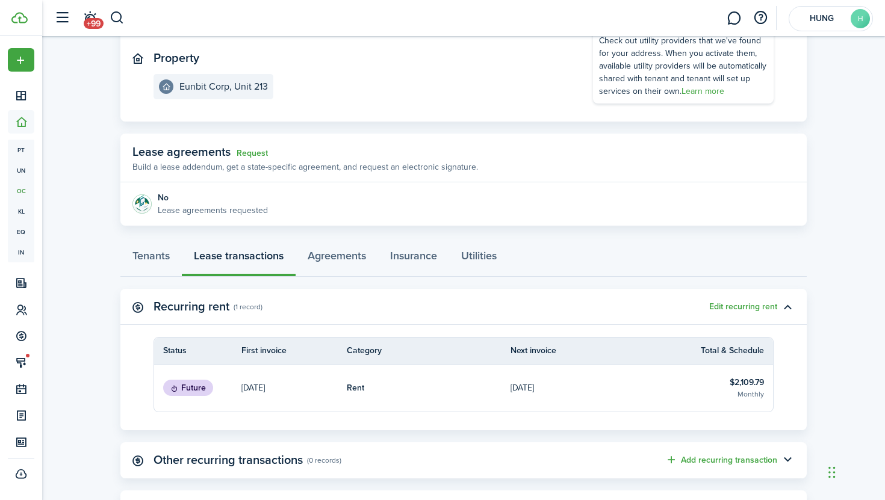
scroll to position [95, 0]
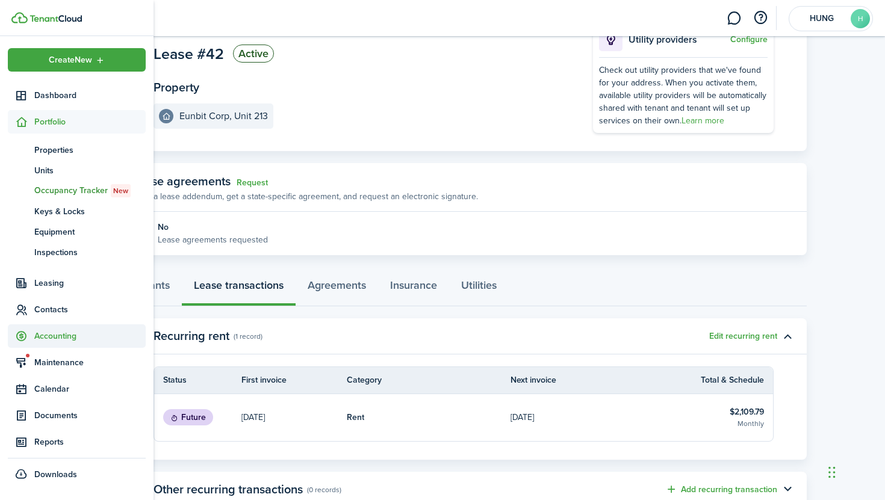
click at [104, 341] on span "Accounting" at bounding box center [89, 336] width 111 height 13
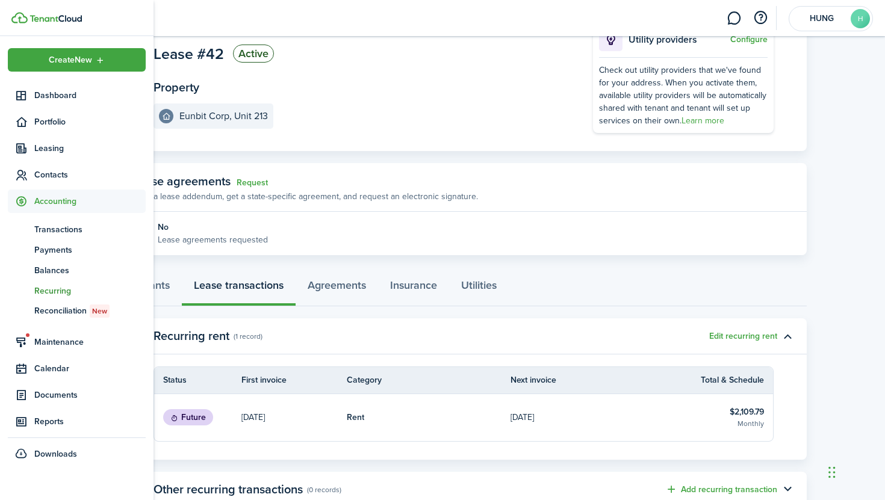
click at [101, 288] on span "Recurring" at bounding box center [89, 291] width 111 height 13
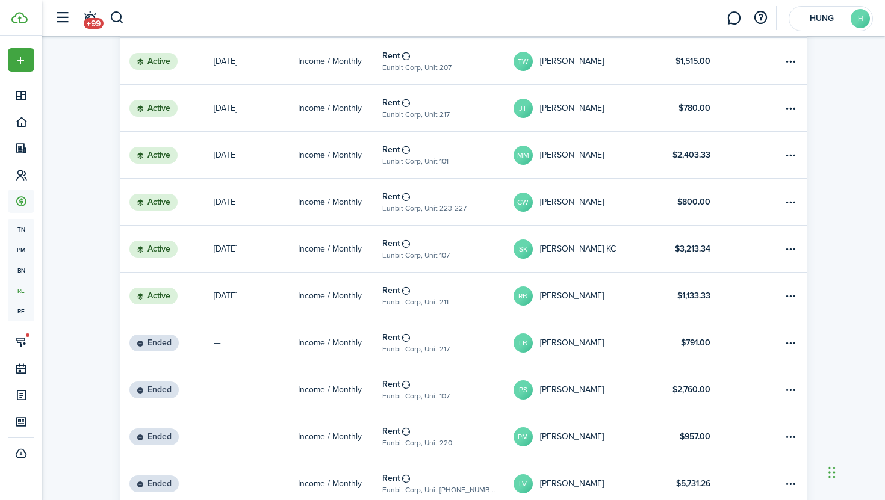
scroll to position [26, 0]
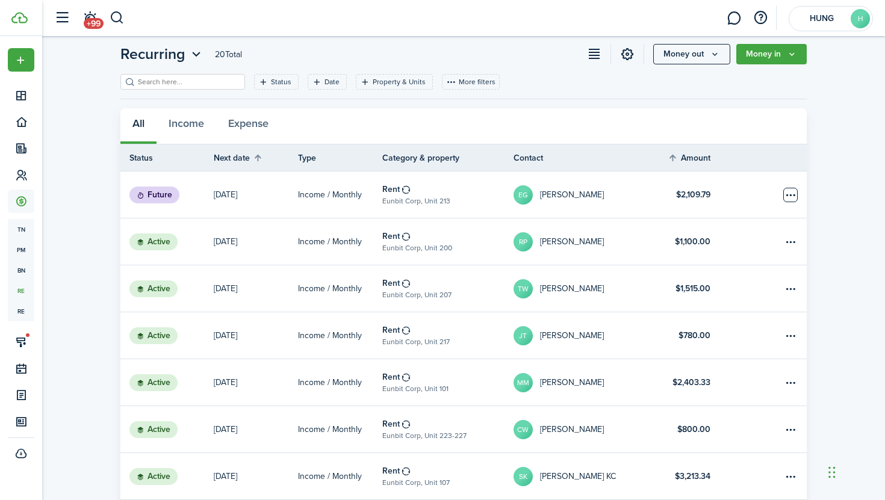
click at [792, 196] on table-menu-btn-icon "Open menu" at bounding box center [790, 195] width 14 height 14
click at [220, 197] on p "[DATE]" at bounding box center [225, 194] width 23 height 13
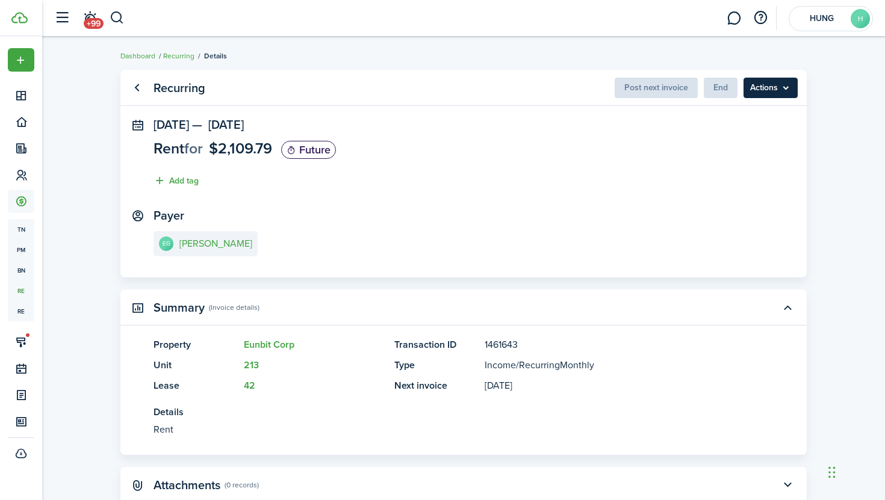
click at [756, 89] on menu-btn "Actions" at bounding box center [771, 88] width 54 height 20
click at [138, 85] on link "Go back" at bounding box center [136, 88] width 20 height 20
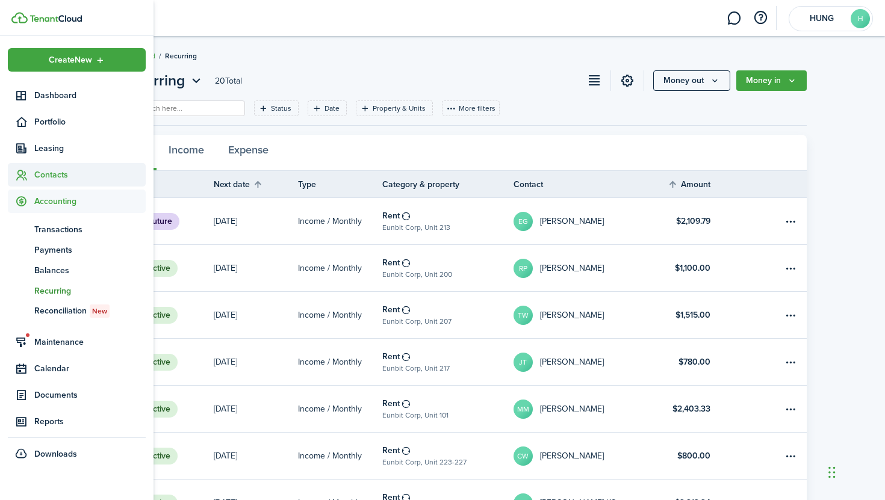
click at [81, 172] on span "Contacts" at bounding box center [89, 175] width 111 height 13
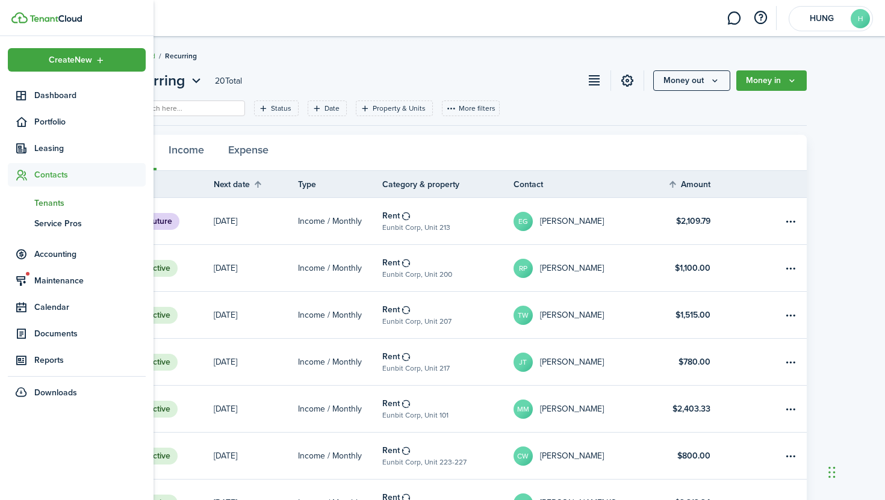
click at [76, 196] on link "tn Tenants" at bounding box center [77, 203] width 138 height 20
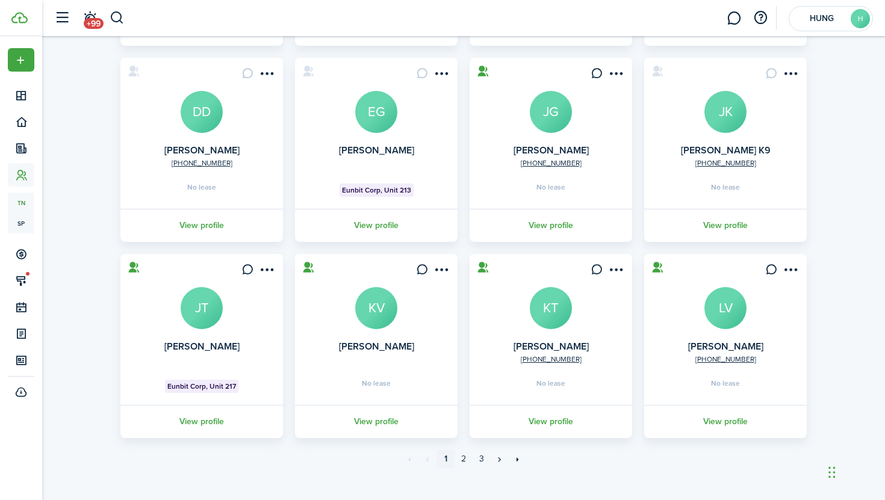
scroll to position [287, 0]
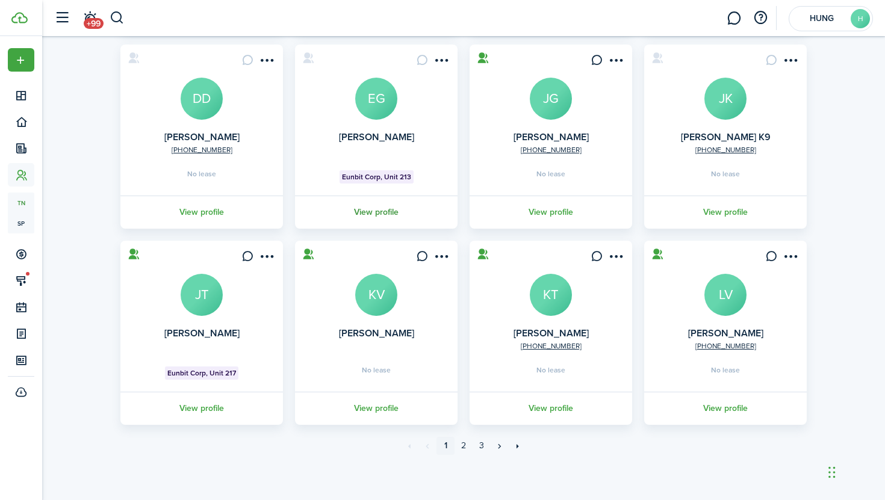
click at [383, 208] on link "View profile" at bounding box center [376, 212] width 166 height 33
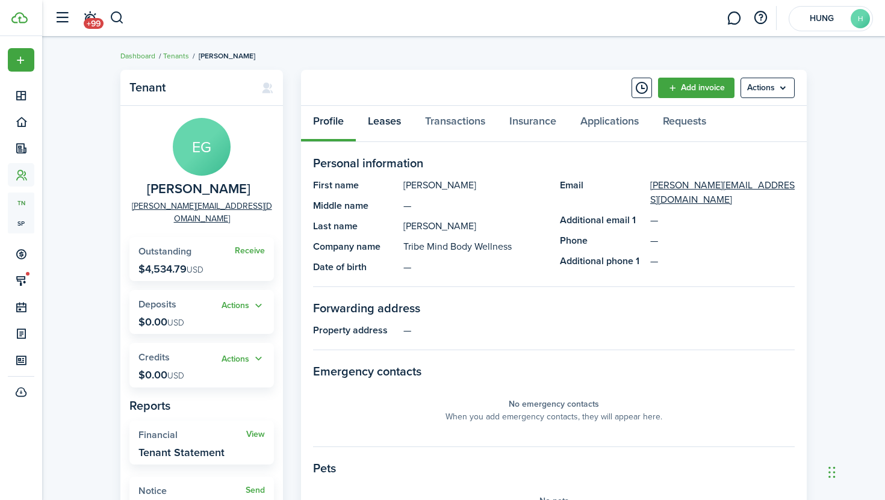
click at [394, 134] on link "Leases" at bounding box center [384, 124] width 57 height 36
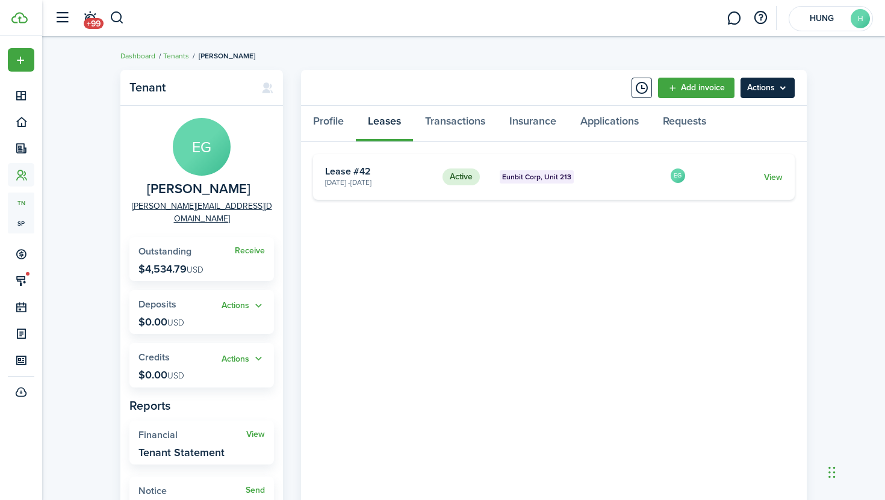
click at [771, 91] on menu-btn "Actions" at bounding box center [768, 88] width 54 height 20
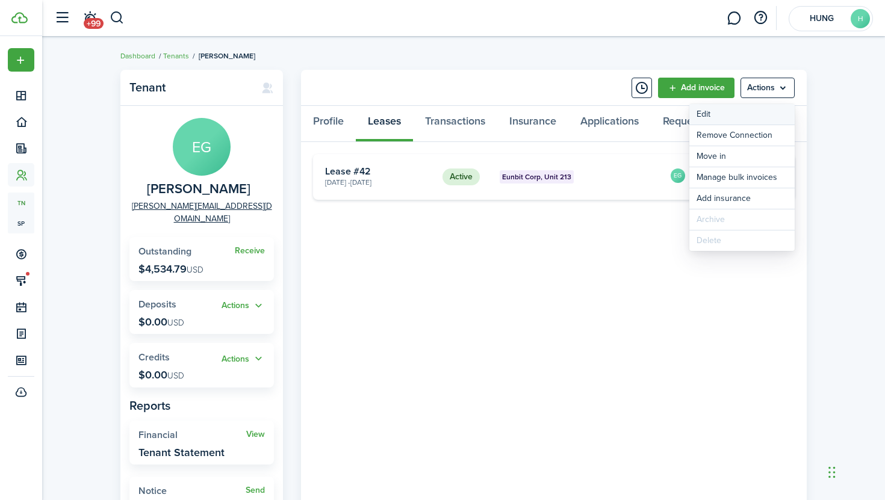
click at [759, 116] on link "Edit" at bounding box center [741, 114] width 105 height 20
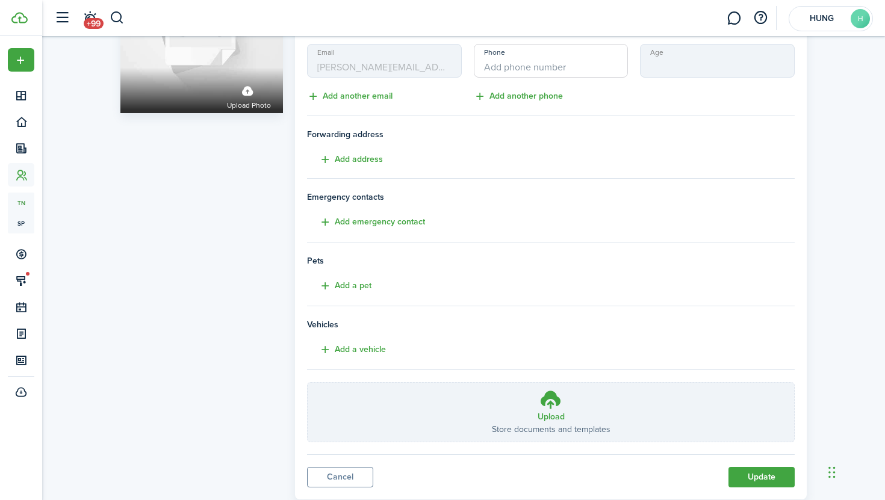
scroll to position [122, 0]
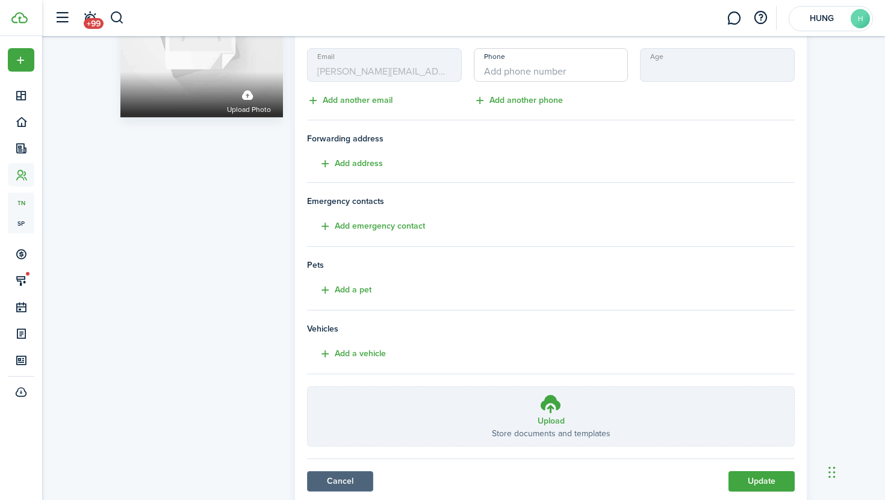
click at [362, 477] on link "Cancel" at bounding box center [340, 482] width 66 height 20
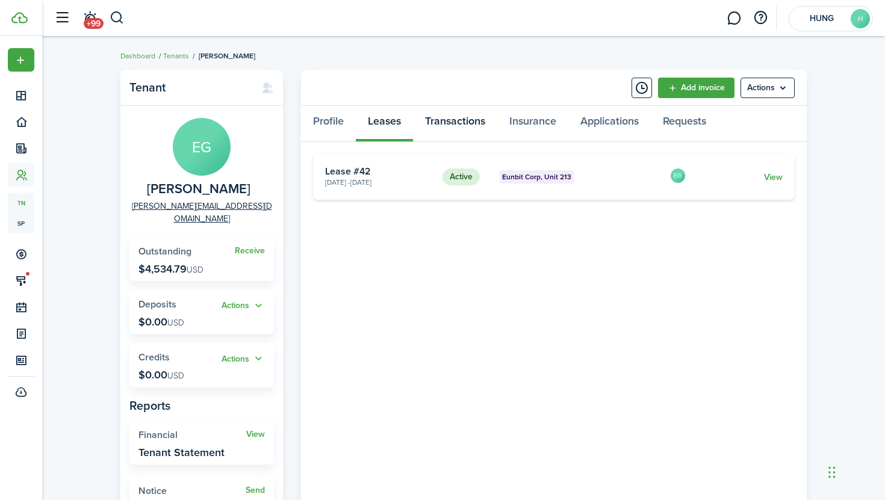
click at [446, 123] on link "Transactions" at bounding box center [455, 124] width 84 height 36
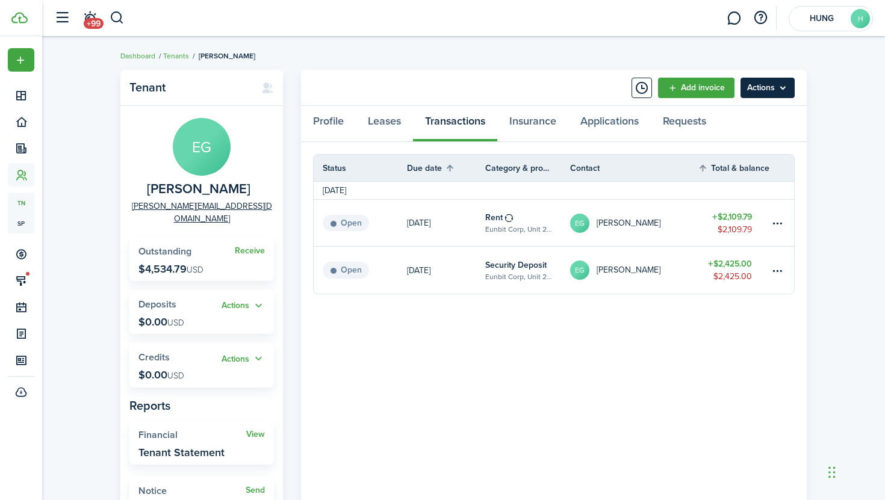
click at [761, 92] on menu-btn "Actions" at bounding box center [768, 88] width 54 height 20
click at [652, 342] on panel-main-body "Status Due date Category & property Contact Total & balance Actions [DATE] Open…" at bounding box center [554, 337] width 506 height 391
click at [776, 222] on table-menu-btn-icon at bounding box center [778, 223] width 14 height 14
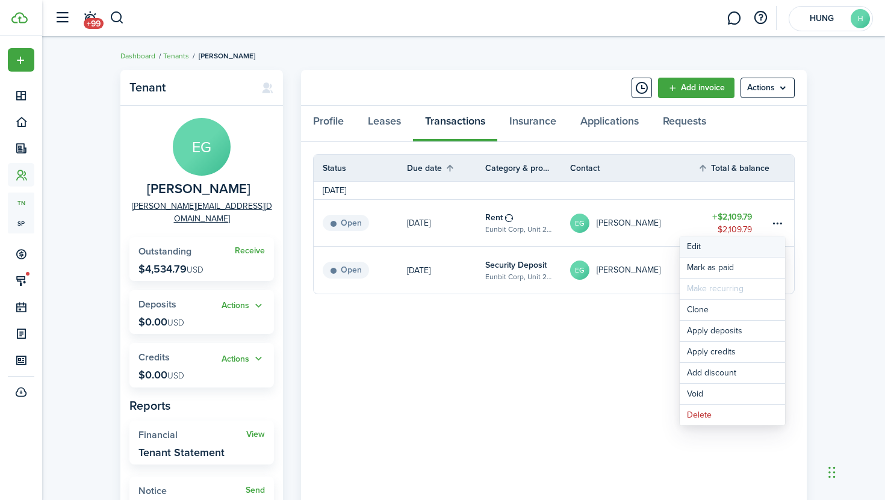
click at [689, 247] on button "Edit" at bounding box center [732, 247] width 105 height 20
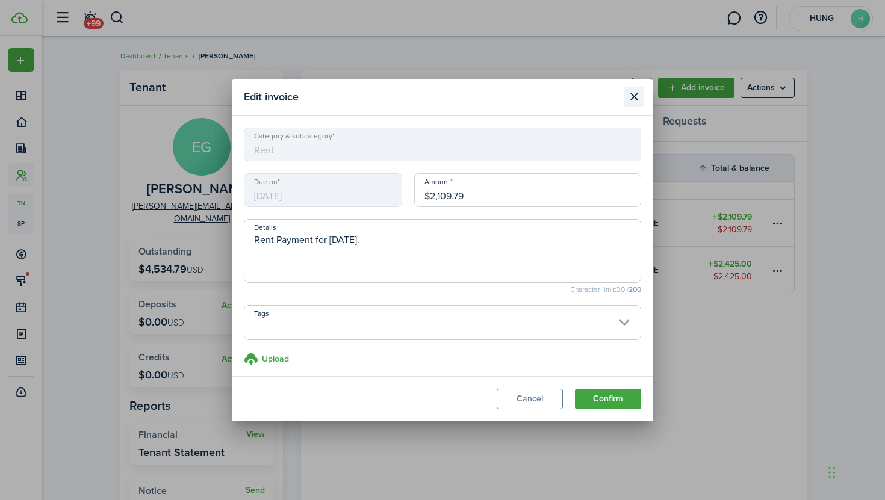
click at [638, 96] on button "Close modal" at bounding box center [634, 97] width 20 height 20
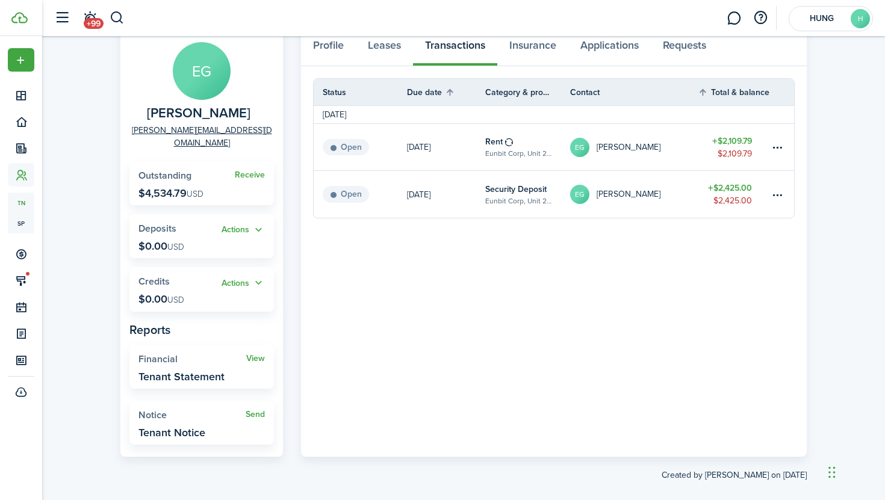
scroll to position [78, 0]
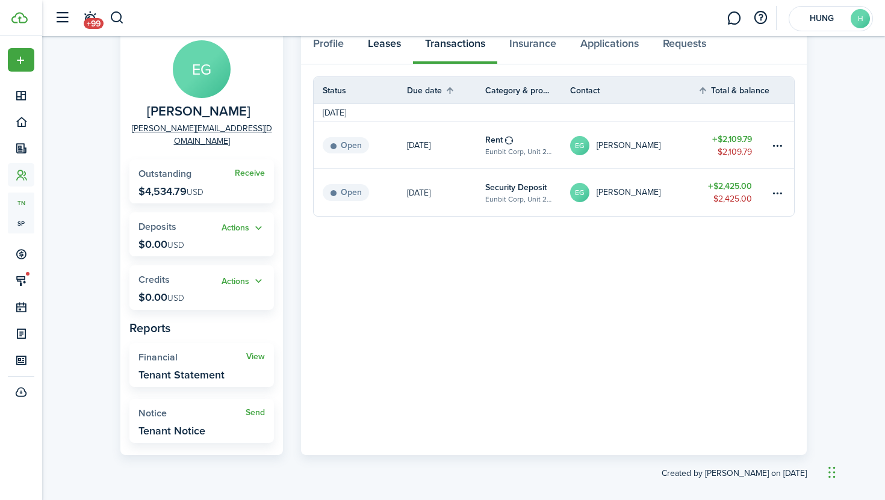
click at [386, 49] on link "Leases" at bounding box center [384, 46] width 57 height 36
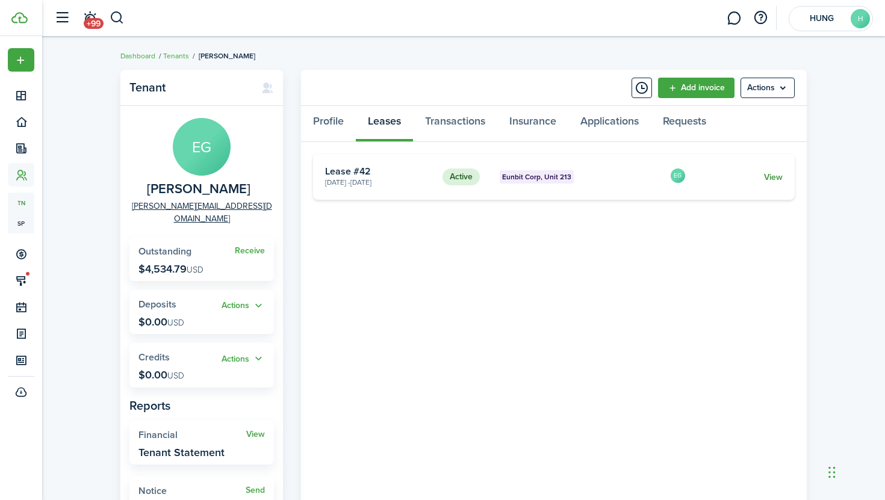
click at [772, 178] on link "View" at bounding box center [773, 177] width 19 height 13
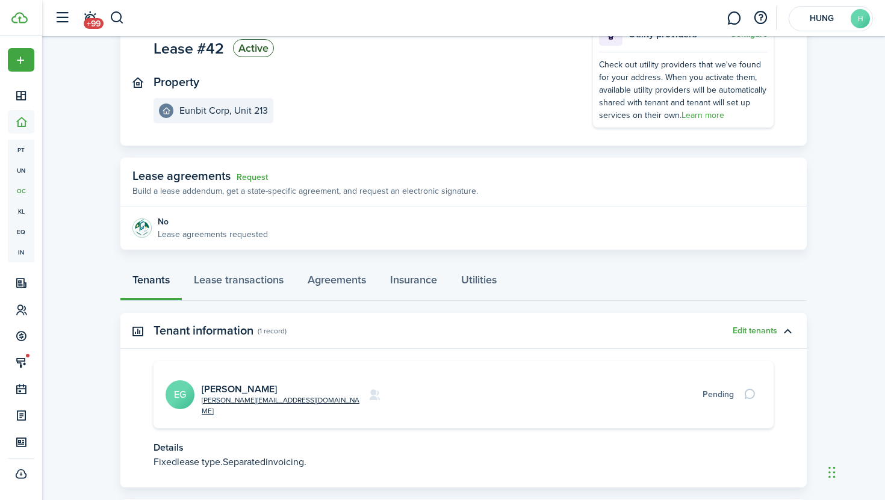
scroll to position [154, 0]
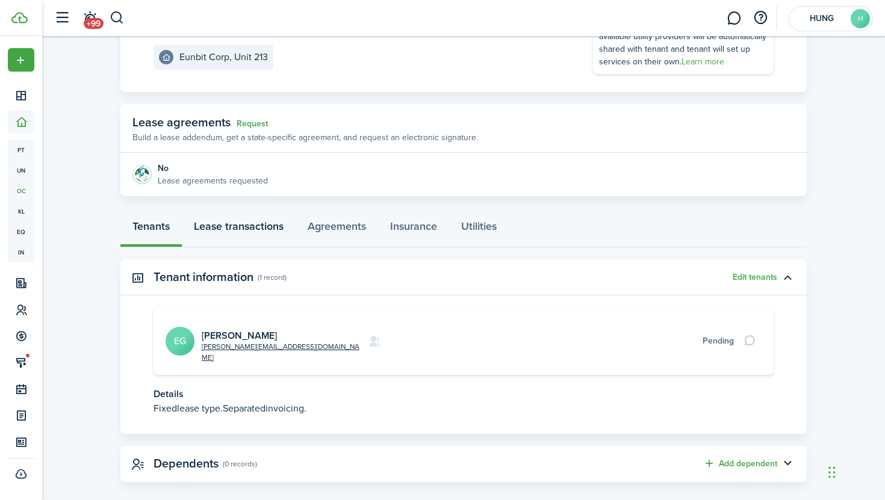
click at [261, 231] on link "Lease transactions" at bounding box center [239, 229] width 114 height 36
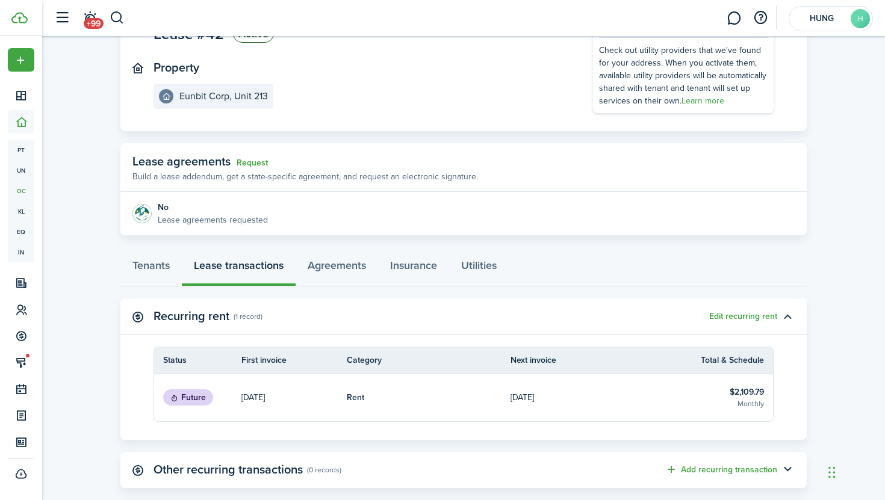
scroll to position [183, 0]
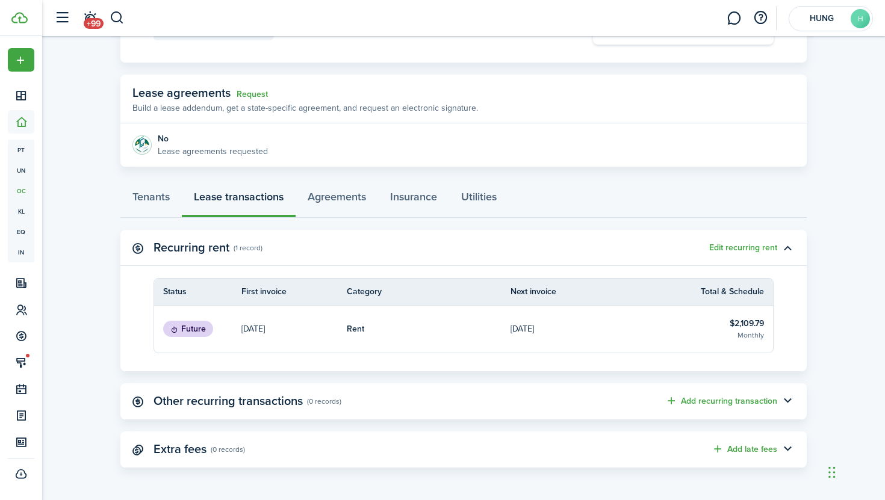
drag, startPoint x: 459, startPoint y: 220, endPoint x: 507, endPoint y: 219, distance: 47.6
click at [507, 219] on page-view-layout "No.1468169 Renew Actions [DATE] — [DATE] Lease #42 Active Property Eunbit Corp,…" at bounding box center [463, 177] width 699 height 593
click at [669, 323] on link "[DATE]" at bounding box center [593, 329] width 164 height 47
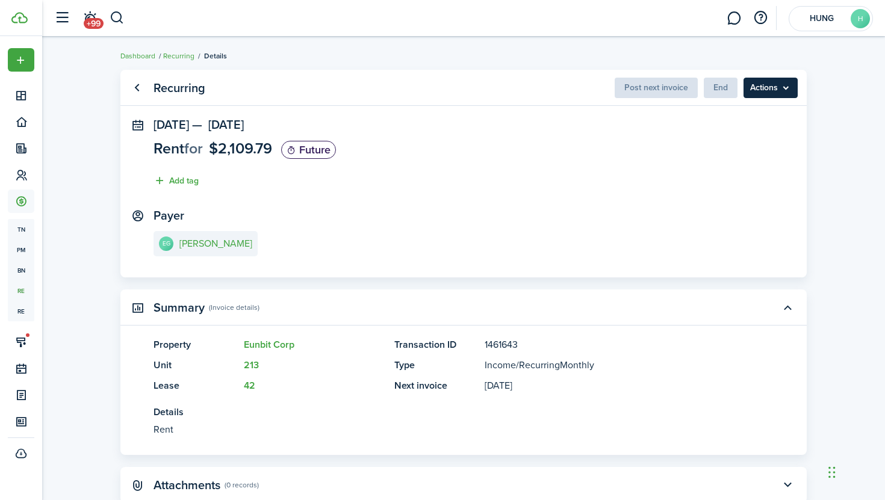
click at [767, 93] on menu-btn "Actions" at bounding box center [771, 88] width 54 height 20
drag, startPoint x: 314, startPoint y: 136, endPoint x: 229, endPoint y: 131, distance: 84.4
click at [240, 131] on panel-main-section "[DATE] — [DATE] Rent for $2,109.79 Future Add tag" at bounding box center [464, 156] width 620 height 76
click at [138, 92] on link "Go back" at bounding box center [136, 88] width 20 height 20
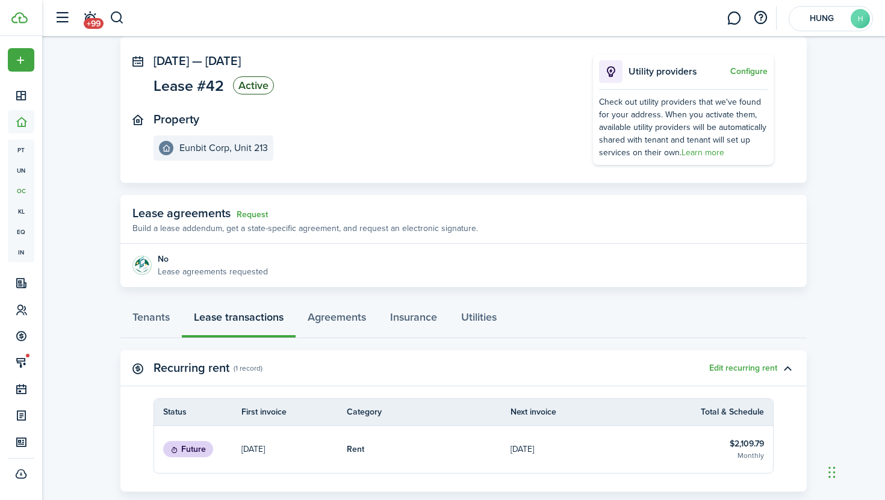
scroll to position [183, 0]
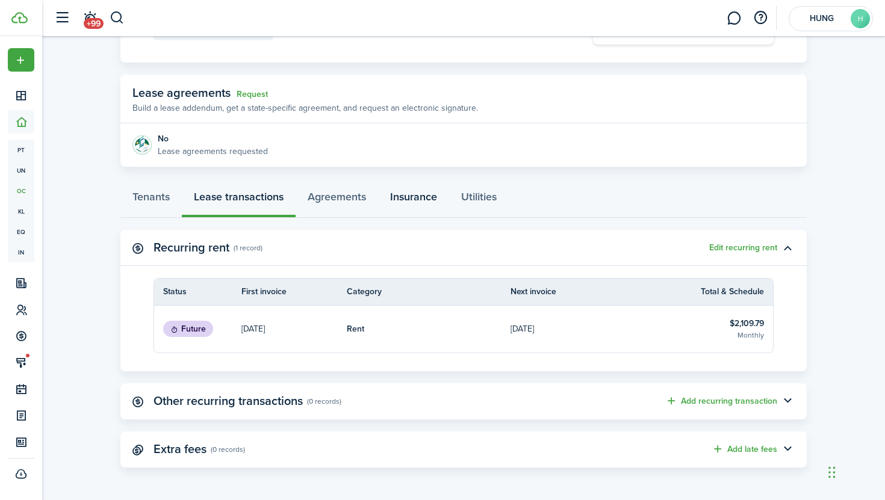
click at [401, 192] on link "Insurance" at bounding box center [413, 200] width 71 height 36
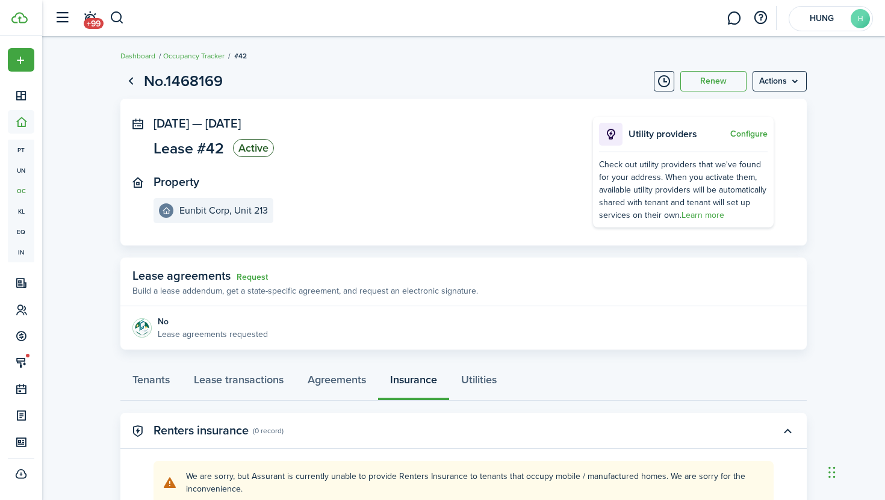
scroll to position [55, 0]
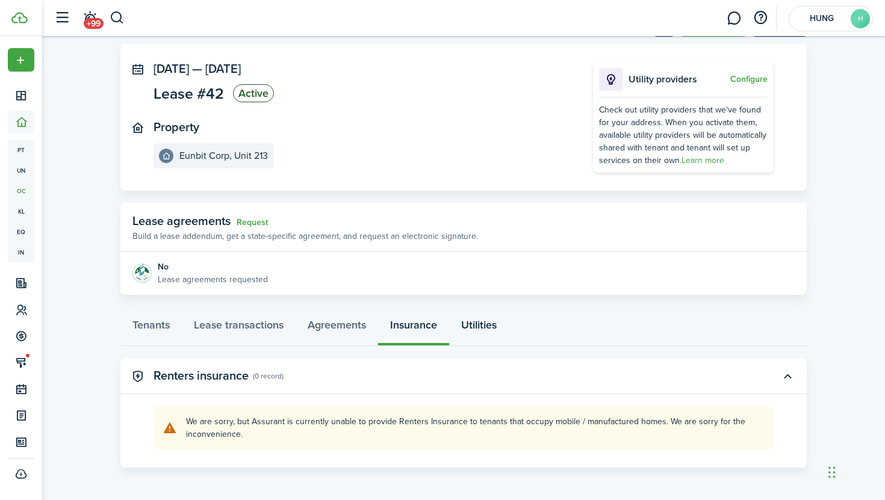
click at [497, 334] on link "Utilities" at bounding box center [479, 328] width 60 height 36
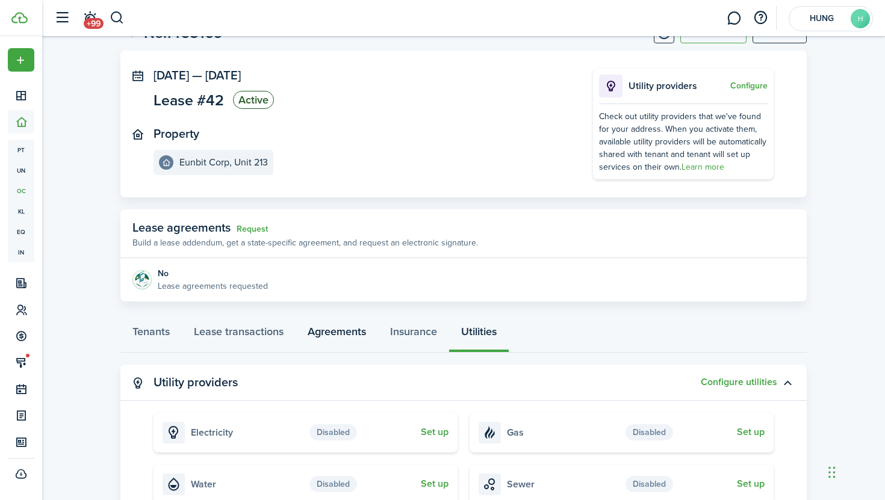
scroll to position [49, 0]
click at [356, 326] on link "Agreements" at bounding box center [337, 334] width 82 height 36
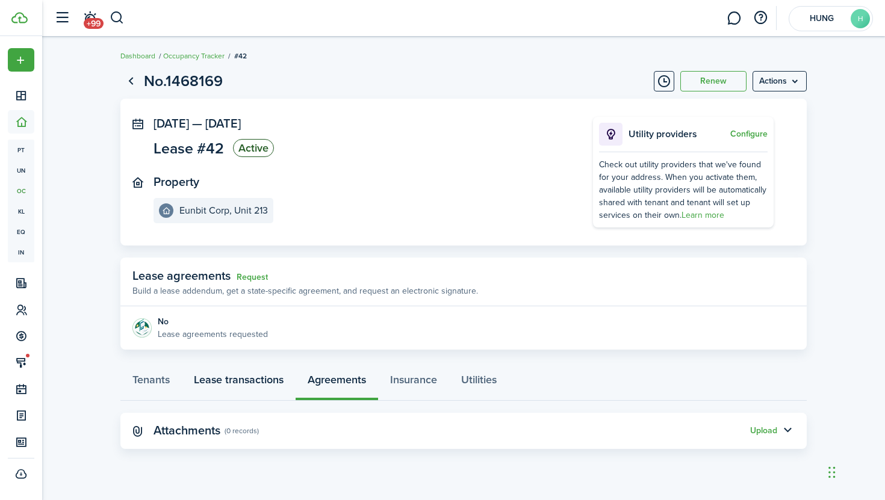
click at [258, 378] on link "Lease transactions" at bounding box center [239, 383] width 114 height 36
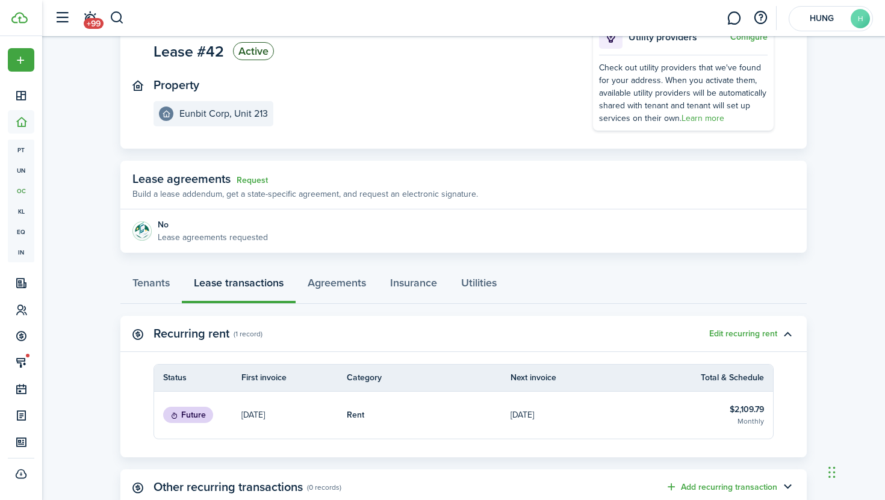
scroll to position [183, 0]
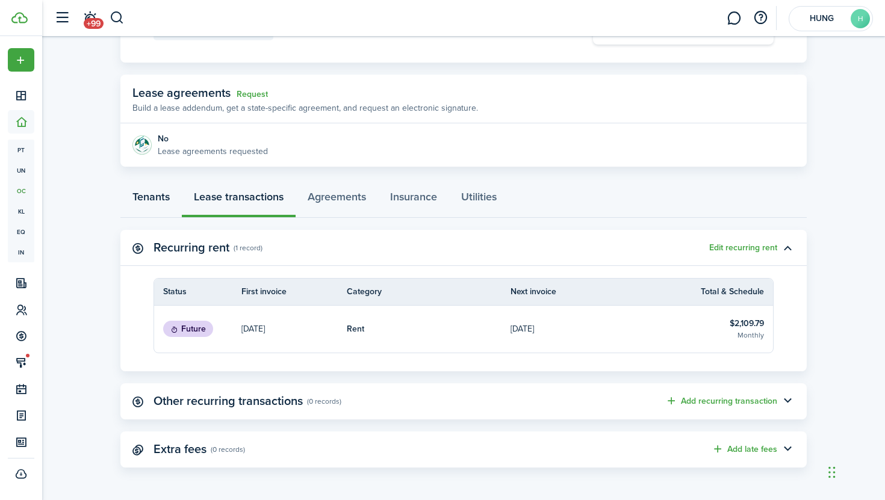
click at [165, 199] on link "Tenants" at bounding box center [150, 200] width 61 height 36
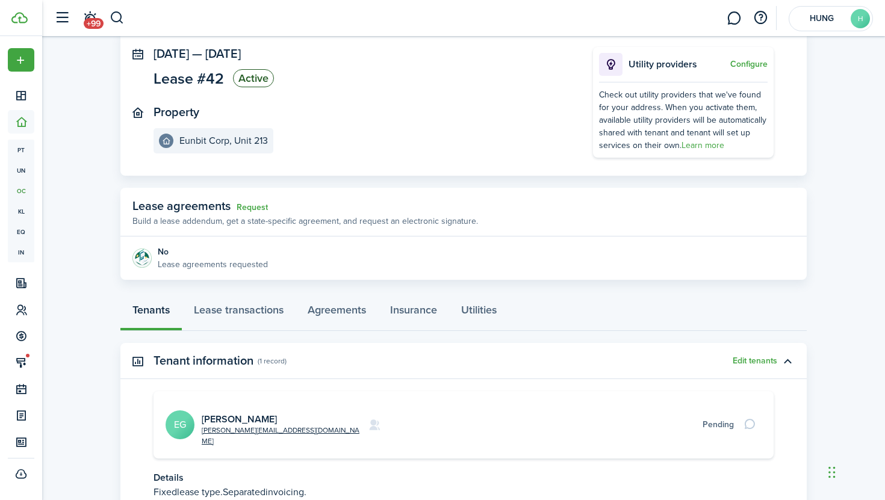
scroll to position [154, 0]
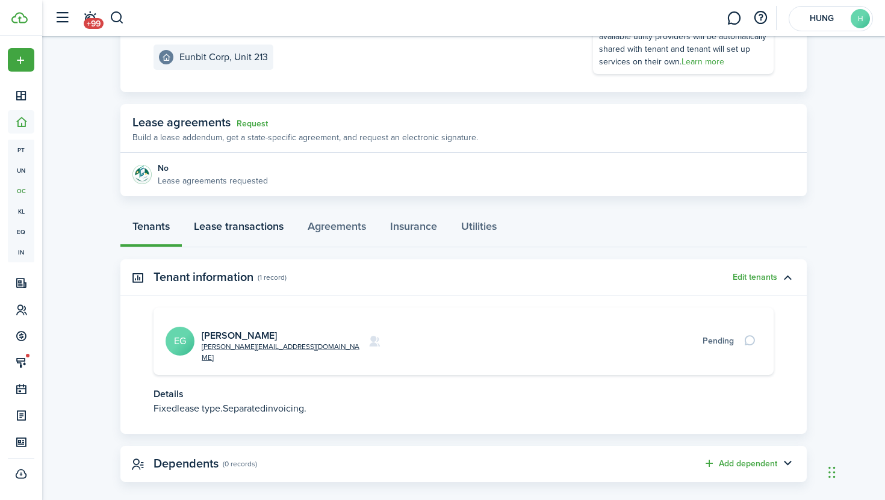
click at [240, 225] on link "Lease transactions" at bounding box center [239, 229] width 114 height 36
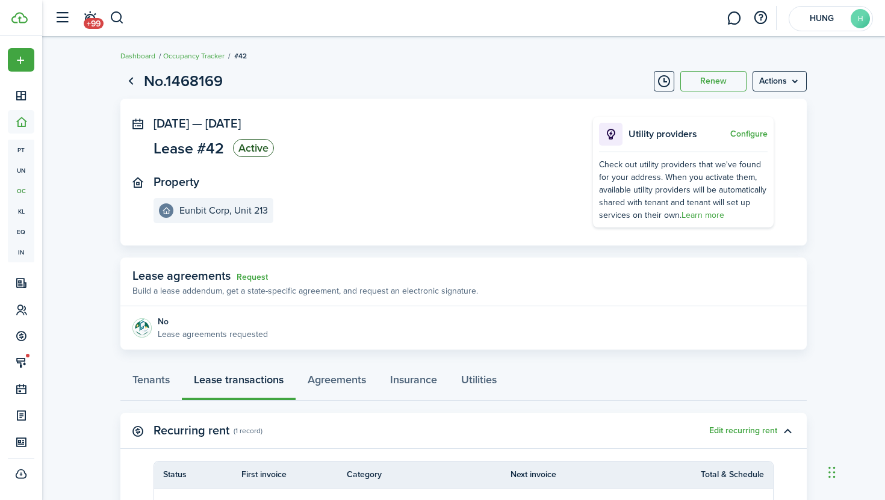
scroll to position [183, 0]
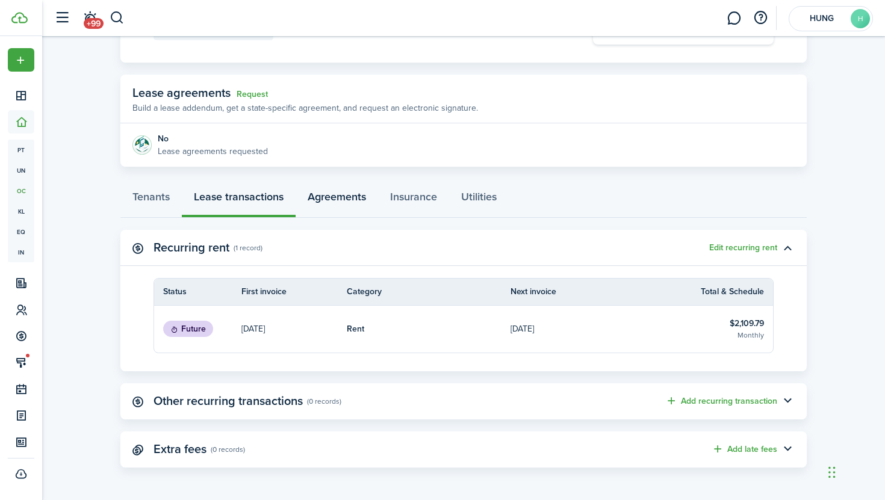
click at [324, 195] on link "Agreements" at bounding box center [337, 200] width 82 height 36
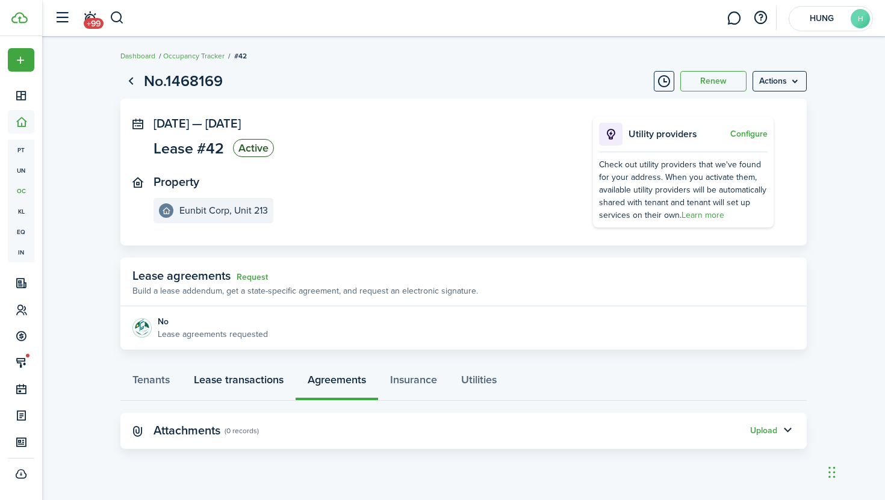
click at [247, 385] on link "Lease transactions" at bounding box center [239, 383] width 114 height 36
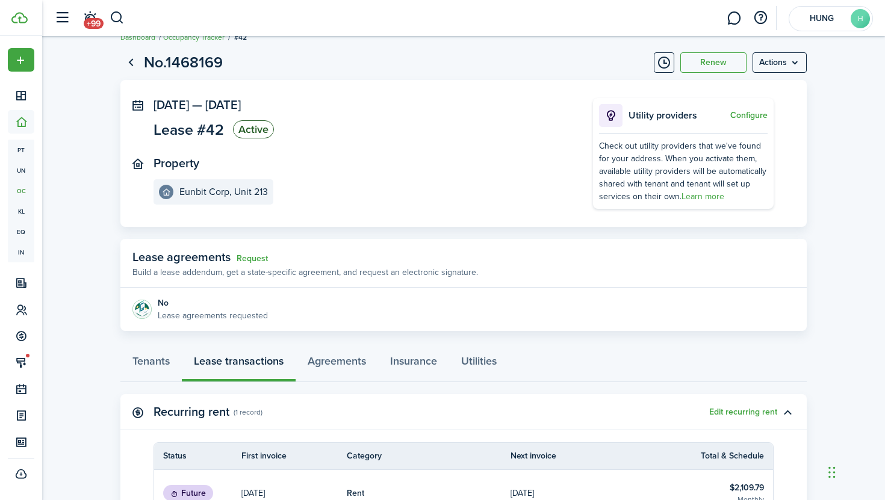
scroll to position [5, 0]
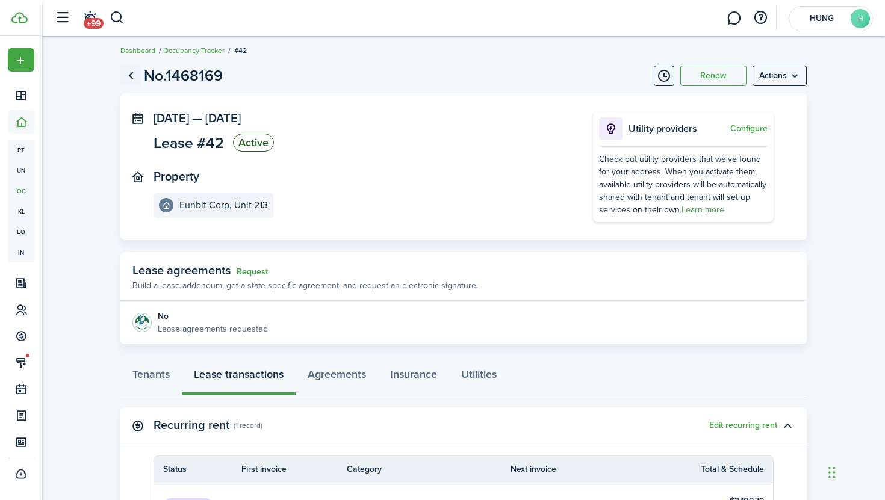
click at [135, 76] on link "Go back" at bounding box center [130, 76] width 20 height 20
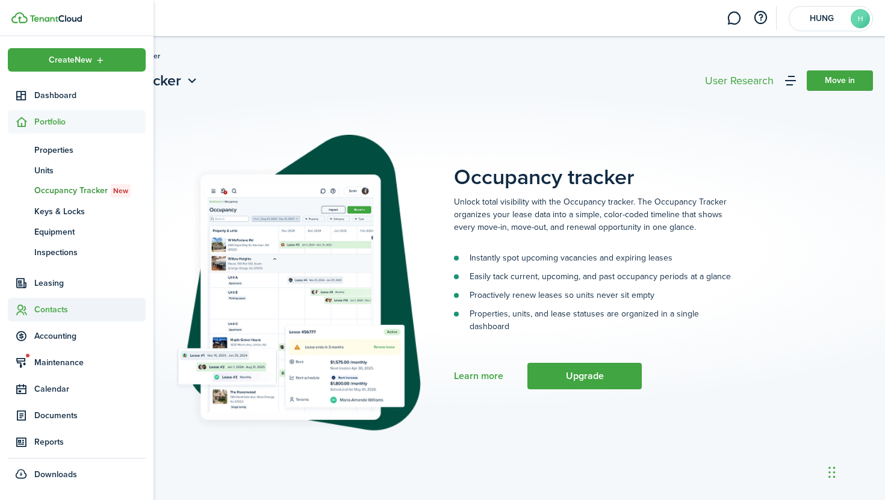
click at [47, 301] on span "Contacts" at bounding box center [77, 309] width 138 height 23
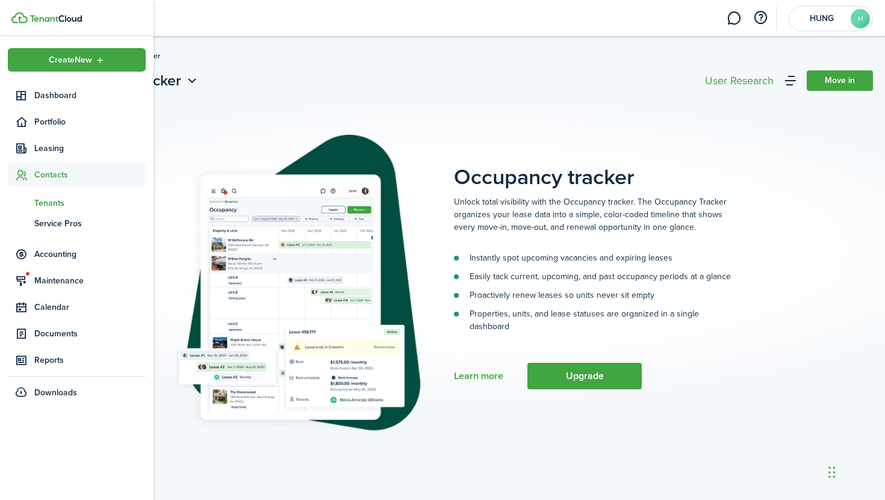
click at [60, 204] on span "Tenants" at bounding box center [89, 203] width 111 height 13
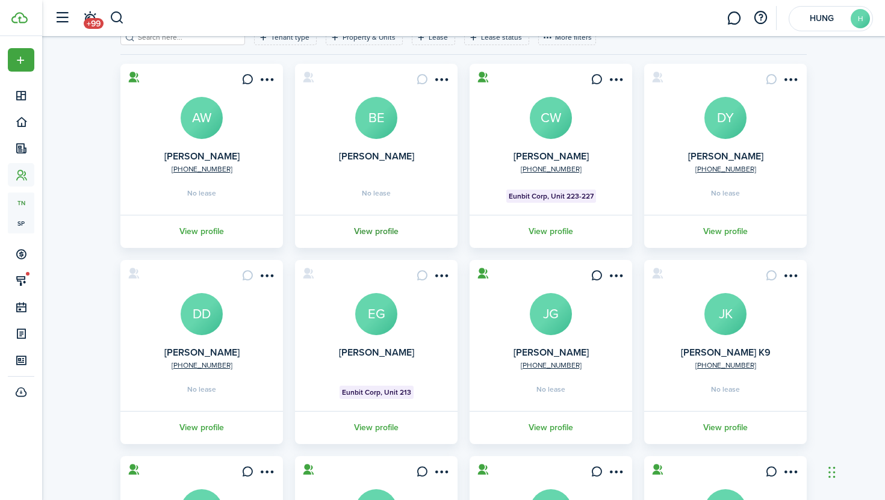
scroll to position [176, 0]
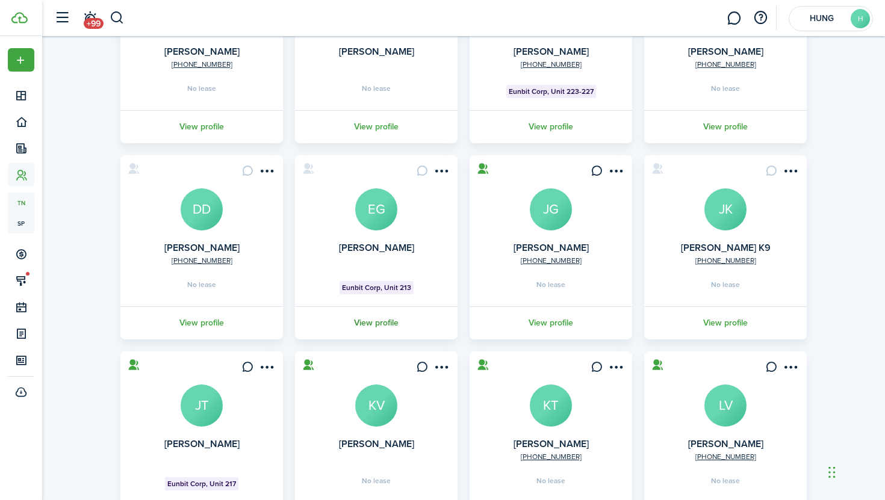
click at [384, 323] on link "View profile" at bounding box center [376, 323] width 166 height 33
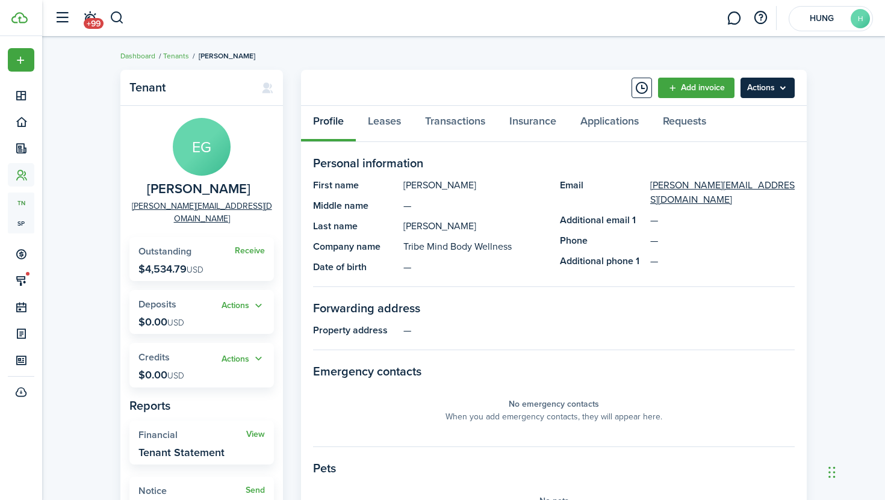
click at [766, 80] on menu-btn "Actions" at bounding box center [768, 88] width 54 height 20
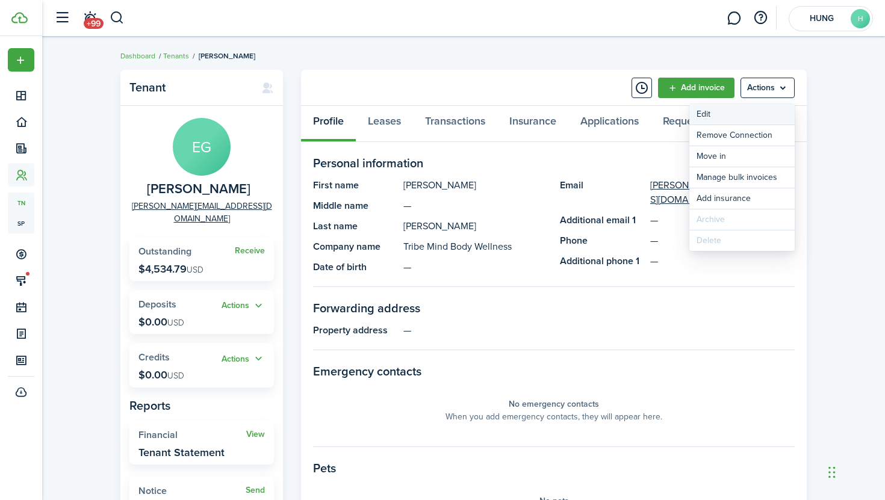
click at [741, 119] on link "Edit" at bounding box center [741, 114] width 105 height 20
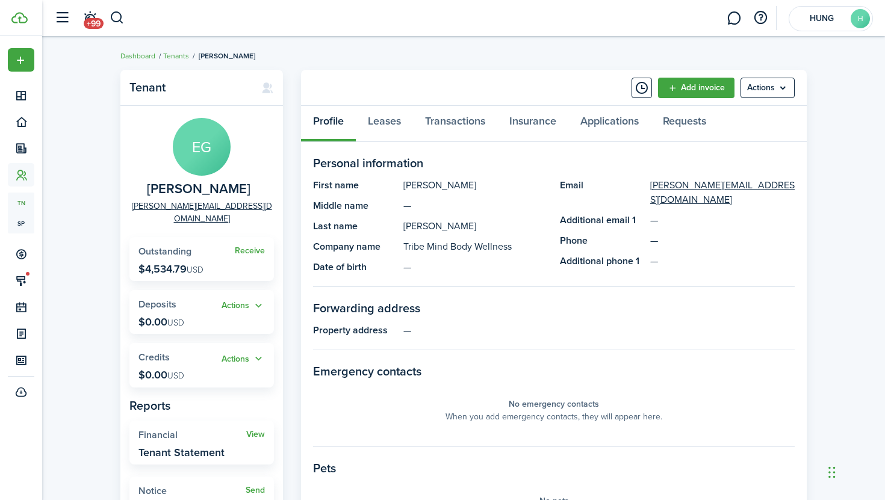
scroll to position [2, 0]
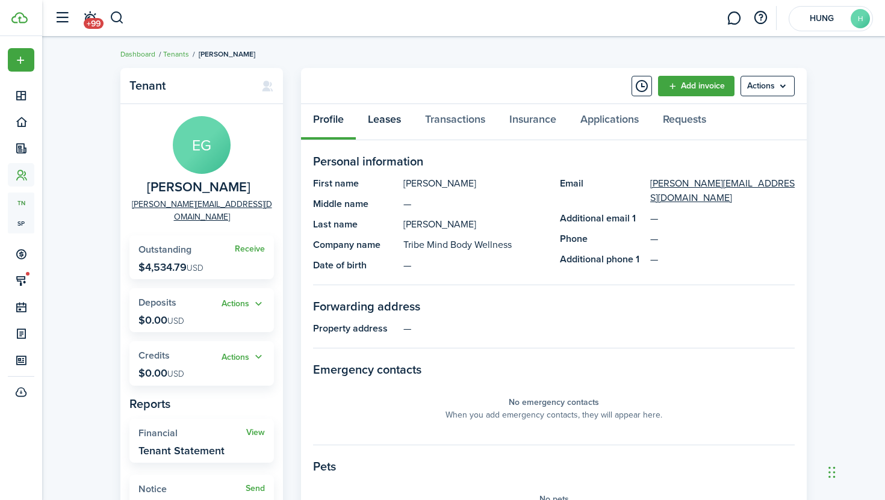
click at [379, 125] on link "Leases" at bounding box center [384, 122] width 57 height 36
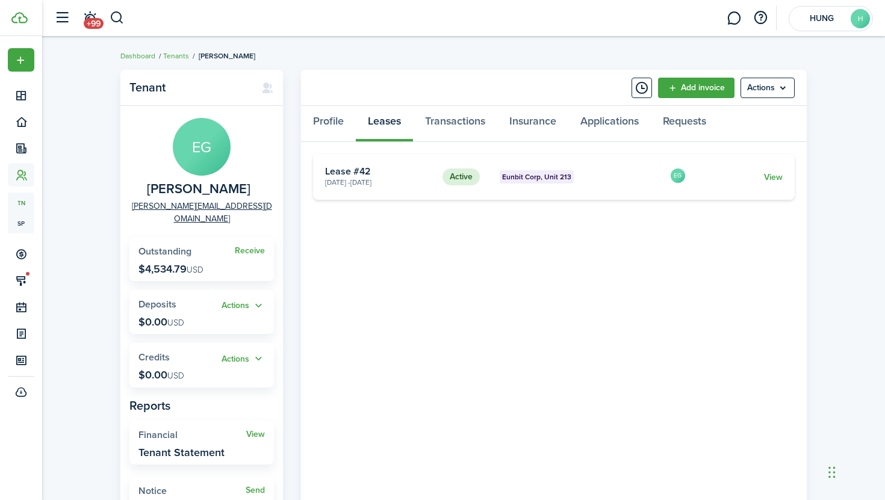
click at [774, 167] on card "Active Eunbit Corp, Unit 213 [DATE] - [DATE] Lease #42 EG View" at bounding box center [554, 177] width 482 height 46
click at [773, 177] on link "View" at bounding box center [773, 177] width 19 height 13
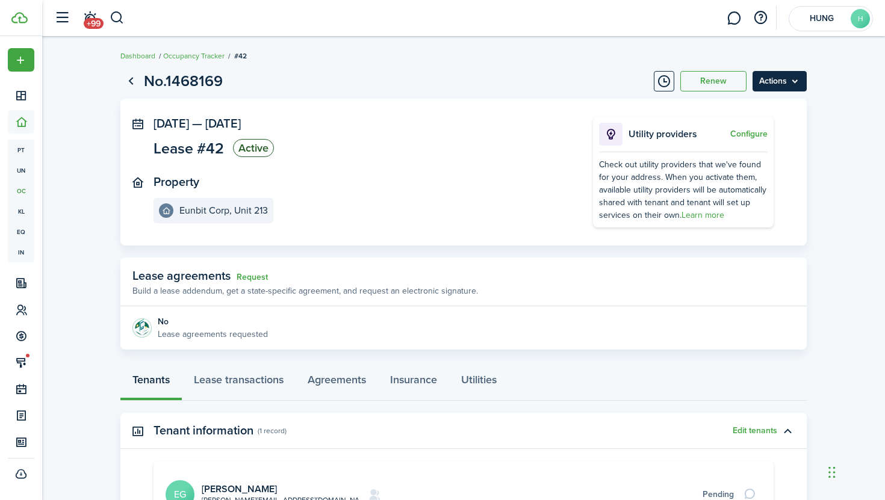
click at [793, 72] on menu-btn "Actions" at bounding box center [780, 81] width 54 height 20
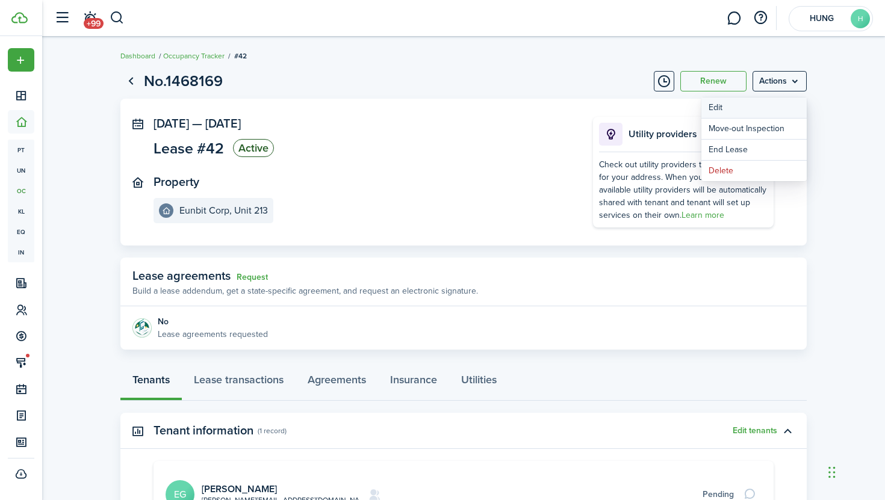
click at [752, 108] on button "Edit" at bounding box center [754, 108] width 105 height 20
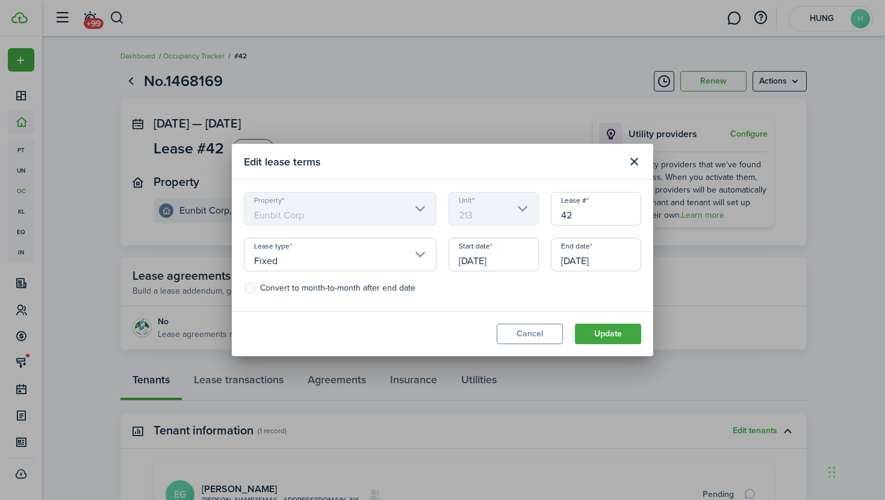
click at [513, 261] on input "[DATE]" at bounding box center [494, 255] width 90 height 34
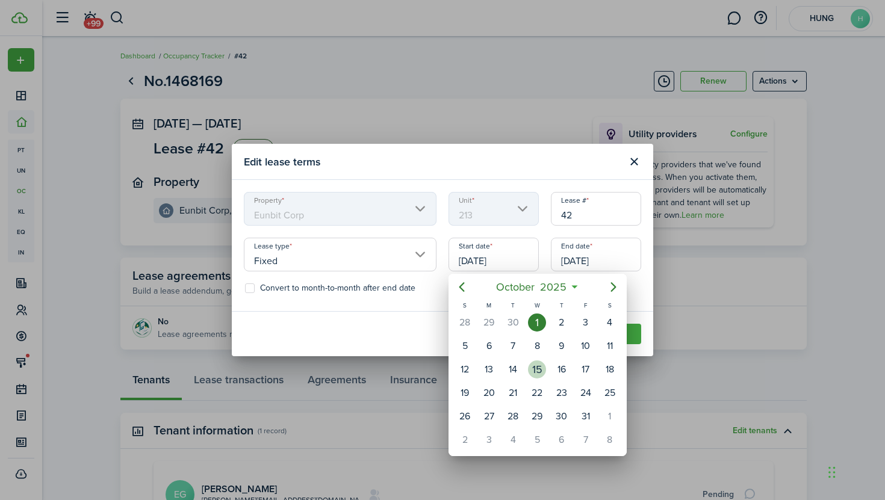
click at [535, 376] on div "15" at bounding box center [537, 370] width 18 height 18
type input "[DATE]"
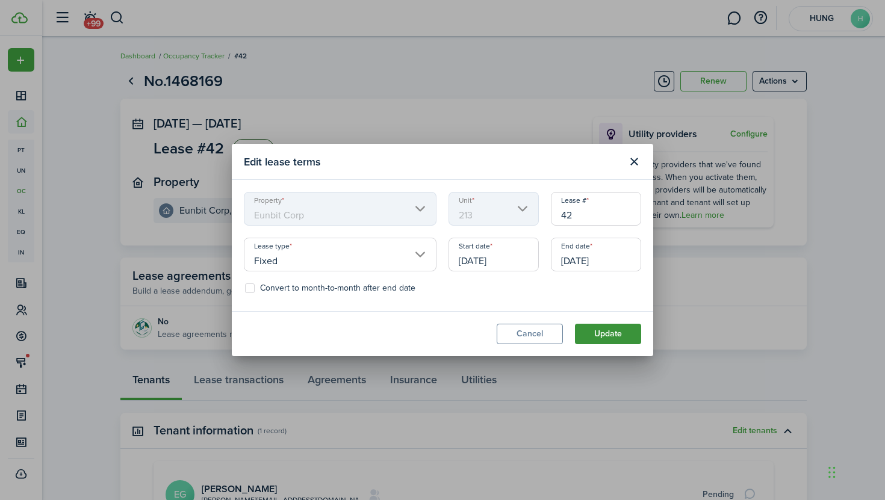
click at [599, 331] on button "Update" at bounding box center [608, 334] width 66 height 20
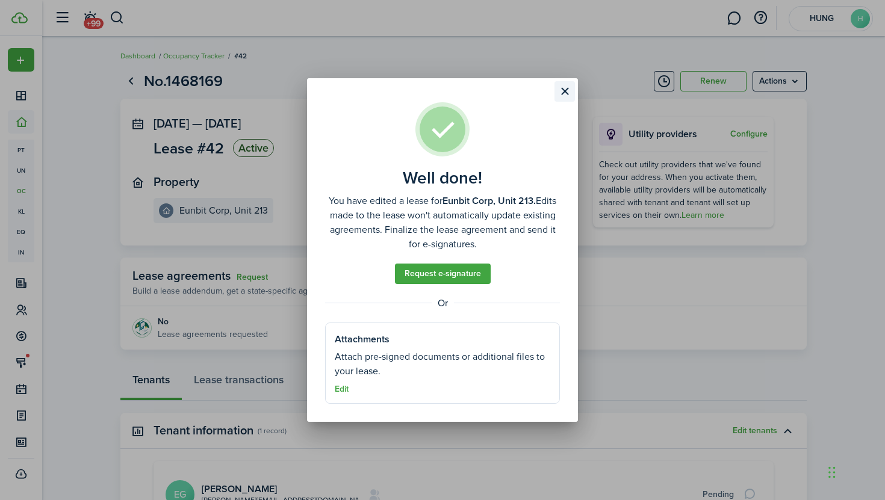
click at [564, 89] on button "Close modal" at bounding box center [565, 91] width 20 height 20
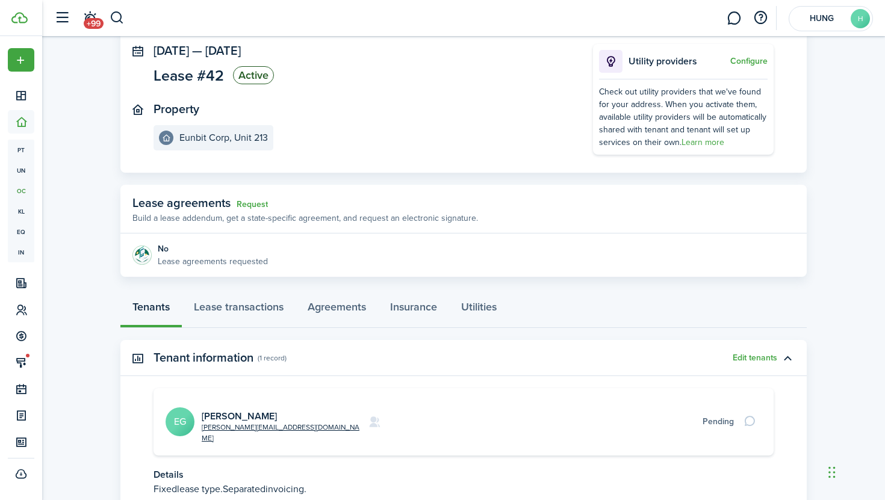
scroll to position [154, 0]
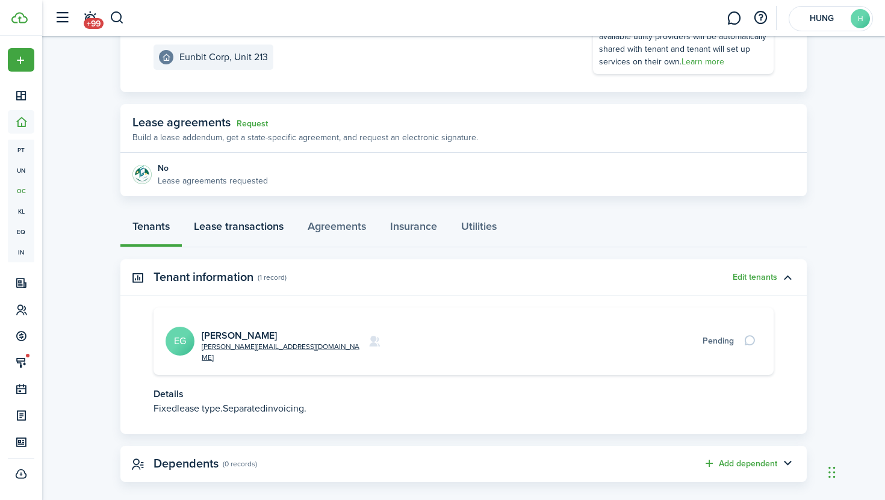
click at [269, 219] on link "Lease transactions" at bounding box center [239, 229] width 114 height 36
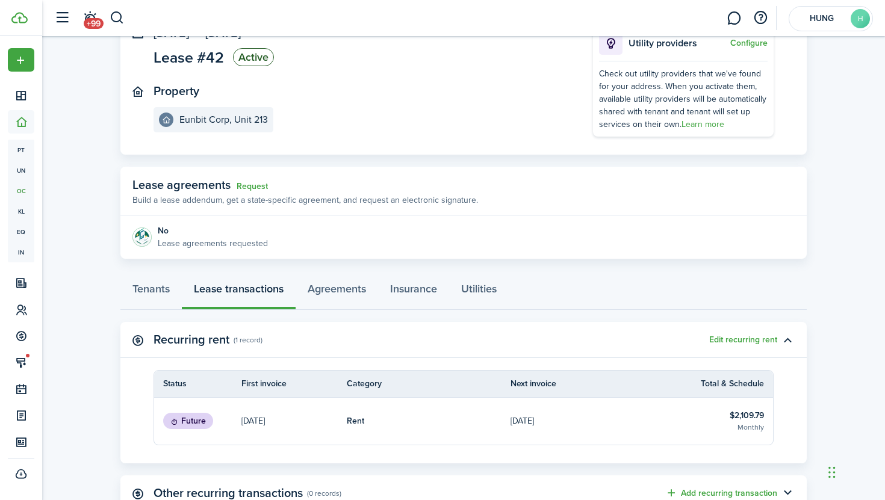
scroll to position [183, 0]
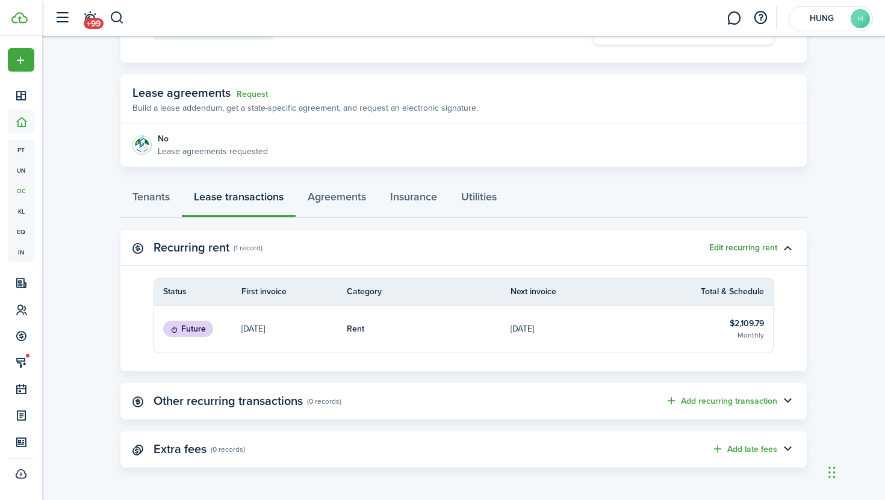
click at [767, 250] on button "Edit recurring rent" at bounding box center [743, 248] width 68 height 10
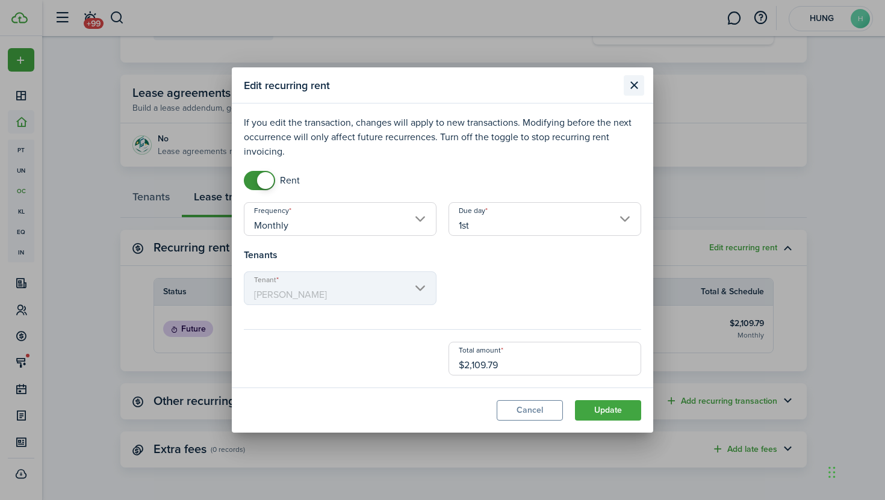
click at [633, 79] on button "Close modal" at bounding box center [634, 85] width 20 height 20
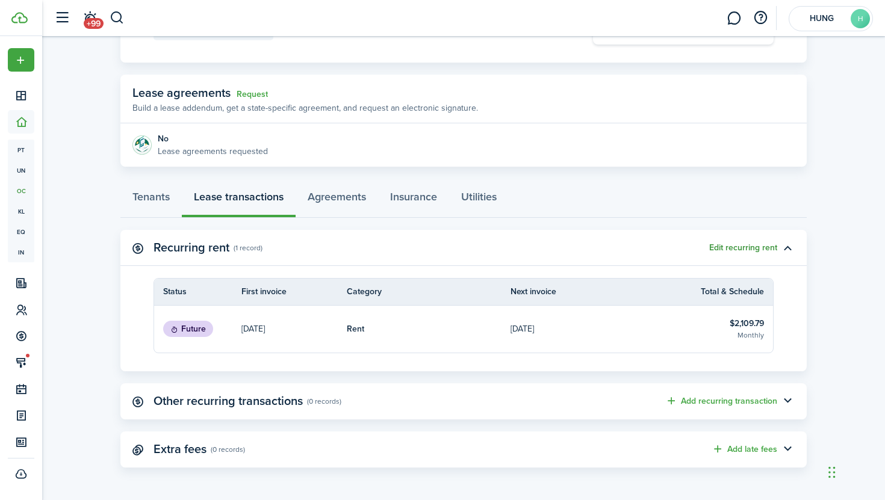
click at [740, 250] on button "Edit recurring rent" at bounding box center [743, 248] width 68 height 10
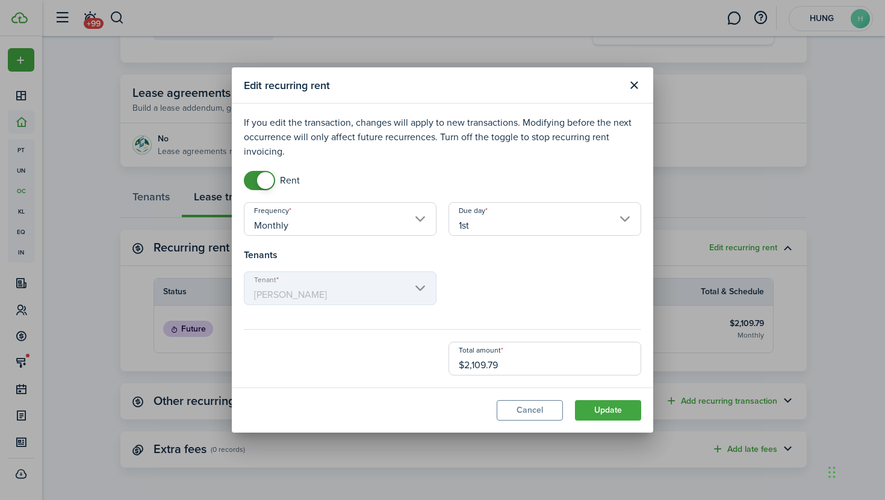
click at [540, 231] on input "1st" at bounding box center [545, 219] width 193 height 34
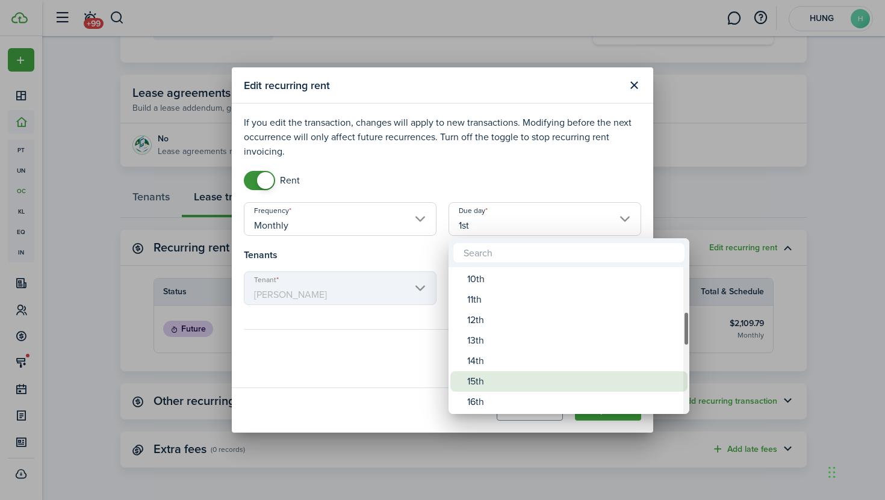
click at [502, 380] on div "15th" at bounding box center [573, 382] width 213 height 20
type input "15th"
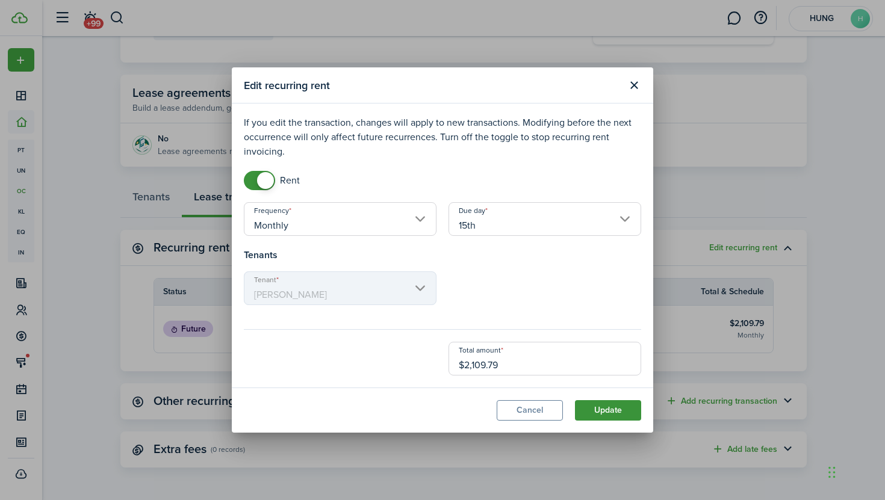
click at [603, 407] on button "Update" at bounding box center [608, 410] width 66 height 20
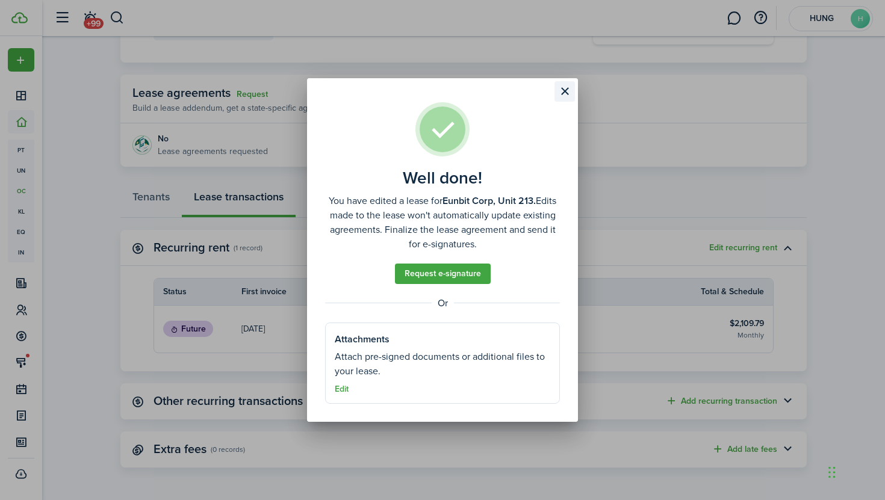
click at [559, 95] on button "Close modal" at bounding box center [565, 91] width 20 height 20
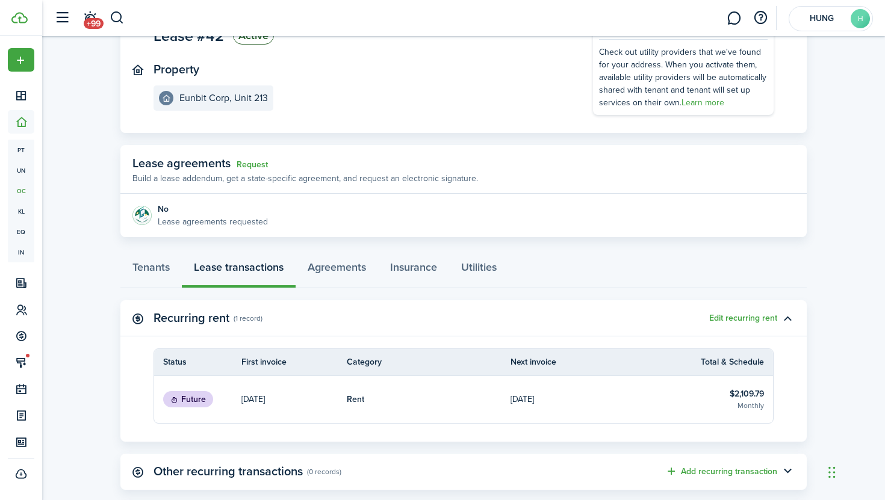
scroll to position [0, 0]
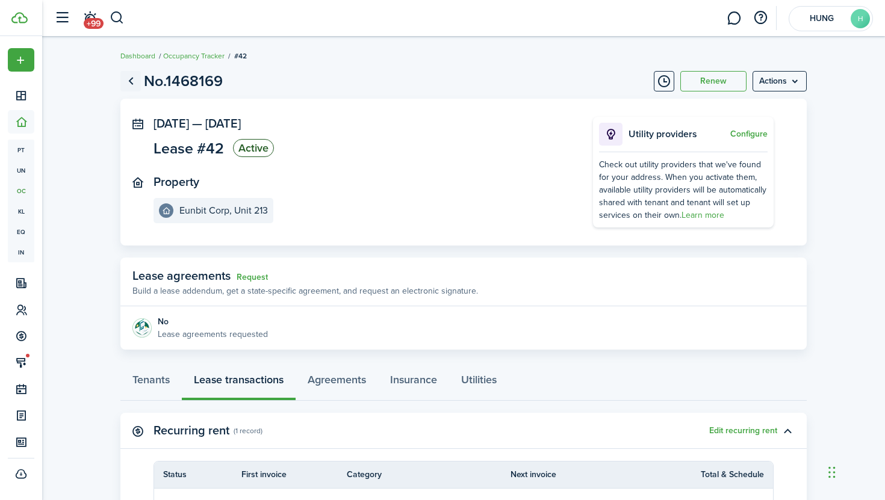
click at [133, 86] on link "Go back" at bounding box center [130, 81] width 20 height 20
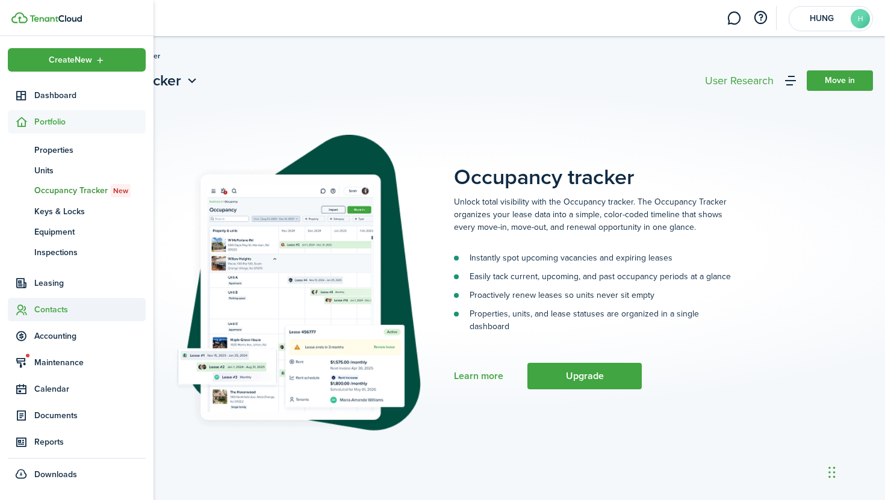
click at [73, 307] on span "Contacts" at bounding box center [89, 309] width 111 height 13
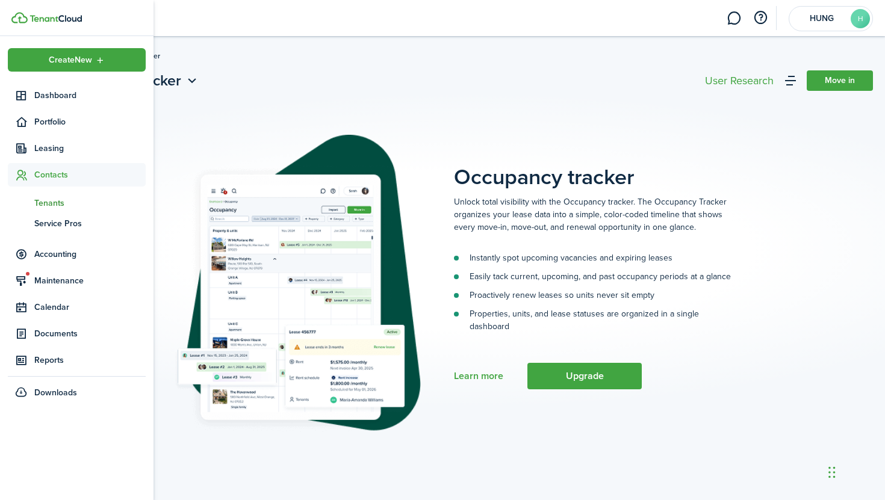
click at [113, 202] on span "Tenants" at bounding box center [89, 203] width 111 height 13
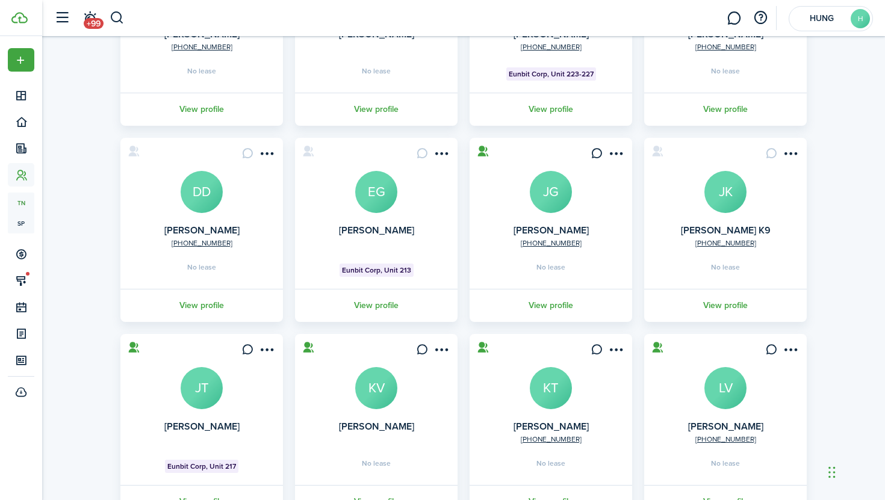
scroll to position [196, 0]
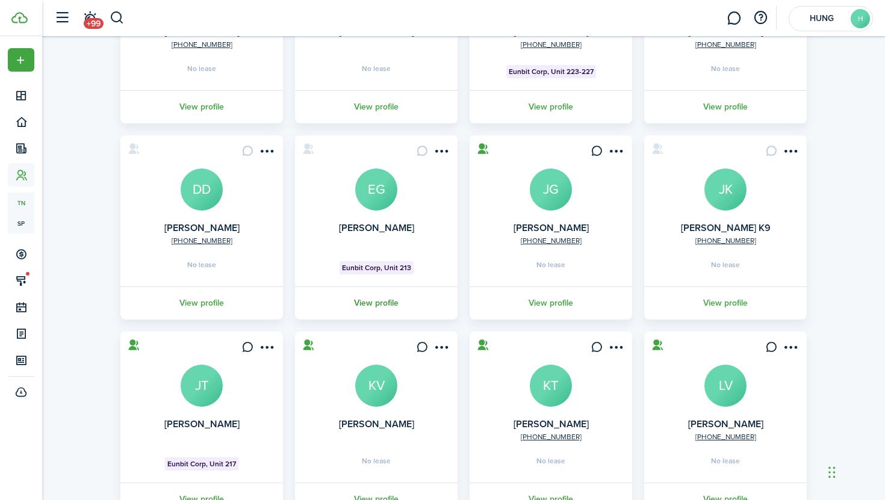
click at [386, 303] on link "View profile" at bounding box center [376, 303] width 166 height 33
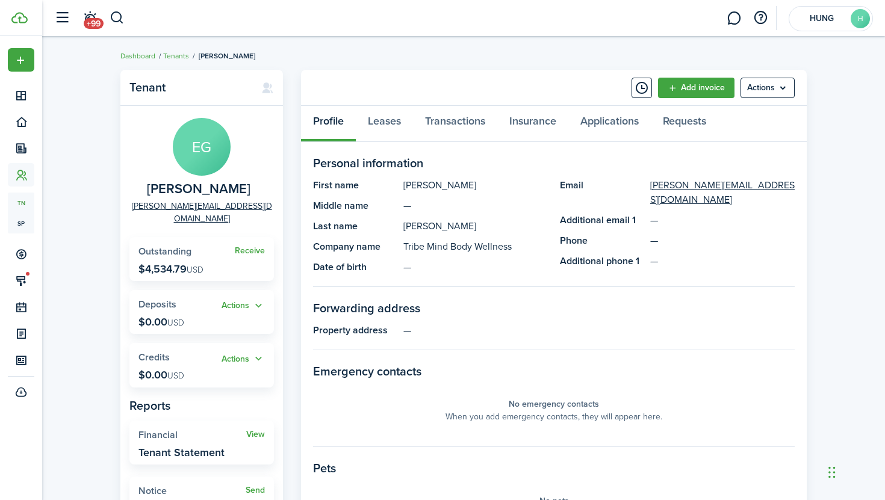
click at [400, 104] on panel-main-header "Add invoice Actions" at bounding box center [554, 88] width 506 height 36
click at [395, 129] on link "Leases" at bounding box center [384, 124] width 57 height 36
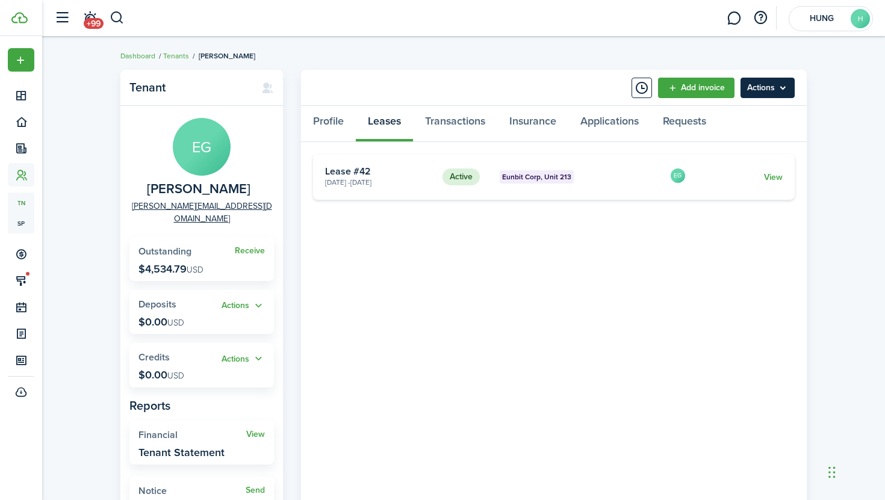
click at [773, 95] on menu-btn "Actions" at bounding box center [768, 88] width 54 height 20
click at [662, 228] on tenant-view-lease "Active Eunbit Corp, Unit 213 [DATE] - [DATE] Lease #42 EG View «« « 1 » »»" at bounding box center [554, 337] width 482 height 367
click at [777, 172] on link "View" at bounding box center [773, 177] width 19 height 13
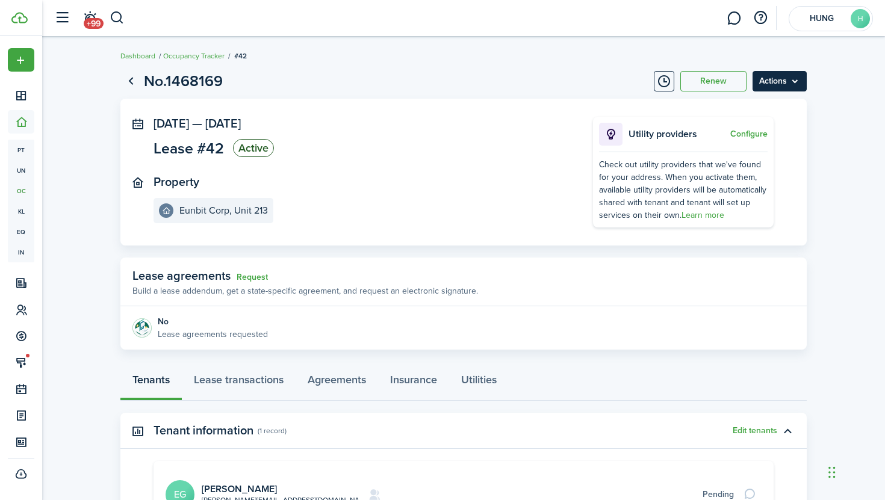
click at [785, 77] on menu-btn "Actions" at bounding box center [780, 81] width 54 height 20
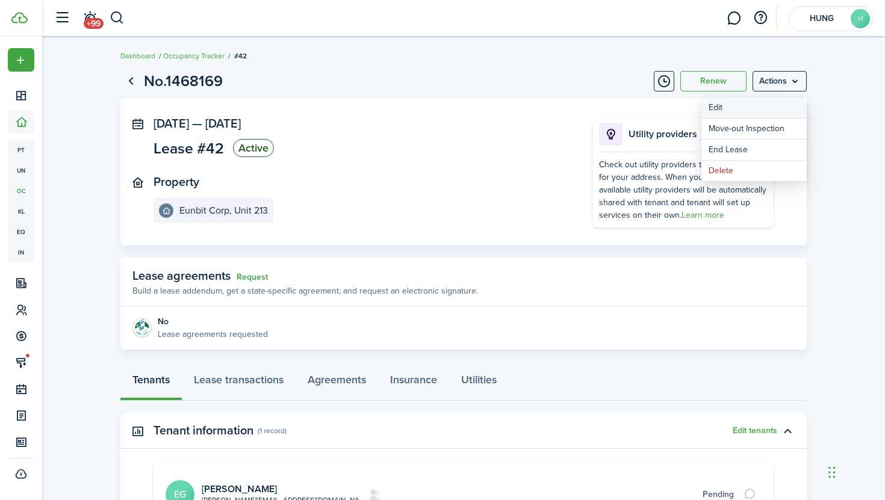
click at [768, 107] on button "Edit" at bounding box center [754, 108] width 105 height 20
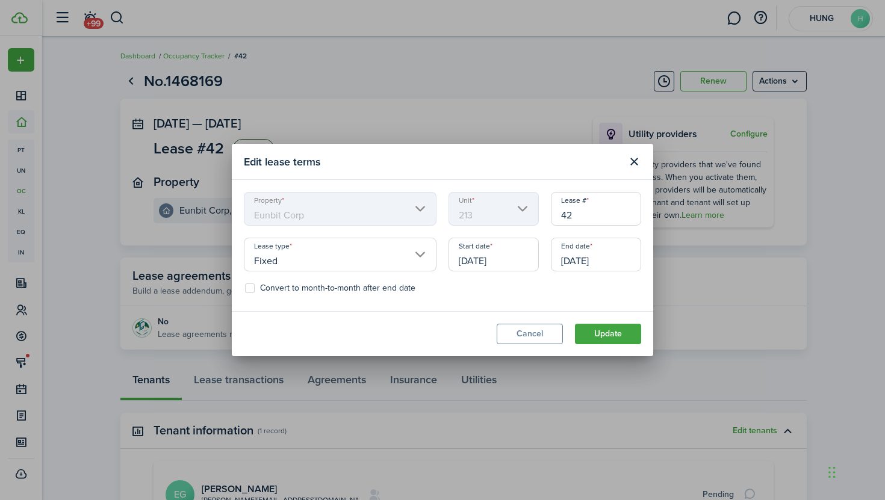
click at [505, 262] on input "[DATE]" at bounding box center [494, 255] width 90 height 34
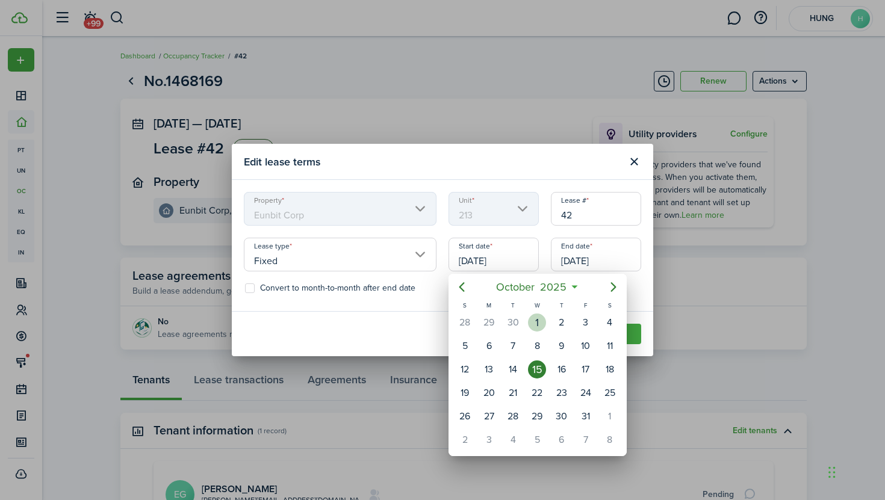
click at [535, 328] on div "1" at bounding box center [537, 323] width 18 height 18
type input "[DATE]"
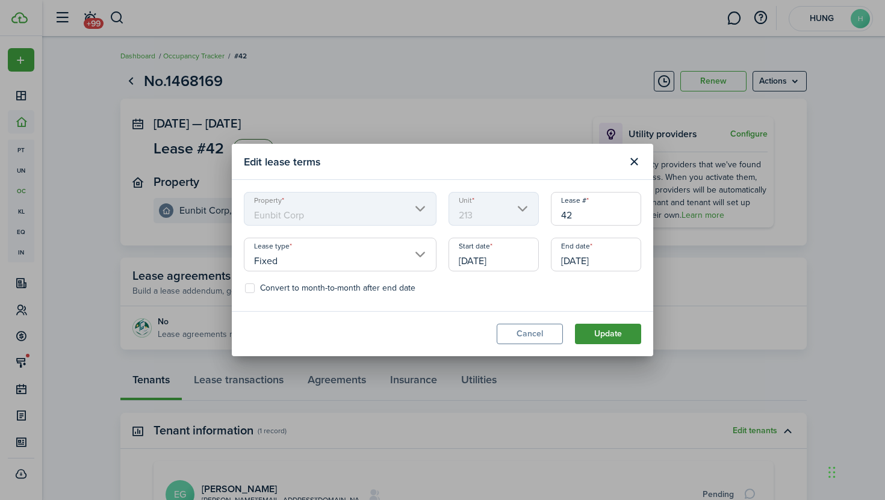
click at [600, 337] on button "Update" at bounding box center [608, 334] width 66 height 20
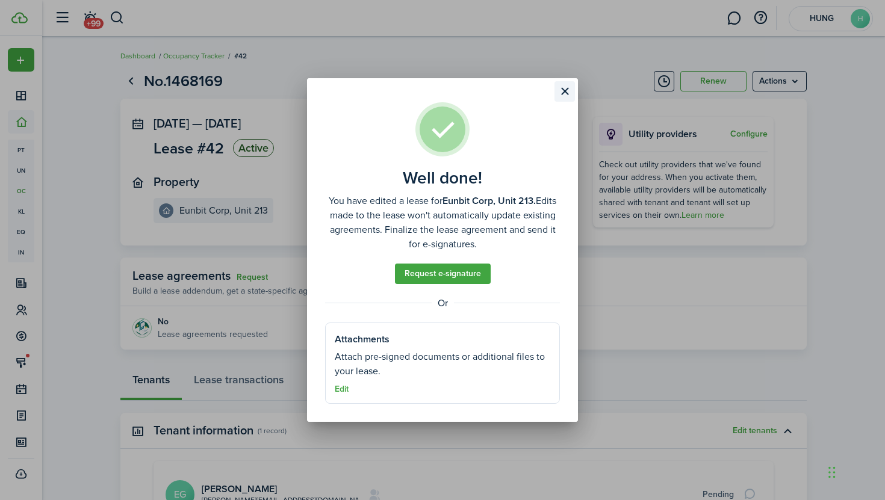
click at [560, 90] on button "Close modal" at bounding box center [565, 91] width 20 height 20
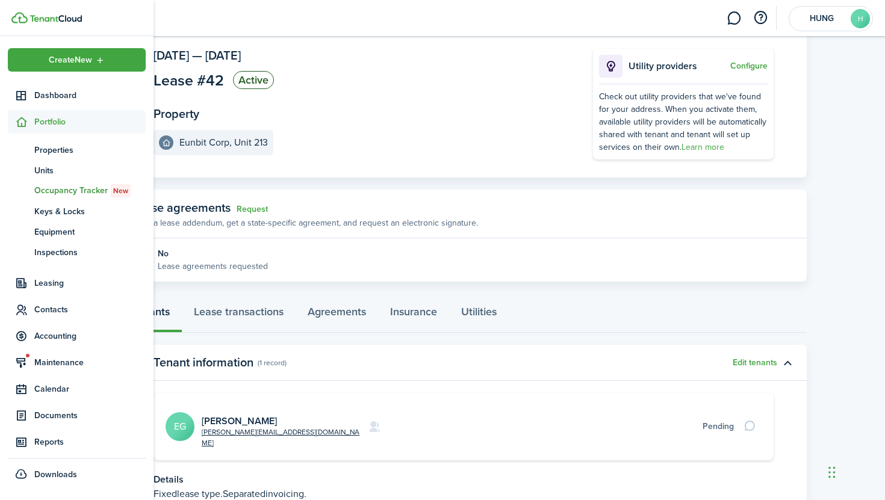
scroll to position [154, 0]
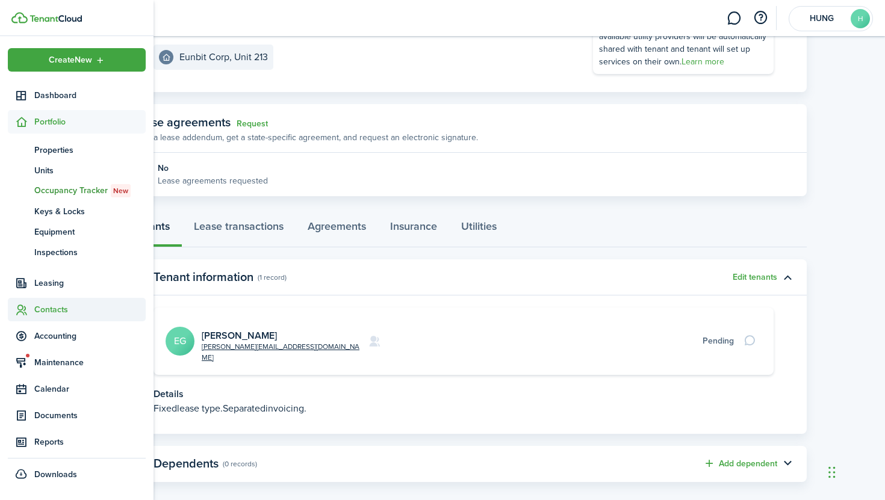
click at [83, 308] on span "Contacts" at bounding box center [89, 309] width 111 height 13
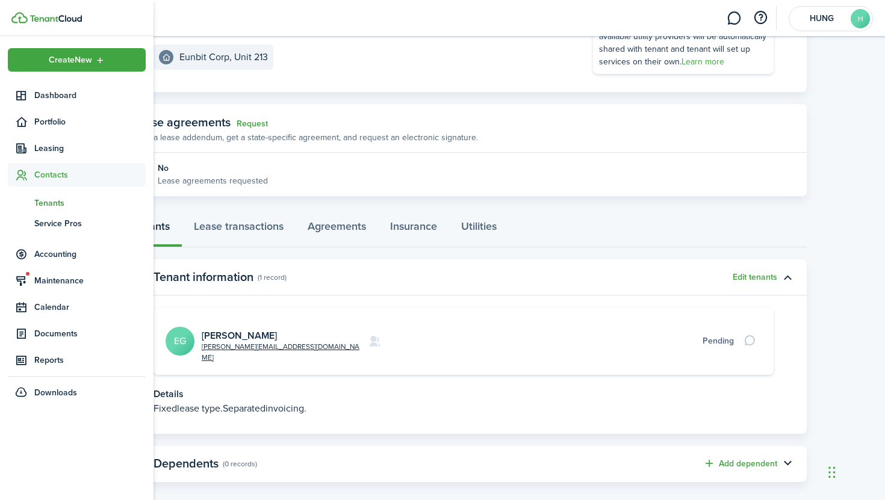
click at [88, 204] on span "Tenants" at bounding box center [89, 203] width 111 height 13
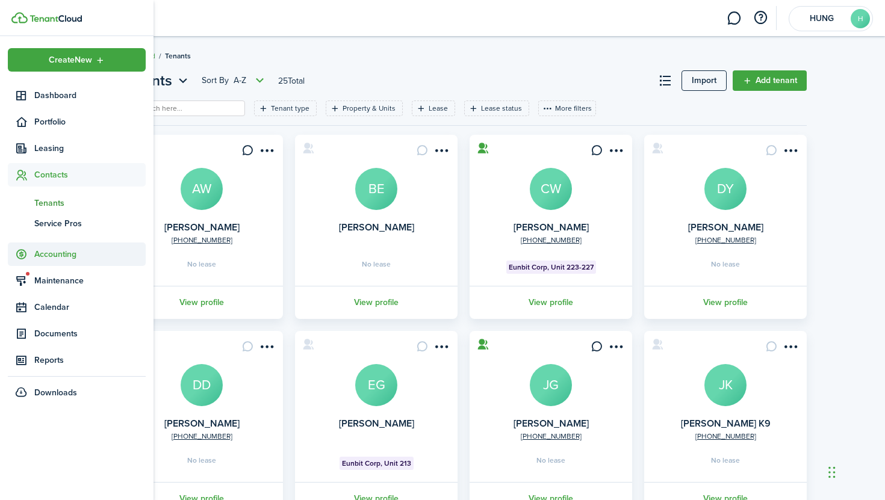
click at [85, 257] on span "Accounting" at bounding box center [89, 254] width 111 height 13
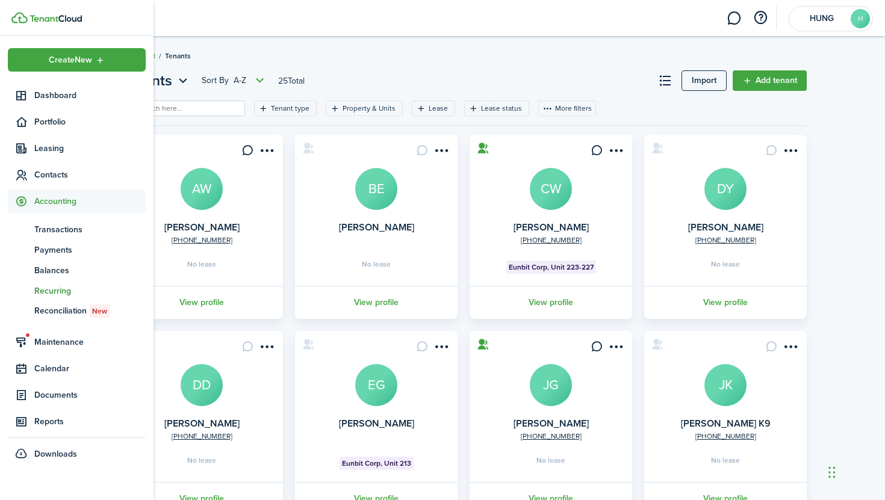
click at [83, 286] on span "Recurring" at bounding box center [89, 291] width 111 height 13
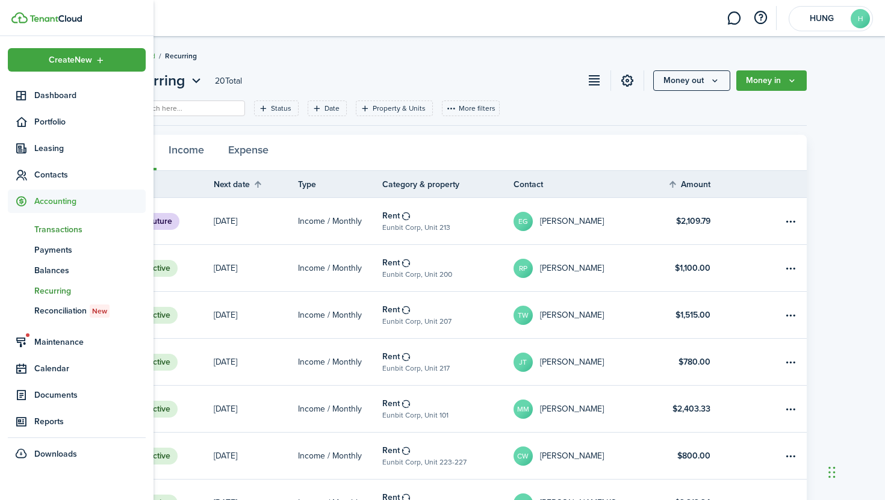
click at [75, 237] on link "tn Transactions" at bounding box center [77, 229] width 138 height 20
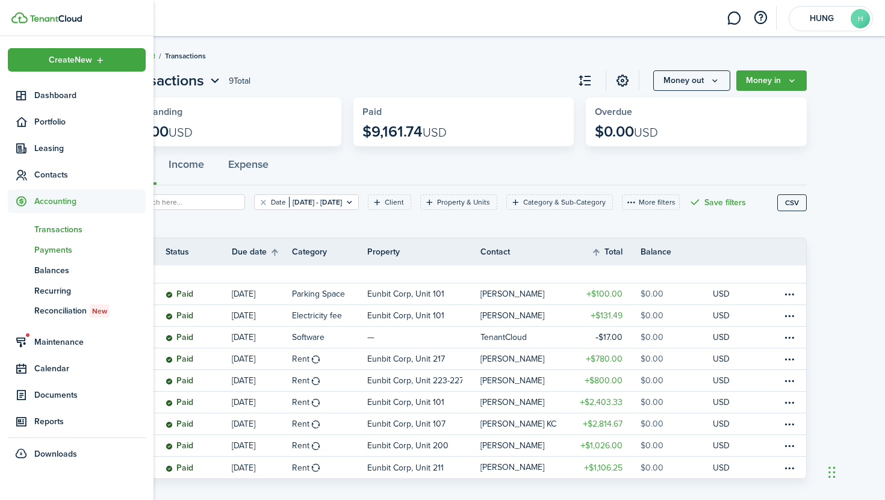
click at [58, 255] on span "Payments" at bounding box center [89, 250] width 111 height 13
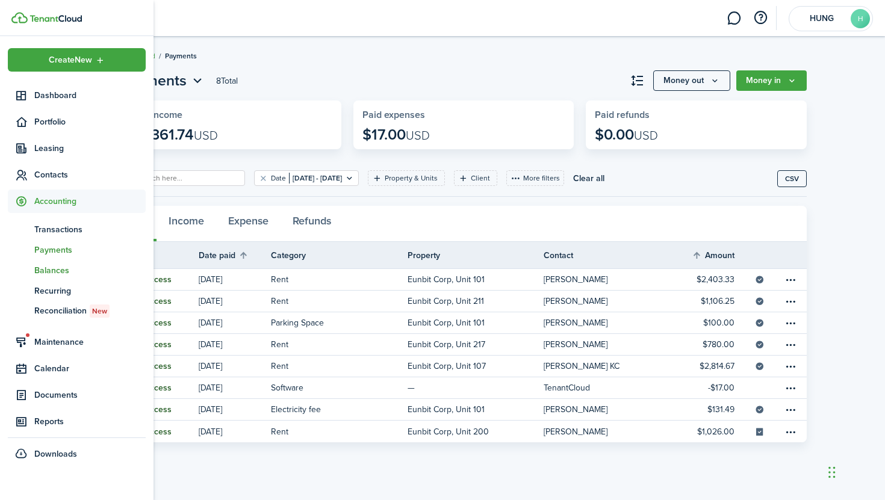
click at [49, 273] on span "Balances" at bounding box center [89, 270] width 111 height 13
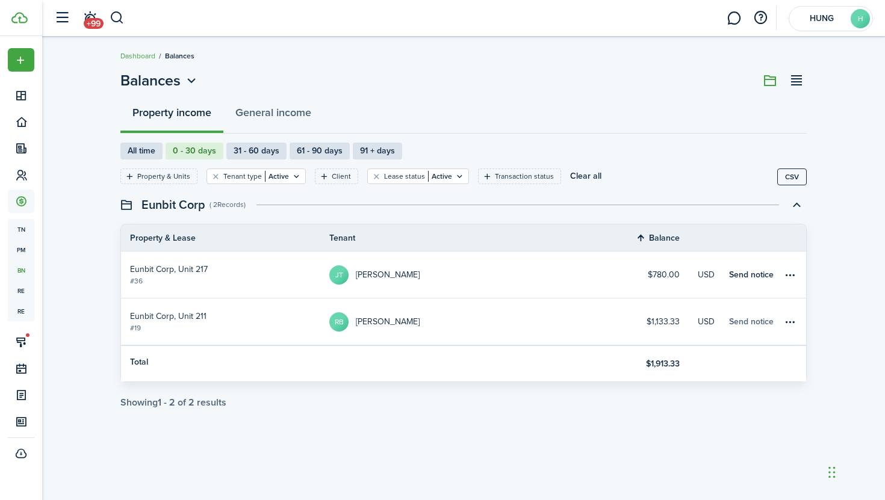
click at [749, 322] on link "Send notice" at bounding box center [751, 322] width 45 height 13
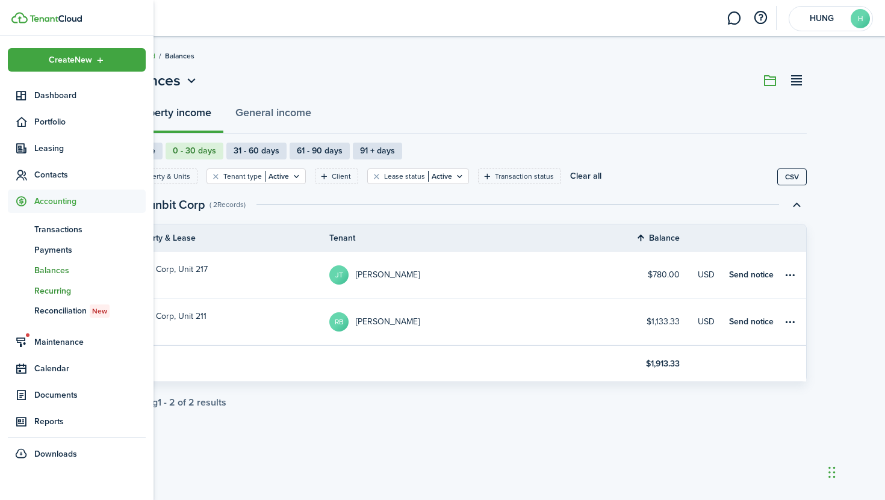
click at [83, 287] on span "Recurring" at bounding box center [89, 291] width 111 height 13
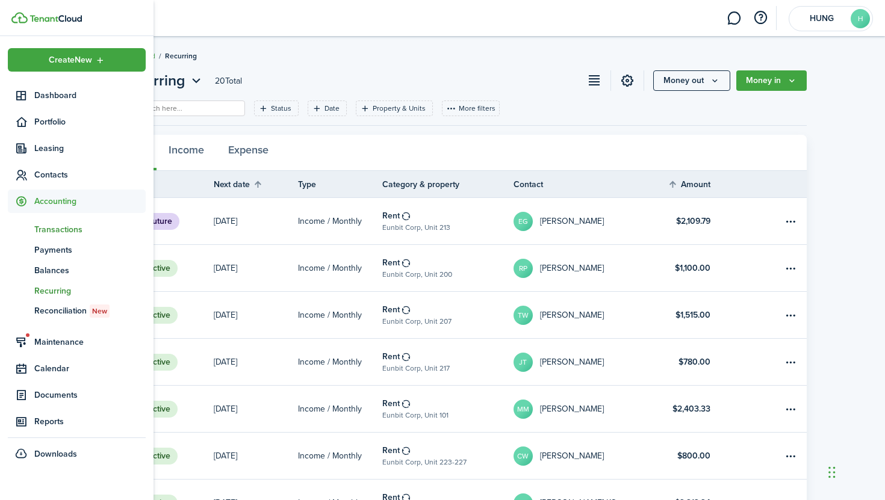
click at [64, 233] on span "Transactions" at bounding box center [89, 229] width 111 height 13
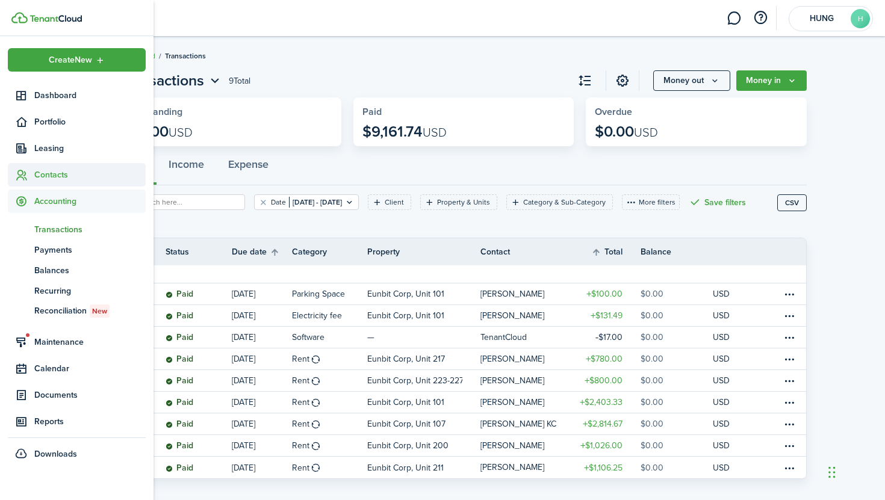
click at [57, 175] on span "Contacts" at bounding box center [89, 175] width 111 height 13
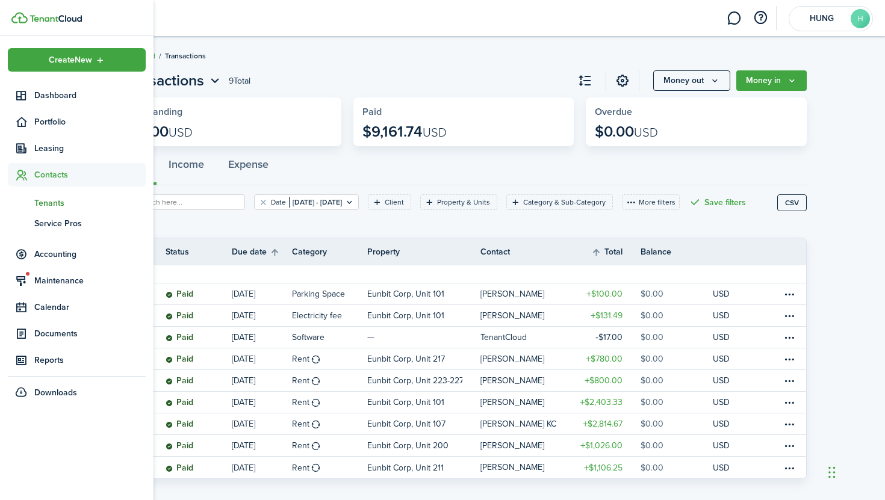
click at [61, 196] on link "tn Tenants" at bounding box center [77, 203] width 138 height 20
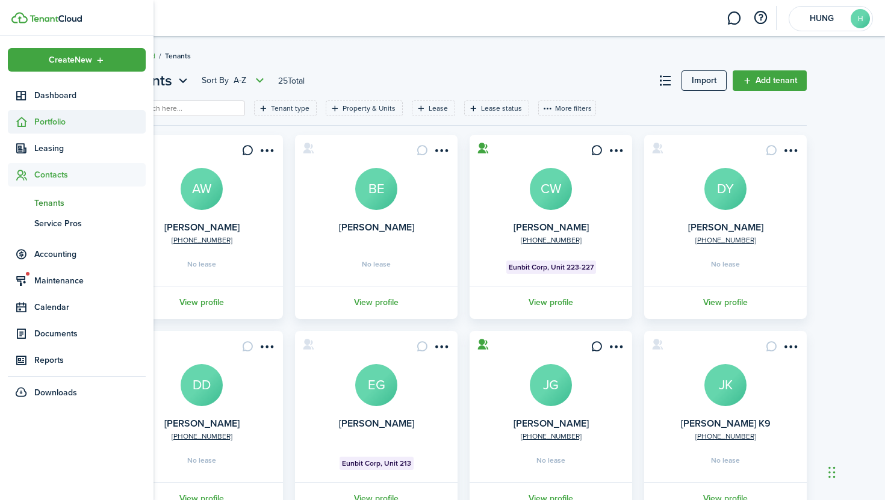
click at [48, 125] on span "Portfolio" at bounding box center [89, 122] width 111 height 13
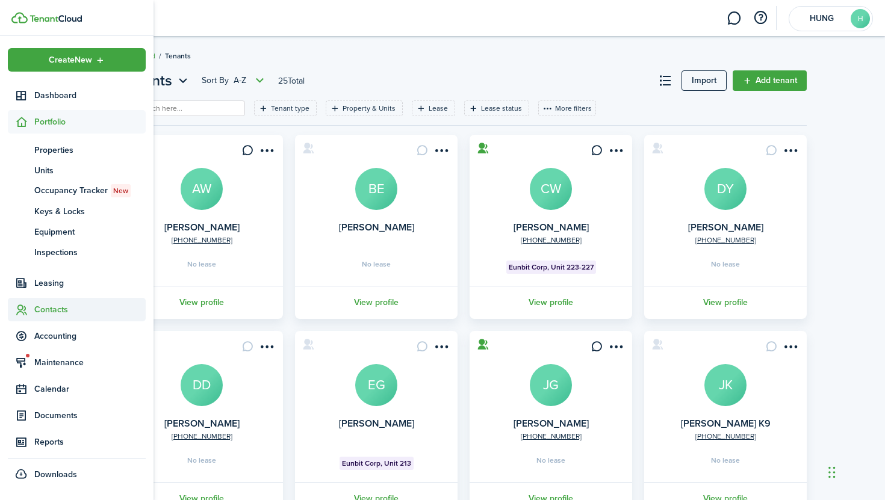
click at [60, 306] on span "Contacts" at bounding box center [89, 309] width 111 height 13
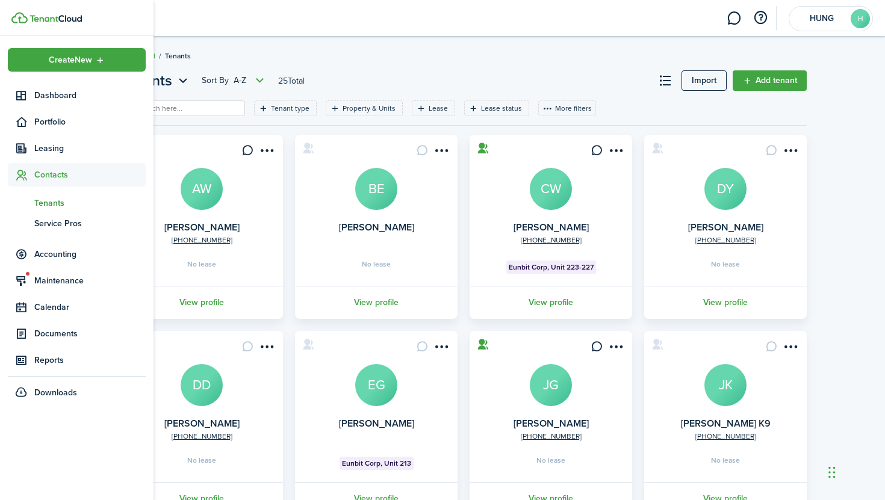
click at [83, 208] on span "Tenants" at bounding box center [89, 203] width 111 height 13
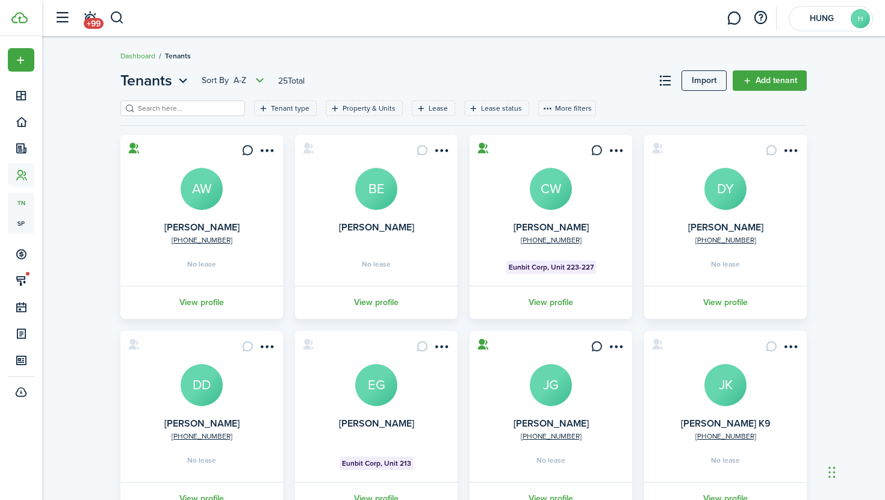
click at [371, 416] on card "[PERSON_NAME] EG Eunbit Corp, Unit 213 View profile" at bounding box center [376, 423] width 163 height 184
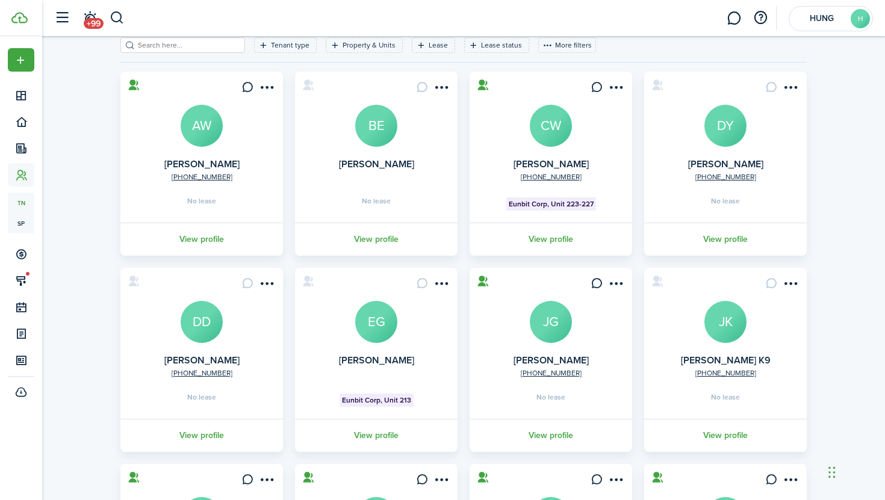
scroll to position [82, 0]
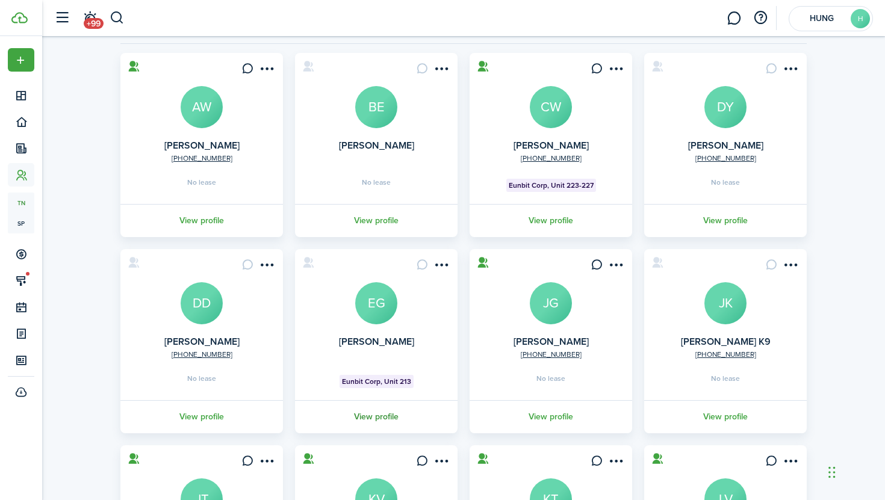
click at [372, 416] on link "View profile" at bounding box center [376, 416] width 166 height 33
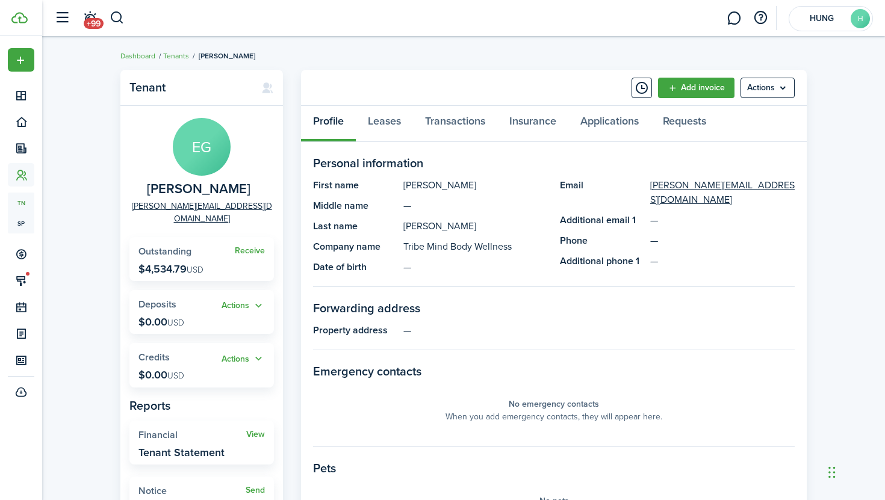
scroll to position [23, 0]
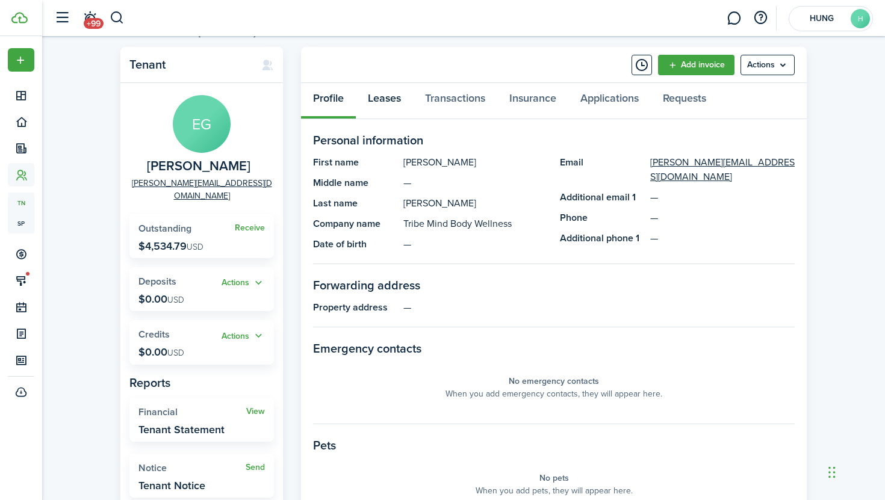
click at [394, 107] on link "Leases" at bounding box center [384, 101] width 57 height 36
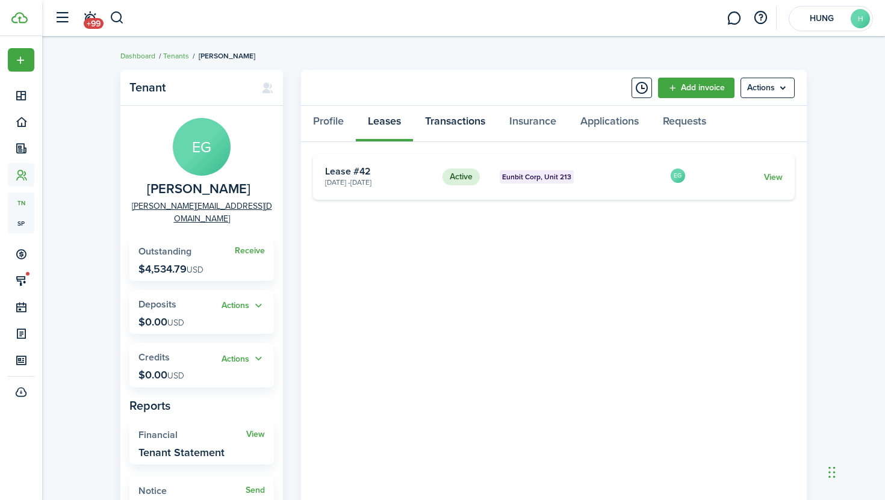
click at [453, 106] on link "Transactions" at bounding box center [455, 124] width 84 height 36
